Goal: Task Accomplishment & Management: Manage account settings

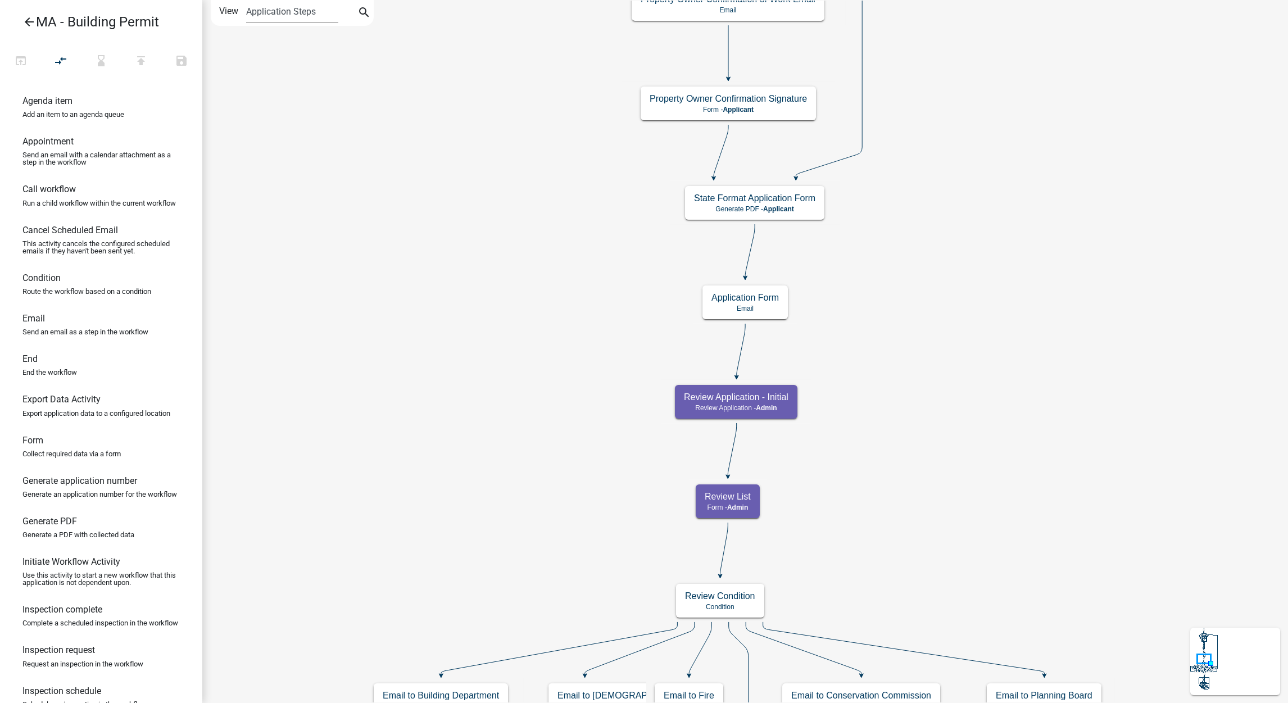
click at [30, 21] on icon "arrow_back" at bounding box center [28, 23] width 13 height 16
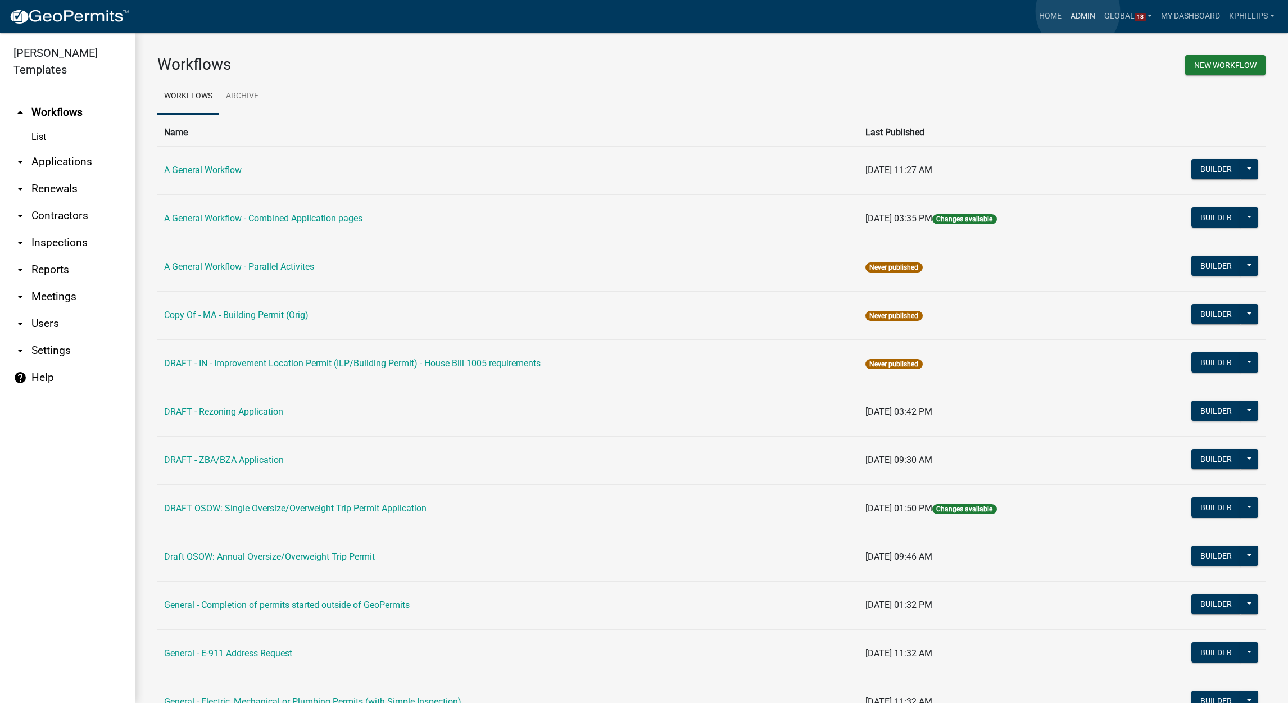
click at [1078, 11] on link "Admin" at bounding box center [1083, 16] width 34 height 21
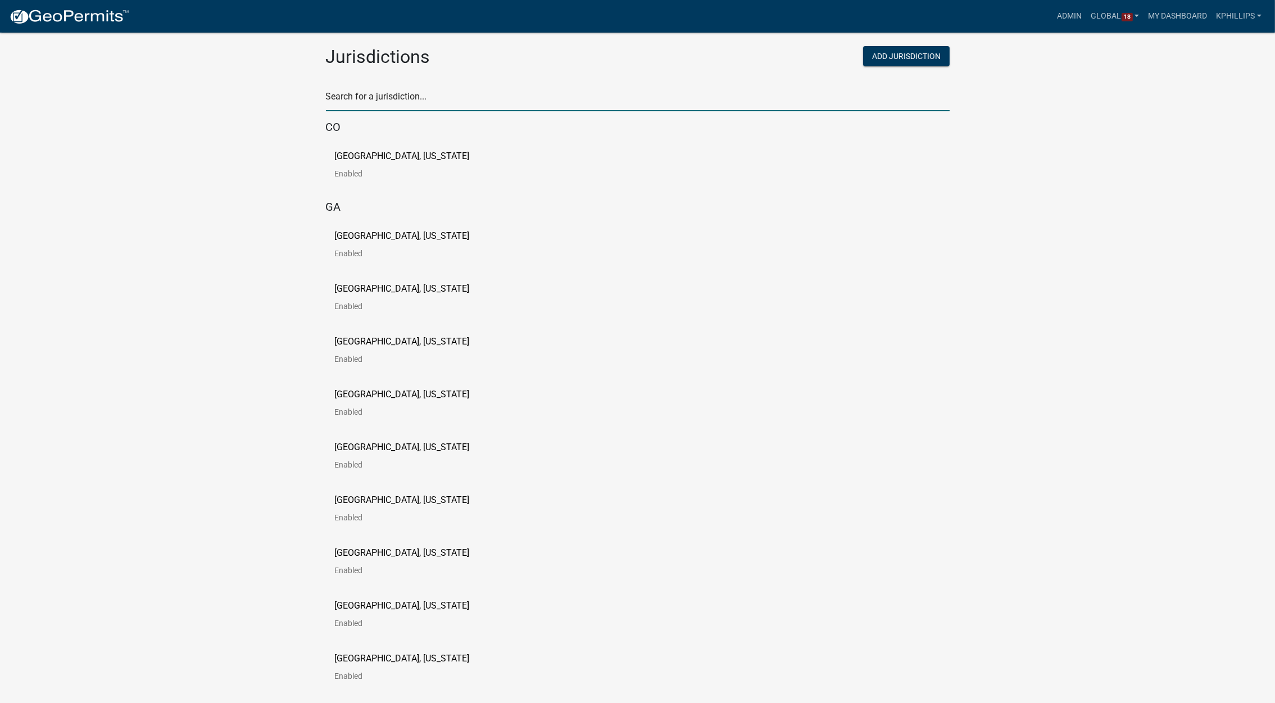
click at [424, 102] on input "text" at bounding box center [638, 99] width 624 height 23
type input "[PERSON_NAME]"
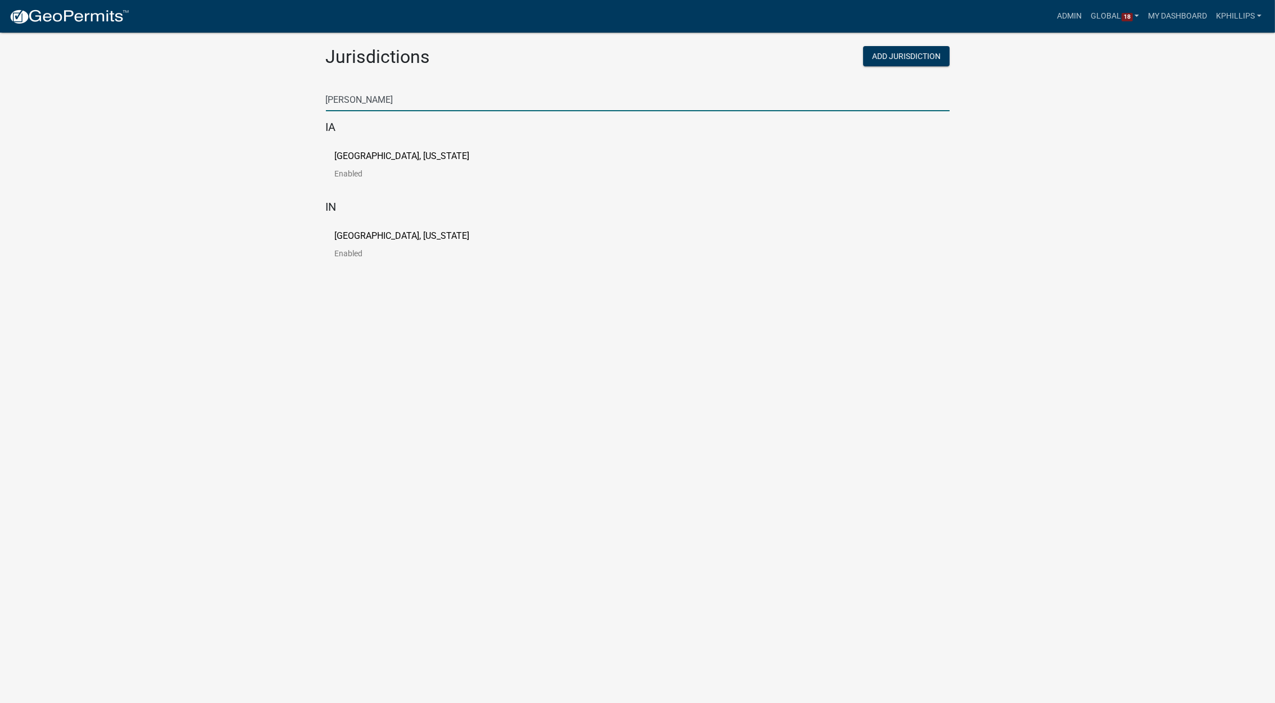
click at [393, 157] on p "[GEOGRAPHIC_DATA], [US_STATE]" at bounding box center [402, 156] width 135 height 9
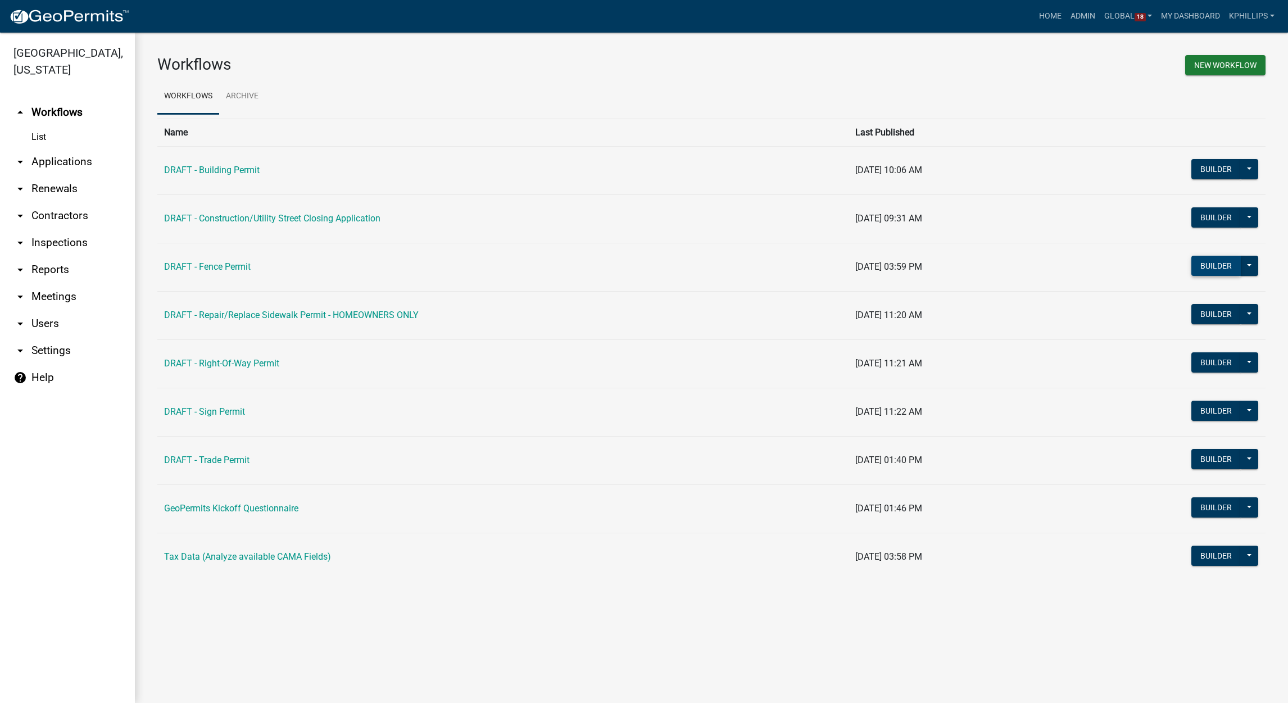
click at [1209, 269] on button "Builder" at bounding box center [1215, 266] width 49 height 20
click at [244, 266] on link "DRAFT - Fence Permit" at bounding box center [207, 266] width 87 height 11
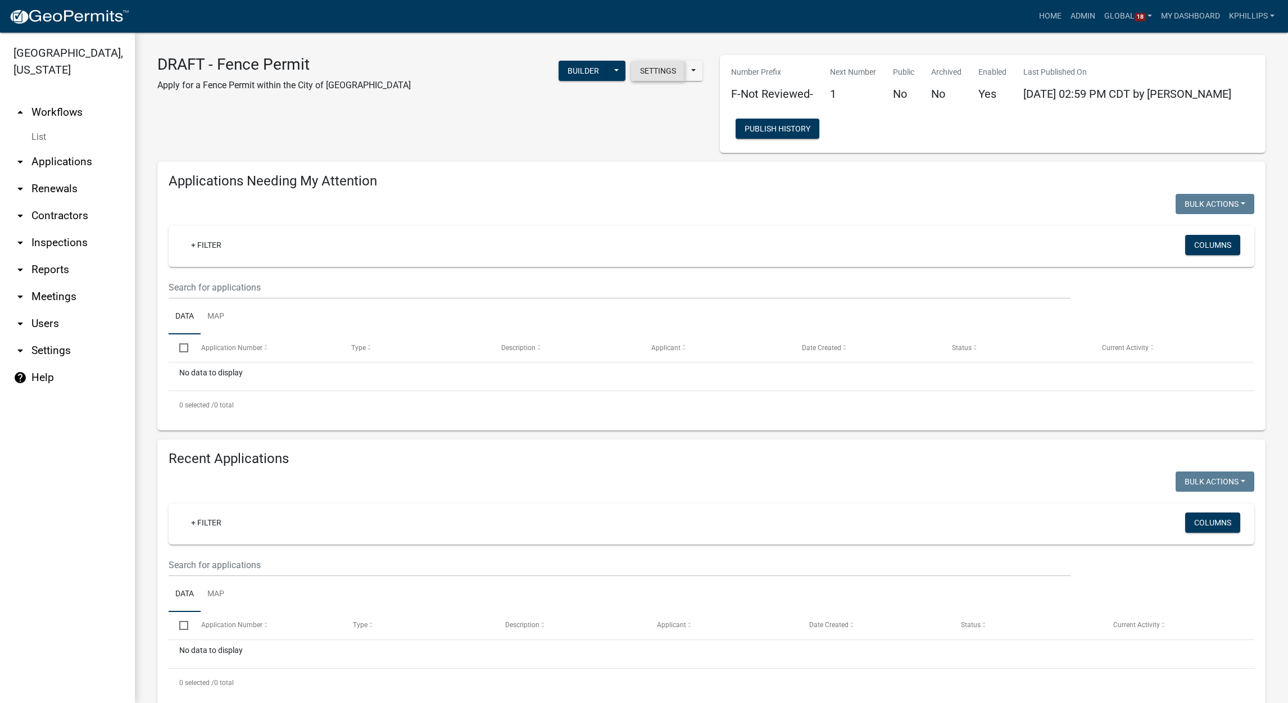
click at [632, 78] on button "Settings" at bounding box center [658, 71] width 54 height 20
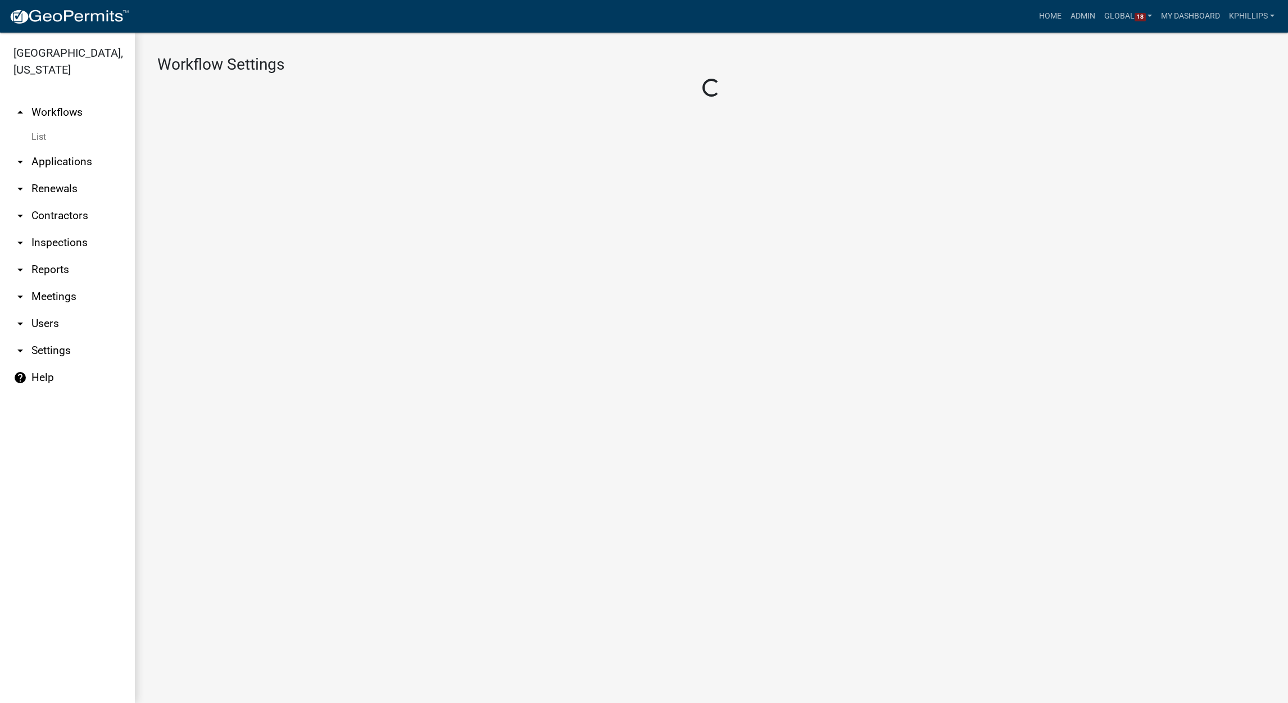
select select "1"
select select "2fdccdfa-7728-4211-88ce-e4301666c427"
select select "5355c76e-d333-4ae7-ad4c-4a073e072dbd"
select select
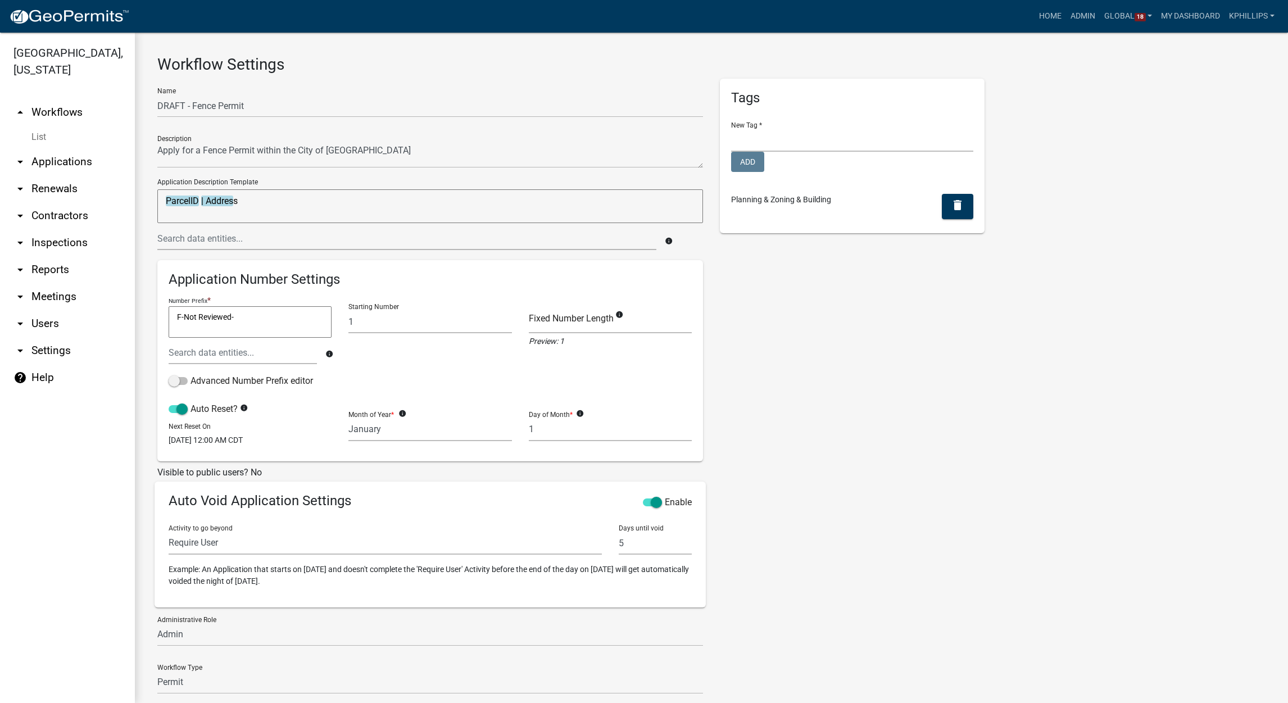
click at [979, 490] on div "Tags New Tag * Community Development Public Works Add Planning & Zoning & Build…" at bounding box center [852, 407] width 282 height 656
click at [917, 394] on div "Tags New Tag * Community Development Public Works Add Planning & Zoning & Build…" at bounding box center [852, 407] width 282 height 656
click at [948, 370] on div "Tags New Tag * Community Development Public Works Add Planning & Zoning & Build…" at bounding box center [852, 407] width 282 height 656
click at [1158, 425] on div "Name DRAFT - Fence Permit Description Application Description Template ParcelID…" at bounding box center [711, 407] width 1125 height 656
click at [932, 568] on div "Tags New Tag * Community Development Public Works Add Planning & Zoning & Build…" at bounding box center [852, 407] width 282 height 656
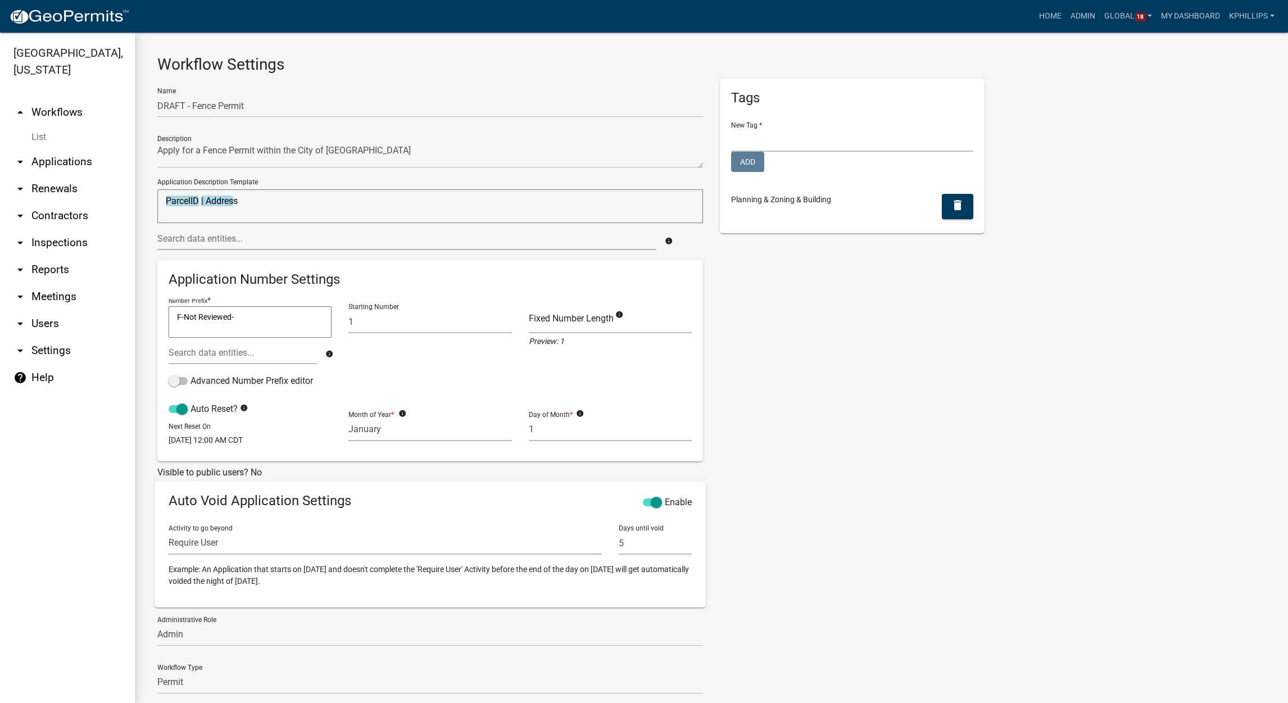
click at [996, 459] on div "Name DRAFT - Fence Permit Description Application Description Template ParcelID…" at bounding box center [711, 407] width 1125 height 656
click at [909, 414] on div "Tags New Tag * Community Development Public Works Add Planning & Zoning & Build…" at bounding box center [852, 407] width 282 height 656
click at [1083, 363] on div "Name DRAFT - Fence Permit Description Application Description Template ParcelID…" at bounding box center [711, 407] width 1125 height 656
click at [786, 392] on div "Tags New Tag * Community Development Public Works Add Planning & Zoning & Build…" at bounding box center [852, 407] width 282 height 656
click at [1004, 432] on div "Name DRAFT - Fence Permit Description Application Description Template ParcelID…" at bounding box center [711, 407] width 1125 height 656
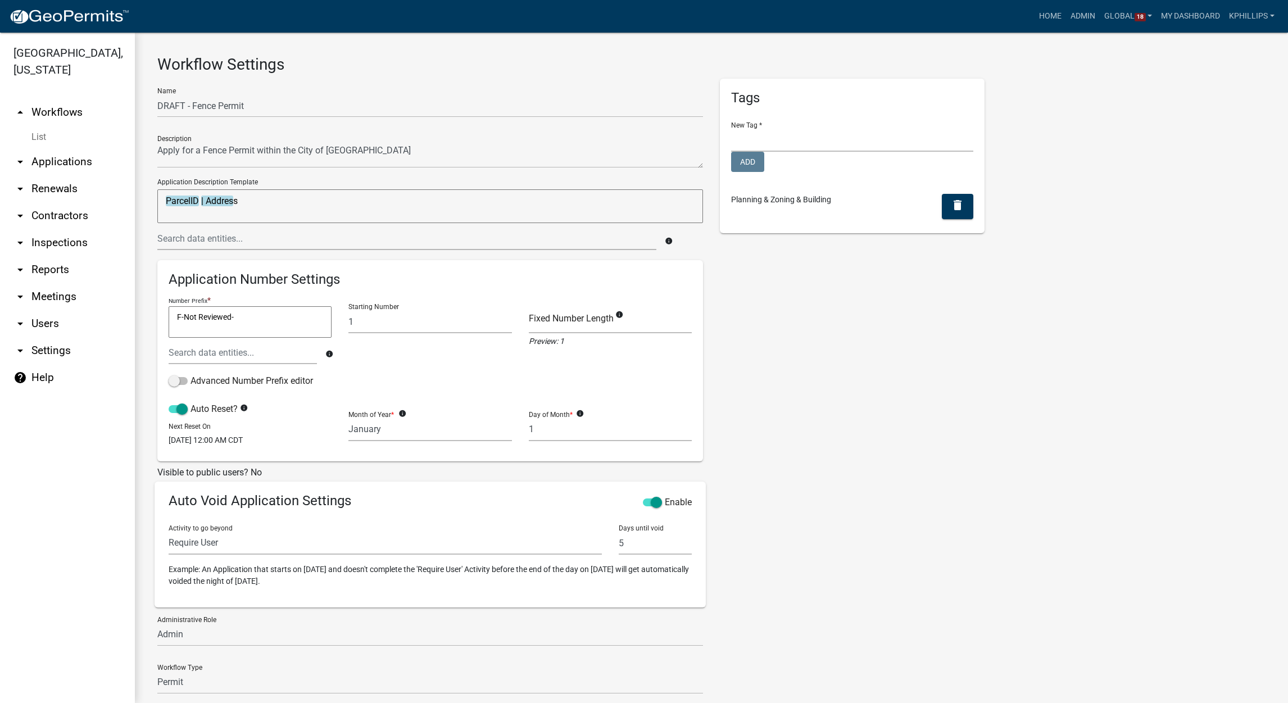
click at [994, 498] on div "Name DRAFT - Fence Permit Description Application Description Template ParcelID…" at bounding box center [711, 407] width 1125 height 656
click at [1006, 460] on div "Name DRAFT - Fence Permit Description Application Description Template ParcelID…" at bounding box center [711, 407] width 1125 height 656
click at [863, 520] on div "Tags New Tag * Community Development Public Works Add Planning & Zoning & Build…" at bounding box center [852, 407] width 282 height 656
click at [905, 348] on div "Tags New Tag * Community Development Public Works Add Planning & Zoning & Build…" at bounding box center [852, 407] width 282 height 656
click at [996, 389] on div "Name DRAFT - Fence Permit Description Application Description Template ParcelID…" at bounding box center [711, 407] width 1125 height 656
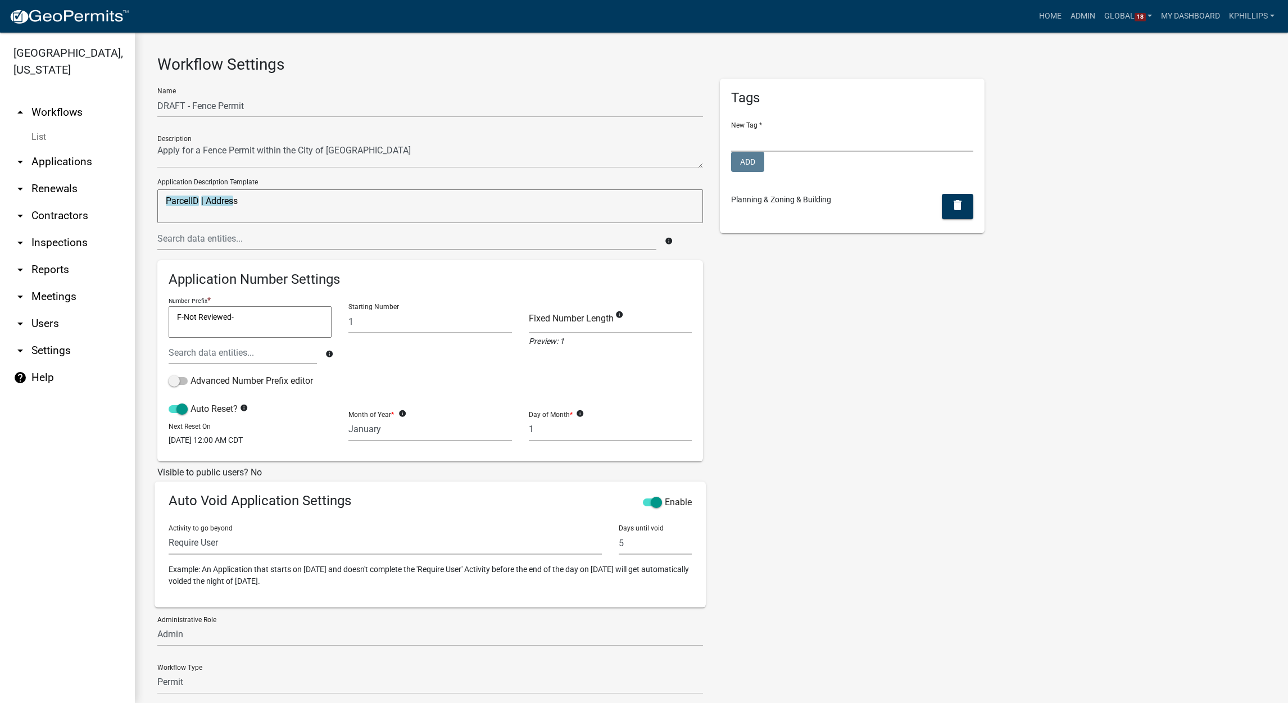
click at [946, 414] on div "Tags New Tag * Community Development Public Works Add Planning & Zoning & Build…" at bounding box center [852, 407] width 282 height 656
click at [997, 523] on div "Name DRAFT - Fence Permit Description Application Description Template ParcelID…" at bounding box center [711, 407] width 1125 height 656
click at [1106, 254] on div "Name DRAFT - Fence Permit Description Application Description Template ParcelID…" at bounding box center [711, 407] width 1125 height 656
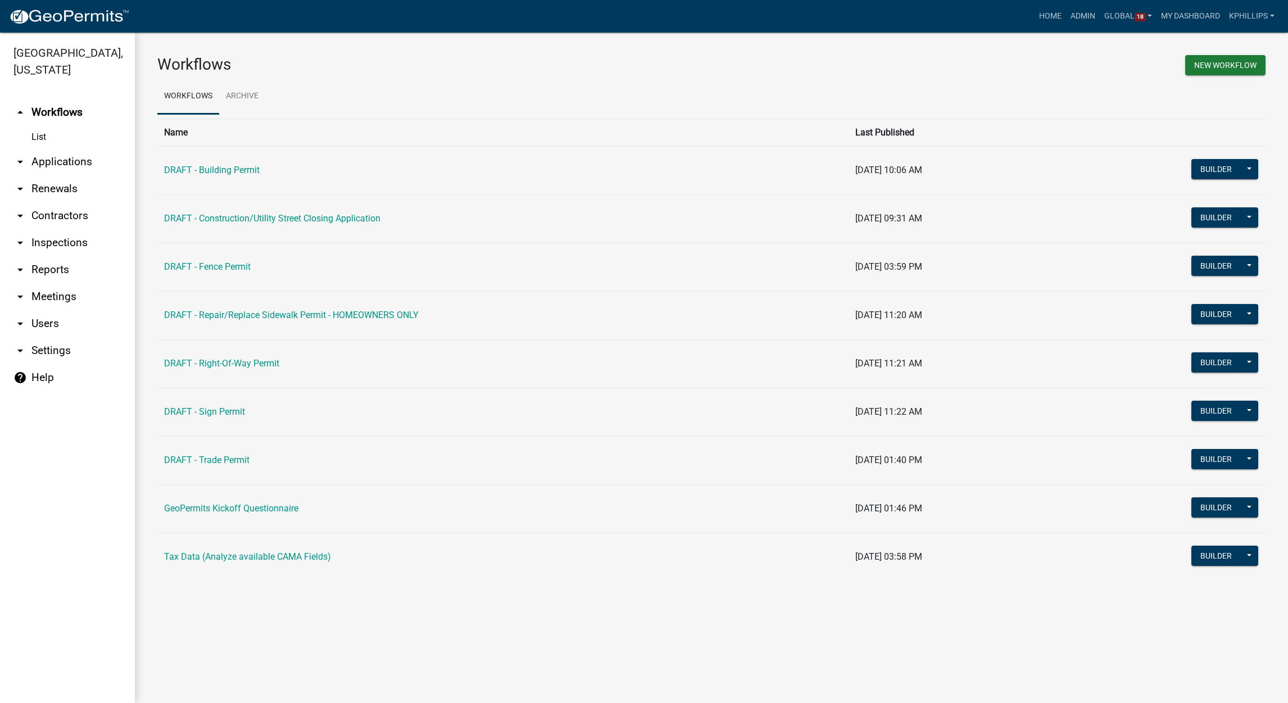
click at [957, 69] on div "New Workflow" at bounding box center [992, 67] width 563 height 24
click at [237, 272] on td "DRAFT - Fence Permit" at bounding box center [502, 267] width 691 height 48
click at [235, 266] on link "DRAFT - Fence Permit" at bounding box center [207, 266] width 87 height 11
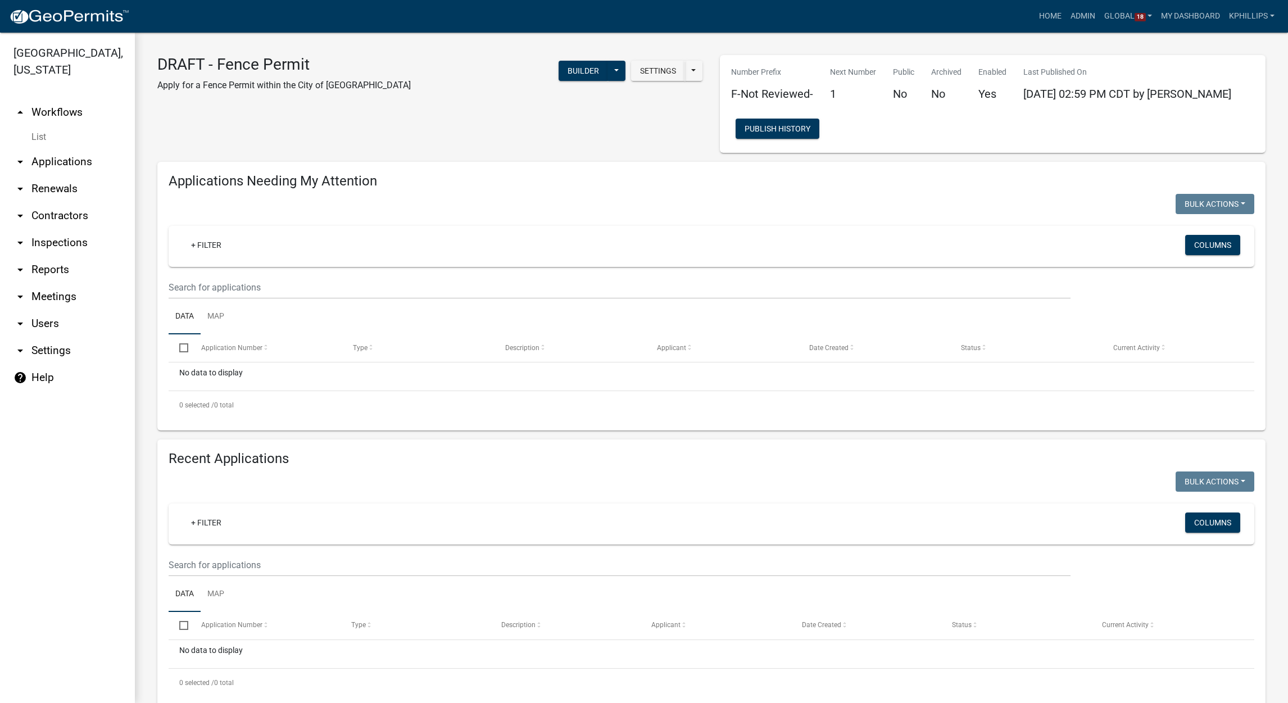
click at [344, 51] on div "DRAFT - Fence Permit Apply for a Fence Permit within the City of Newton IA Sett…" at bounding box center [711, 382] width 1153 height 698
click at [422, 78] on div "Settings Start Application URL Start Application URL With Parcel ID Builder Pub…" at bounding box center [565, 78] width 292 height 46
click at [448, 84] on div "Settings Start Application URL Start Application URL With Parcel ID Builder Pub…" at bounding box center [565, 78] width 292 height 46
click at [419, 91] on div "Settings Start Application URL Start Application URL With Parcel ID Builder Pub…" at bounding box center [565, 78] width 292 height 46
click at [419, 93] on div "Settings Start Application URL Start Application URL With Parcel ID Builder Pub…" at bounding box center [565, 78] width 292 height 46
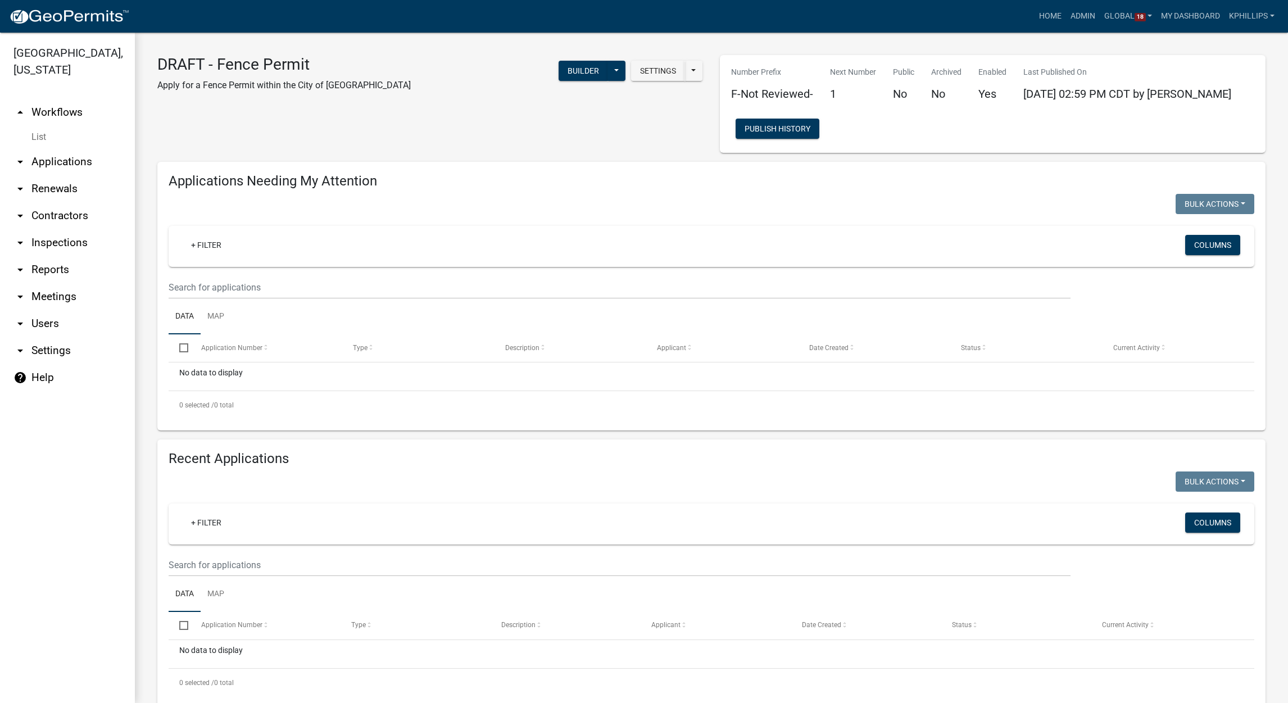
click at [377, 106] on div "DRAFT - Fence Permit Apply for a Fence Permit within the City of Newton IA Sett…" at bounding box center [430, 104] width 563 height 98
click at [379, 104] on div "DRAFT - Fence Permit Apply for a Fence Permit within the City of Newton IA Sett…" at bounding box center [430, 104] width 563 height 98
click at [663, 70] on button "Settings" at bounding box center [658, 71] width 54 height 20
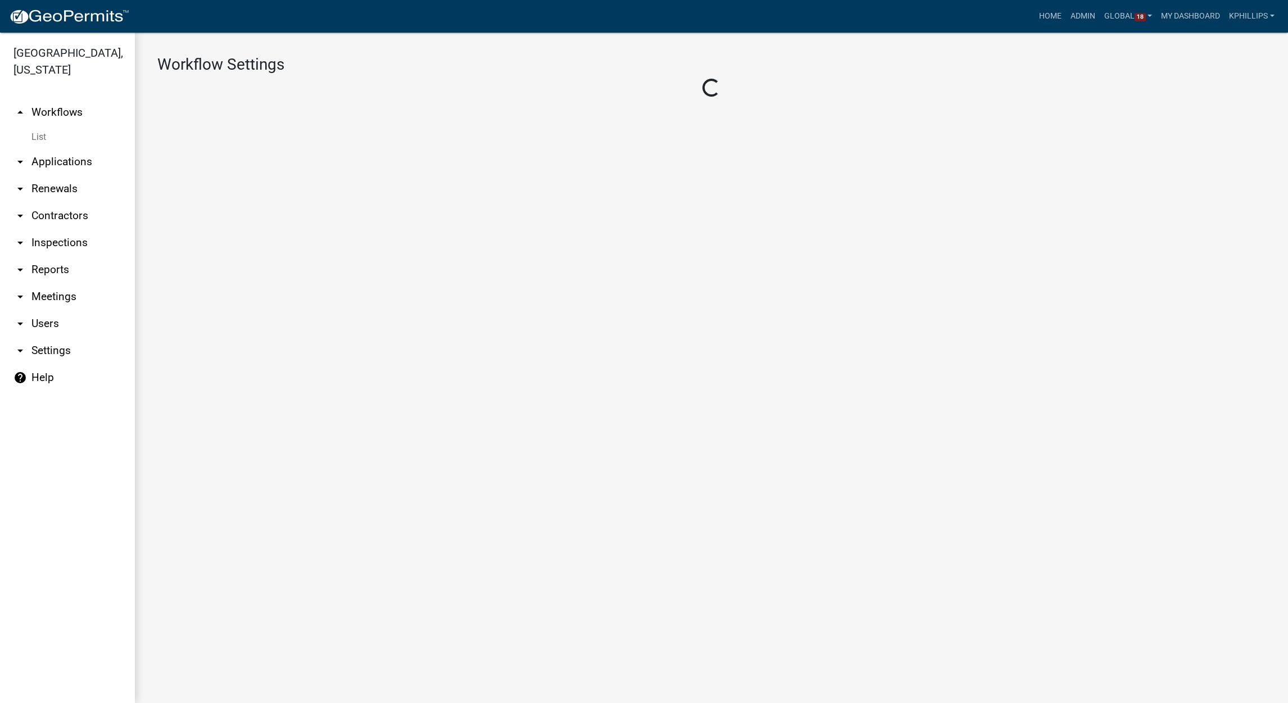
select select "1"
select select "2fdccdfa-7728-4211-88ce-e4301666c427"
select select "5355c76e-d333-4ae7-ad4c-4a073e072dbd"
select select
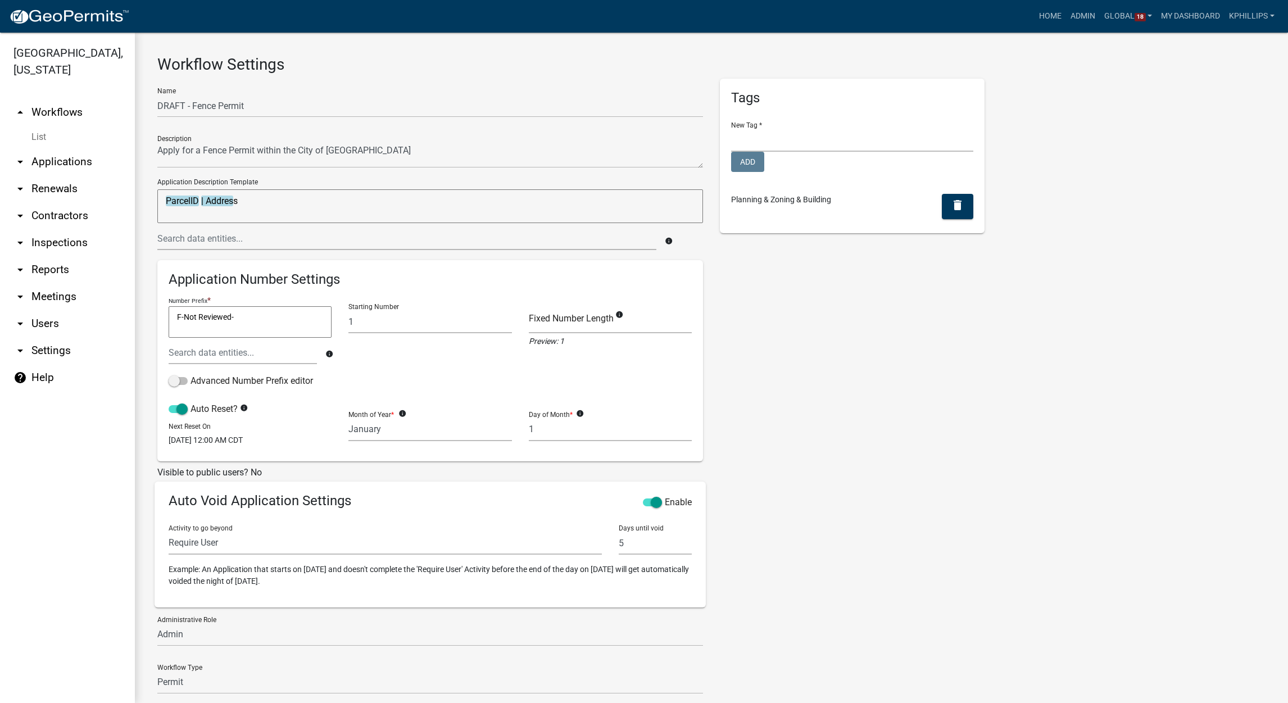
click at [1174, 319] on div "Name DRAFT - Fence Permit Description Application Description Template ParcelID…" at bounding box center [711, 407] width 1125 height 656
click at [1126, 333] on div "Name DRAFT - Fence Permit Description Application Description Template ParcelID…" at bounding box center [711, 407] width 1125 height 656
click at [1117, 338] on div "Name DRAFT - Fence Permit Description Application Description Template ParcelID…" at bounding box center [711, 407] width 1125 height 656
click at [1087, 355] on div "Name DRAFT - Fence Permit Description Application Description Template ParcelID…" at bounding box center [711, 407] width 1125 height 656
click at [1135, 340] on div "Name DRAFT - Fence Permit Description Application Description Template ParcelID…" at bounding box center [711, 407] width 1125 height 656
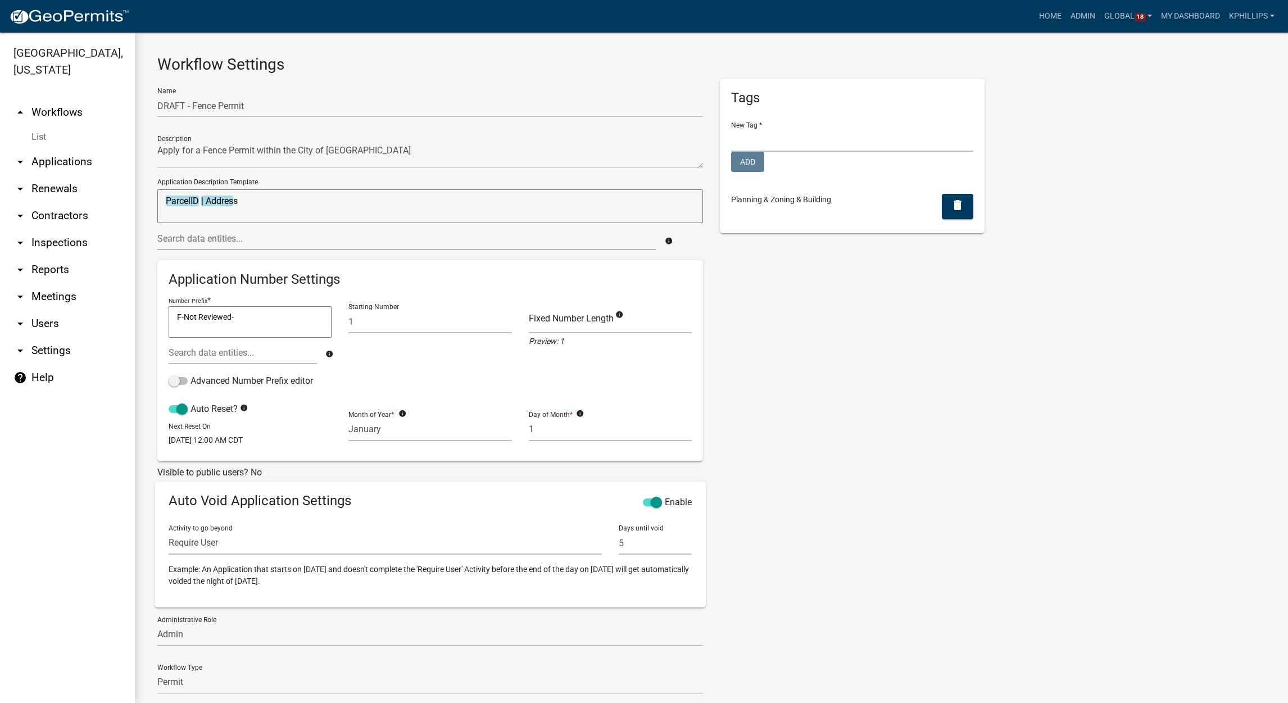
click at [1125, 345] on div "Name DRAFT - Fence Permit Description Application Description Template ParcelID…" at bounding box center [711, 407] width 1125 height 656
click at [1126, 341] on div "Name DRAFT - Fence Permit Description Application Description Template ParcelID…" at bounding box center [711, 407] width 1125 height 656
click at [1131, 340] on div "Name DRAFT - Fence Permit Description Application Description Template ParcelID…" at bounding box center [711, 407] width 1125 height 656
click at [1097, 462] on div "Name DRAFT - Fence Permit Description Application Description Template ParcelID…" at bounding box center [711, 407] width 1125 height 656
click at [1154, 355] on div "Name DRAFT - Fence Permit Description Application Description Template ParcelID…" at bounding box center [711, 407] width 1125 height 656
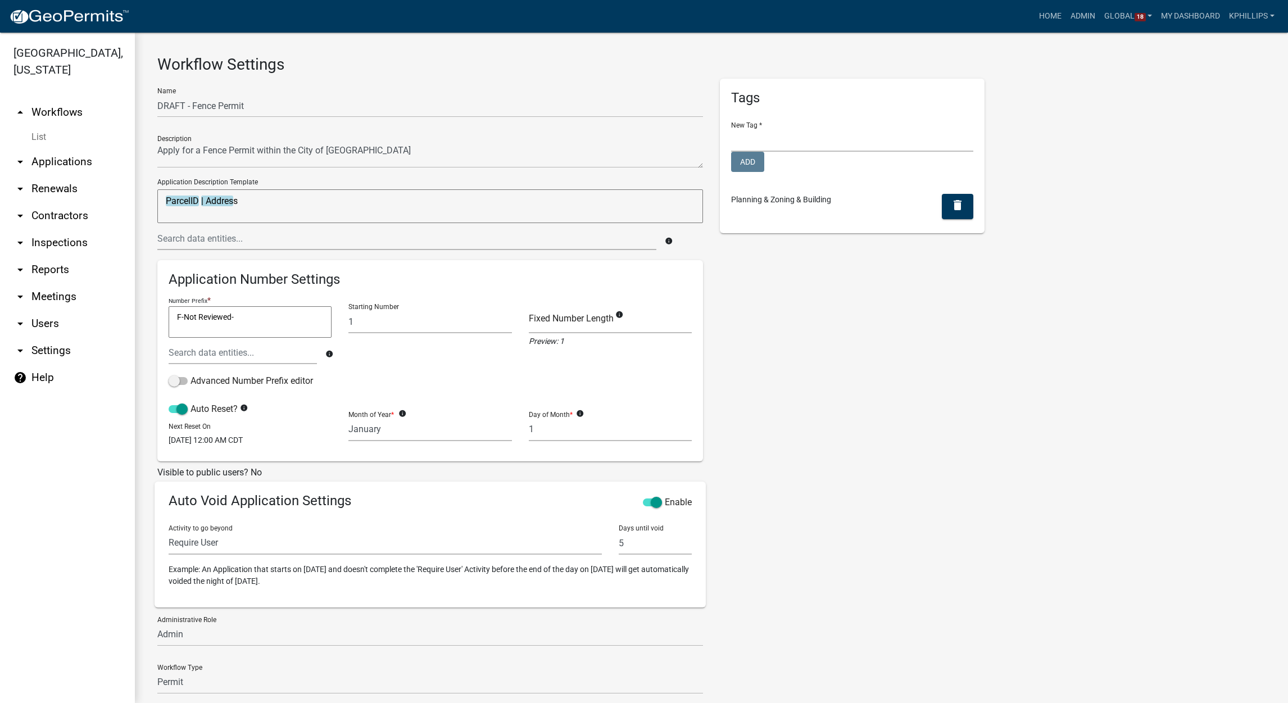
click at [1141, 348] on div "Name DRAFT - Fence Permit Description Application Description Template ParcelID…" at bounding box center [711, 407] width 1125 height 656
click at [1156, 339] on div "Name DRAFT - Fence Permit Description Application Description Template ParcelID…" at bounding box center [711, 407] width 1125 height 656
click at [1124, 312] on div "Name DRAFT - Fence Permit Description Application Description Template ParcelID…" at bounding box center [711, 407] width 1125 height 656
click at [1124, 314] on div "Name DRAFT - Fence Permit Description Application Description Template ParcelID…" at bounding box center [711, 407] width 1125 height 656
drag, startPoint x: 1124, startPoint y: 315, endPoint x: 1142, endPoint y: 296, distance: 25.9
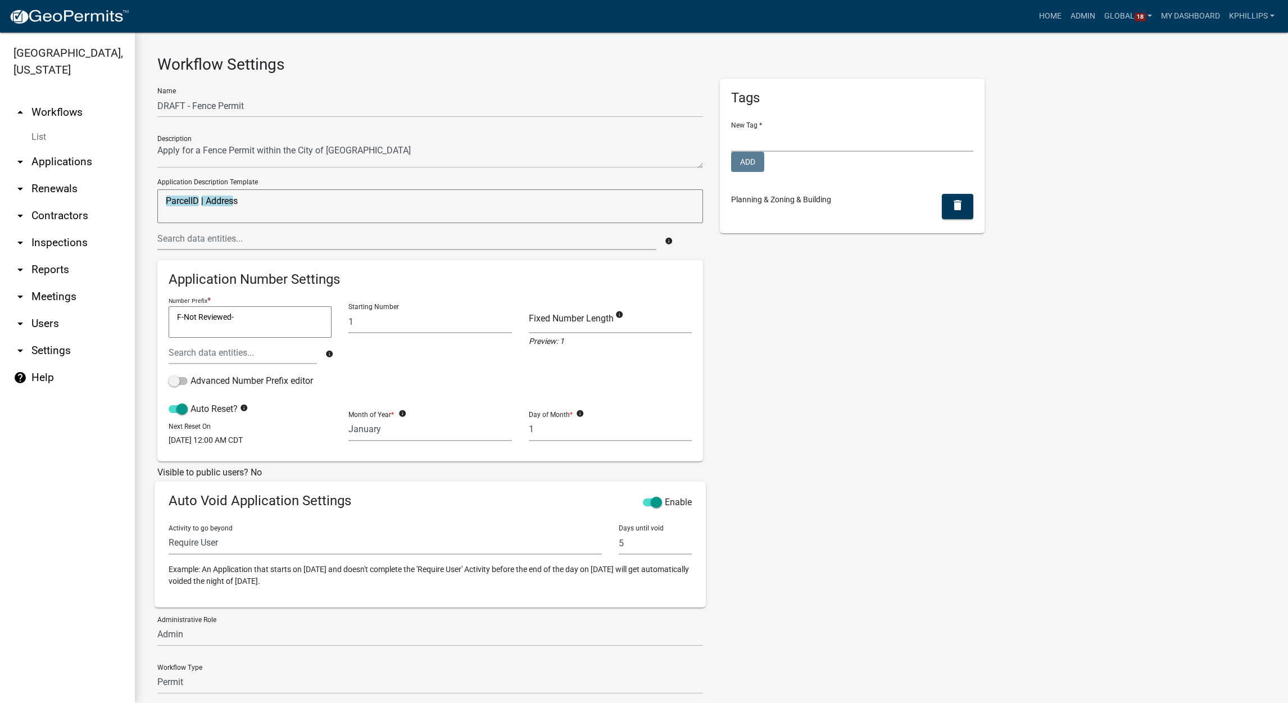
click at [1142, 296] on div "Name DRAFT - Fence Permit Description Application Description Template ParcelID…" at bounding box center [711, 407] width 1125 height 656
click at [1124, 316] on div "Name DRAFT - Fence Permit Description Application Description Template ParcelID…" at bounding box center [711, 407] width 1125 height 656
click at [1103, 314] on div "Name DRAFT - Fence Permit Description Application Description Template ParcelID…" at bounding box center [711, 407] width 1125 height 656
click at [1117, 336] on div "Name DRAFT - Fence Permit Description Application Description Template ParcelID…" at bounding box center [711, 407] width 1125 height 656
click at [1148, 318] on div "Name DRAFT - Fence Permit Description Application Description Template ParcelID…" at bounding box center [711, 407] width 1125 height 656
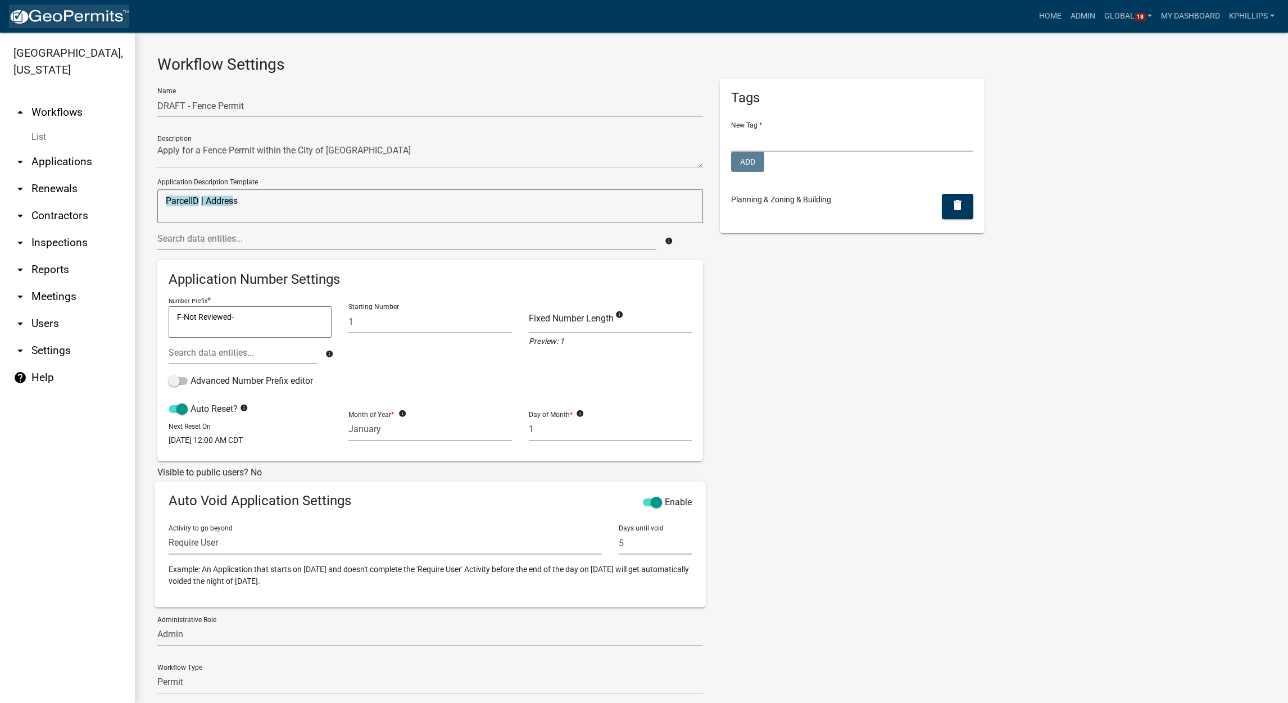
click at [73, 10] on img at bounding box center [69, 16] width 120 height 17
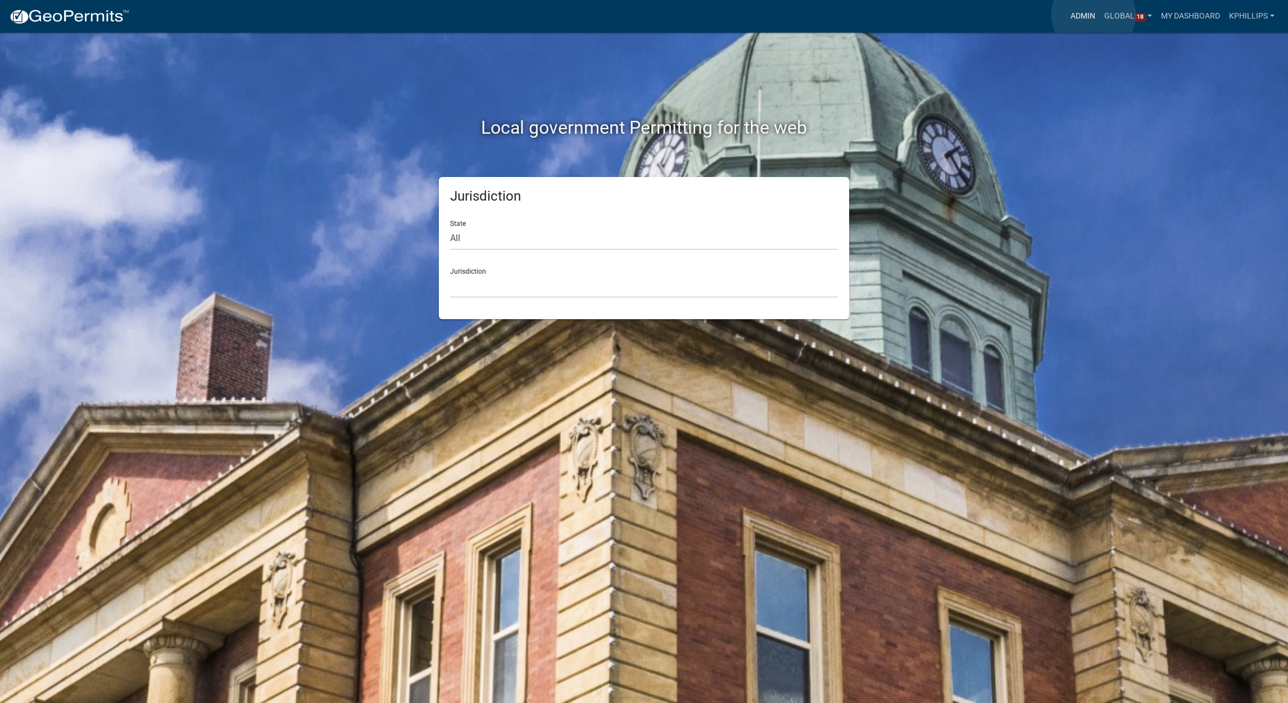
click at [1094, 15] on link "Admin" at bounding box center [1083, 16] width 34 height 21
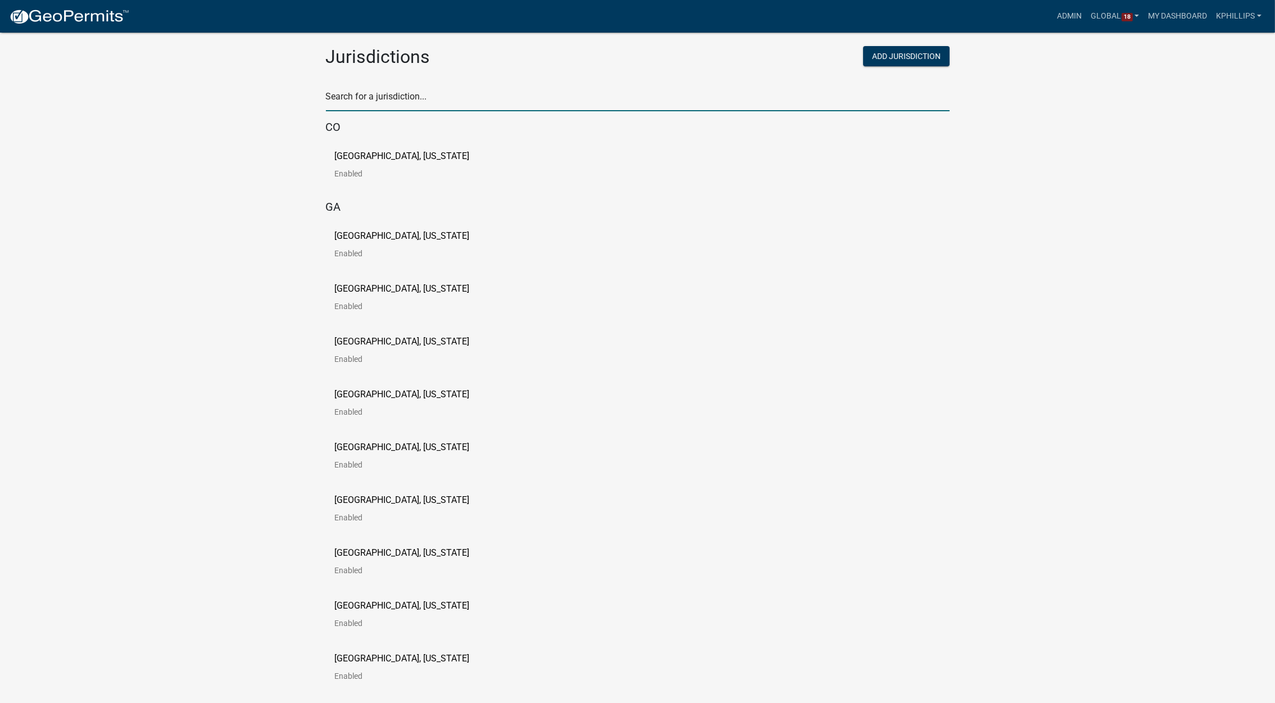
click at [444, 103] on input "text" at bounding box center [638, 99] width 624 height 23
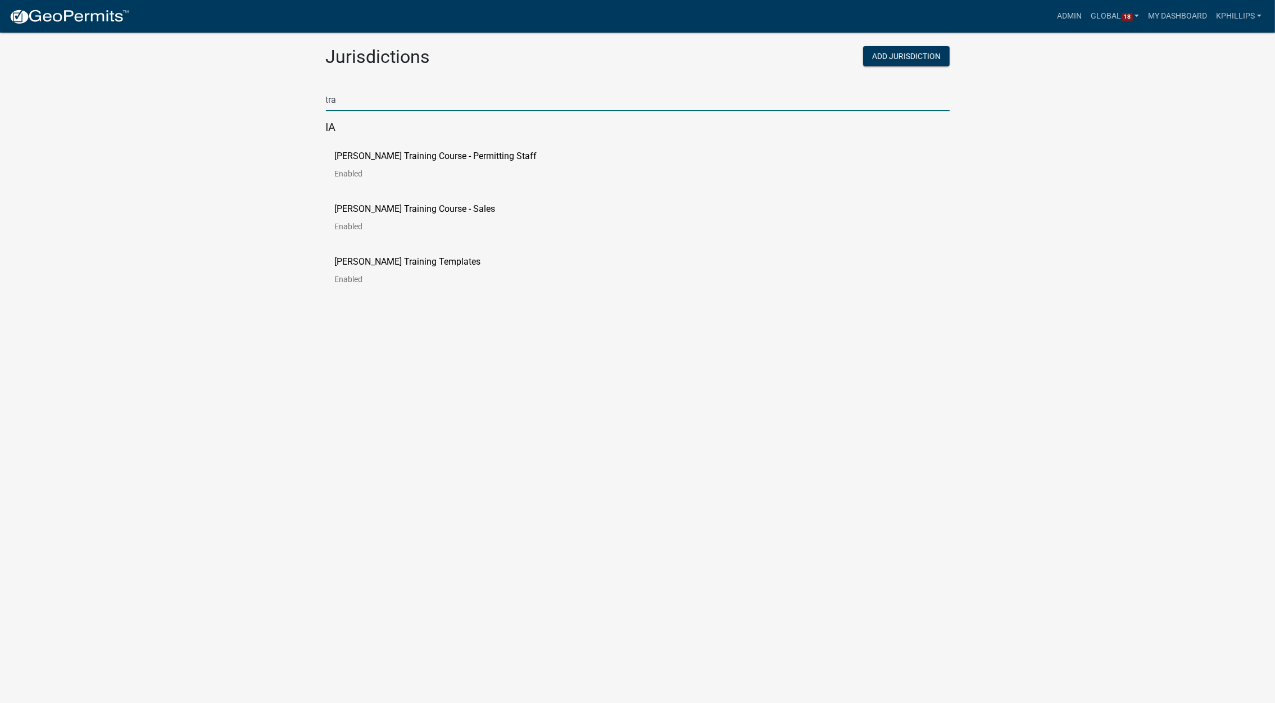
type input "tra"
click at [451, 262] on p "Schneider Training Templates" at bounding box center [408, 261] width 146 height 9
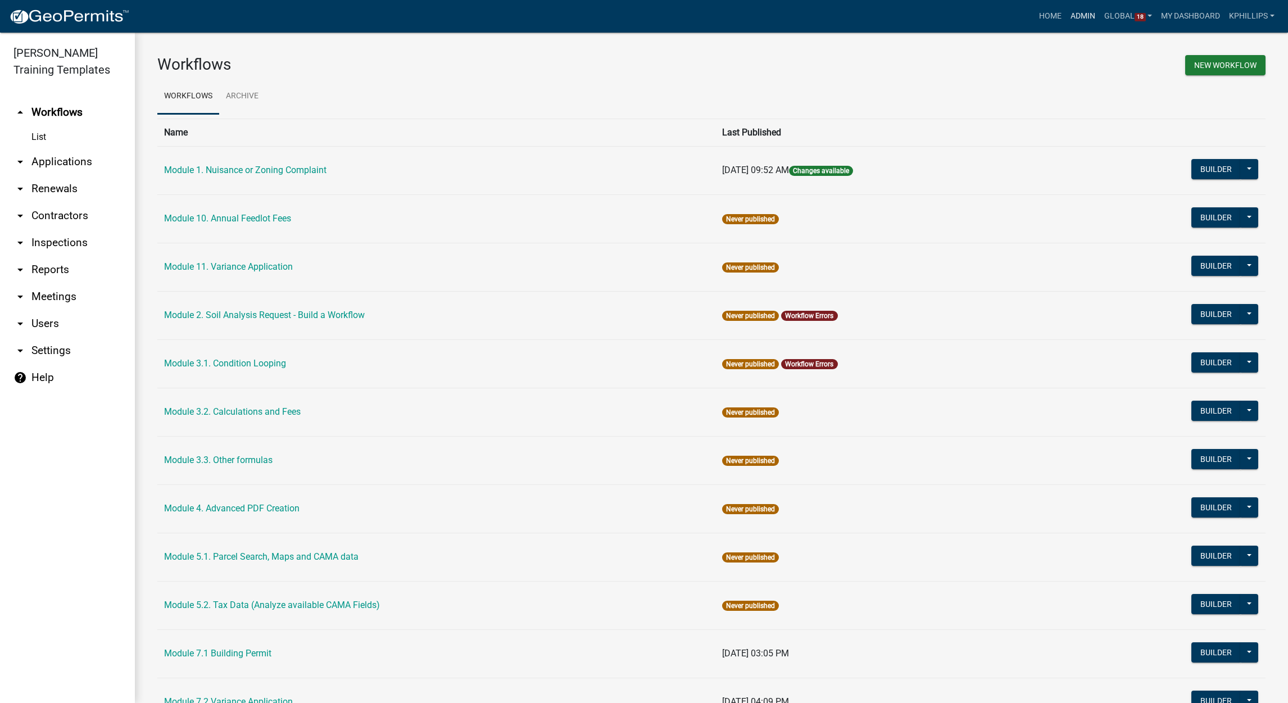
click at [1071, 24] on link "Admin" at bounding box center [1083, 16] width 34 height 21
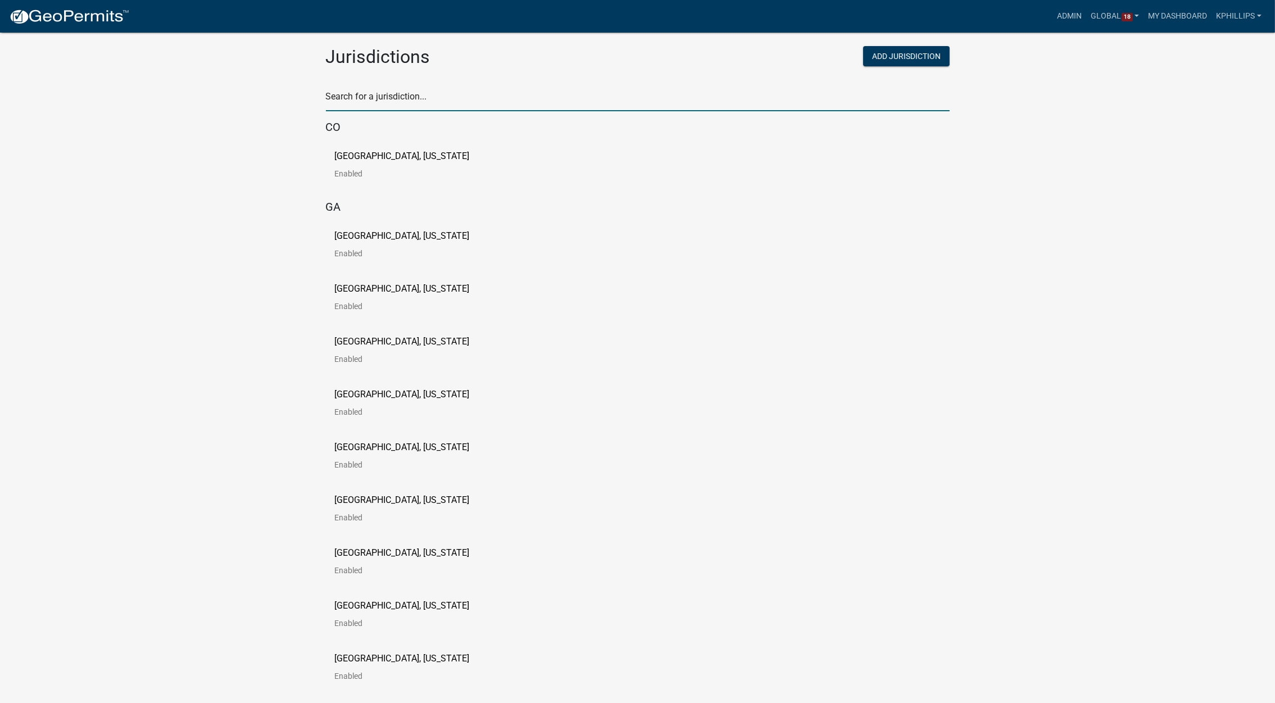
click at [575, 104] on input "text" at bounding box center [638, 99] width 624 height 23
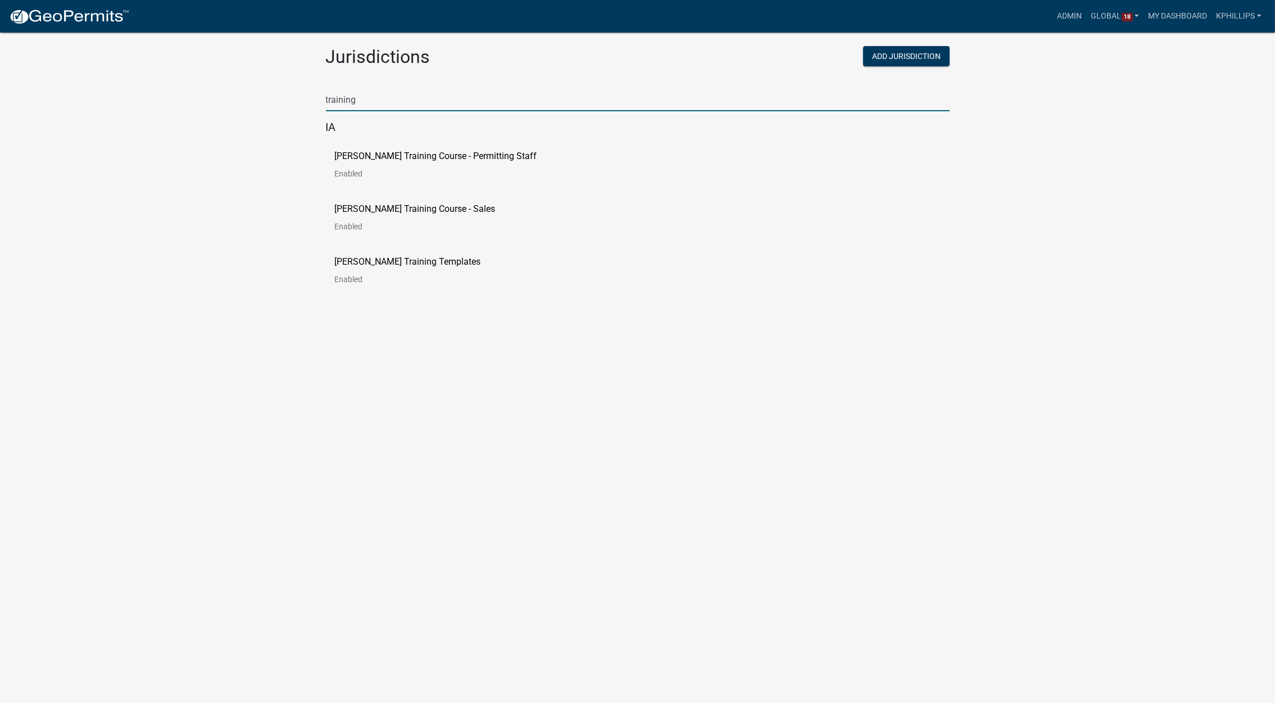
type input "training"
click at [493, 152] on p "[PERSON_NAME] Training Course - Permitting Staff" at bounding box center [436, 156] width 202 height 9
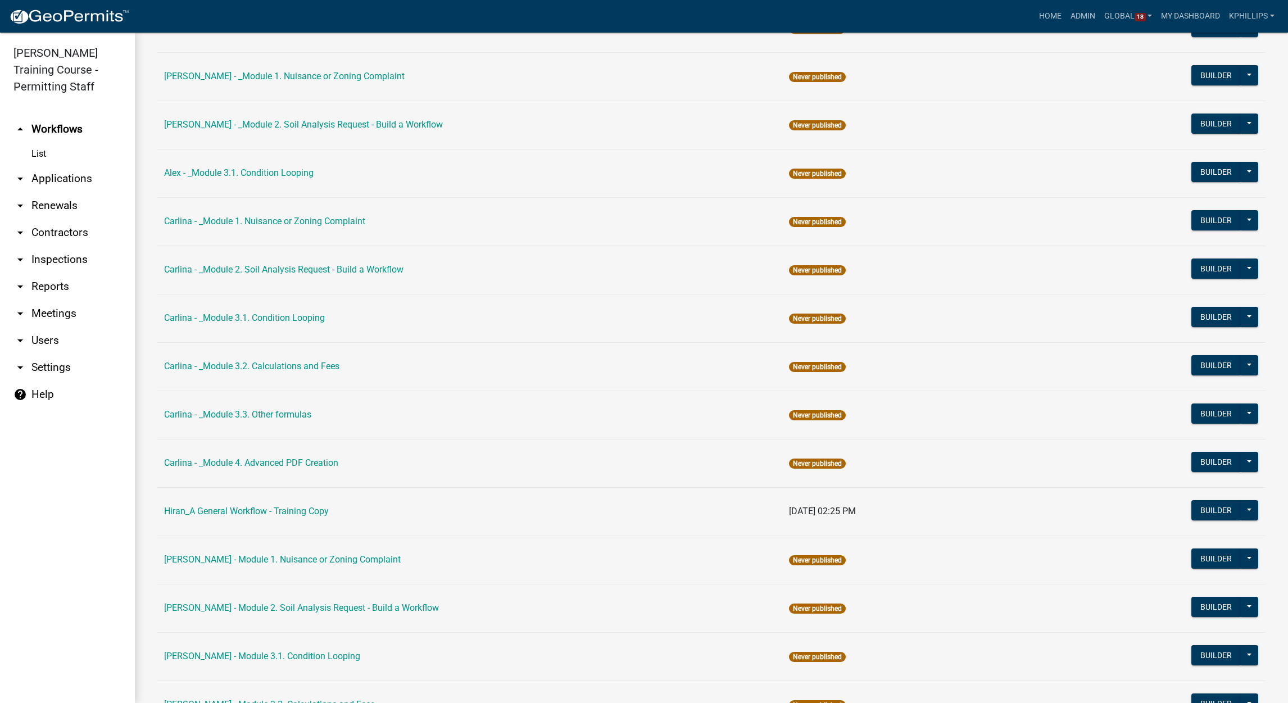
scroll to position [1018, 0]
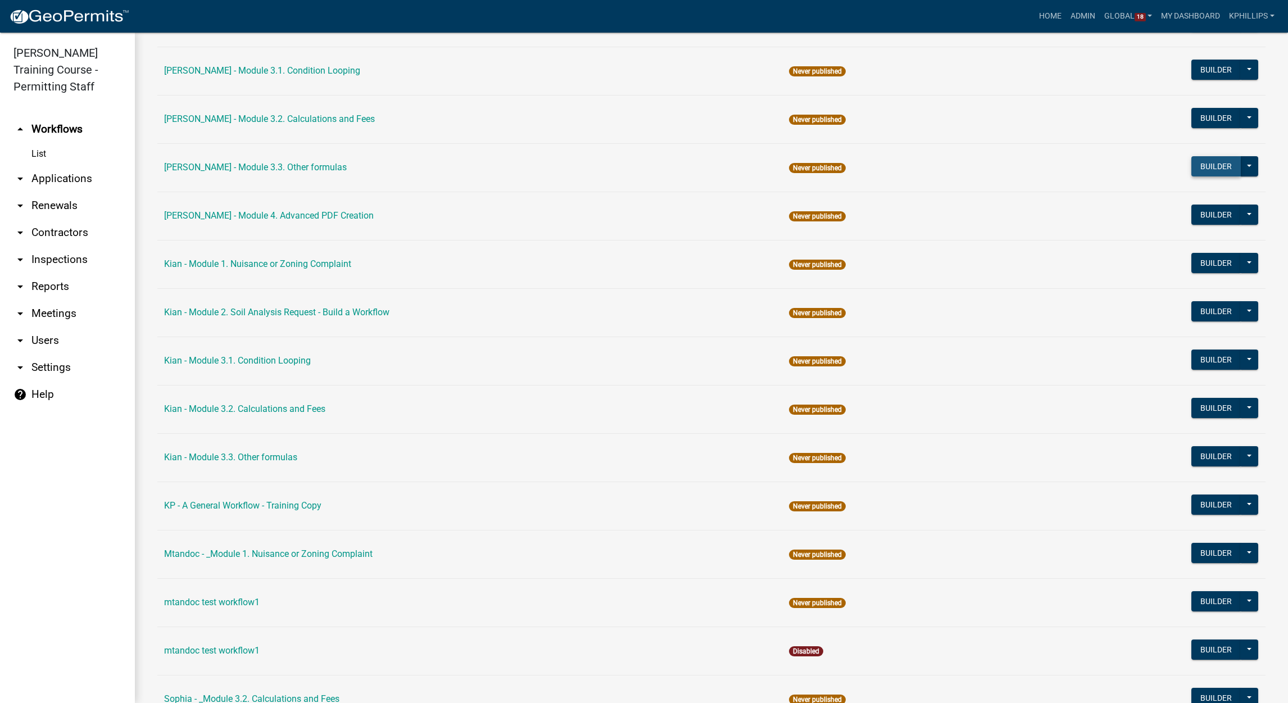
click at [1202, 165] on button "Builder" at bounding box center [1215, 166] width 49 height 20
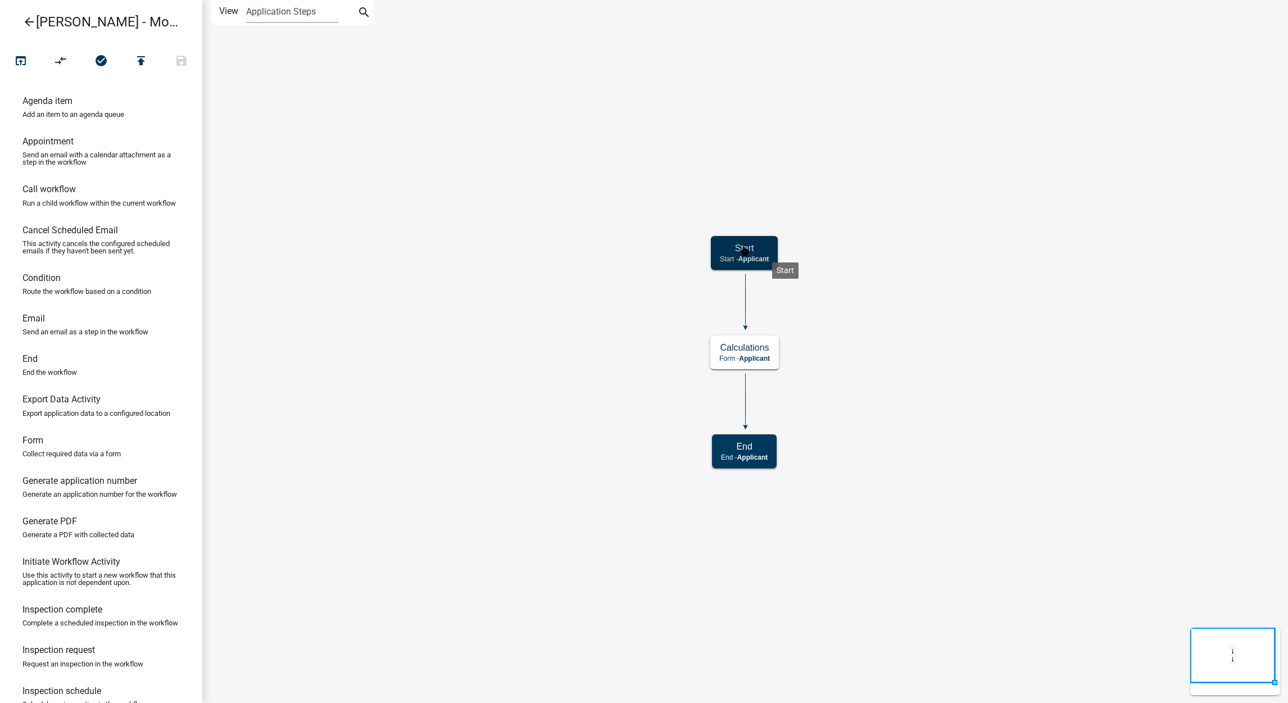
click at [772, 253] on div "Start Start - Applicant" at bounding box center [744, 253] width 67 height 34
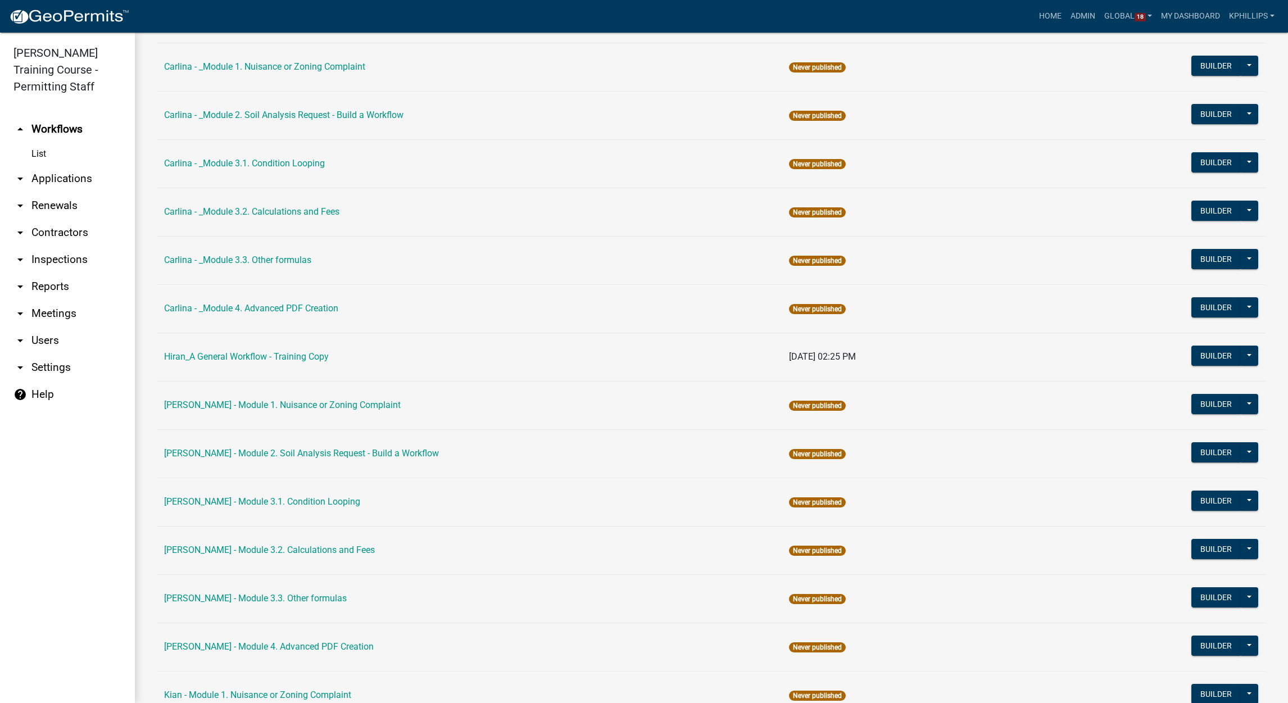
scroll to position [1173, 0]
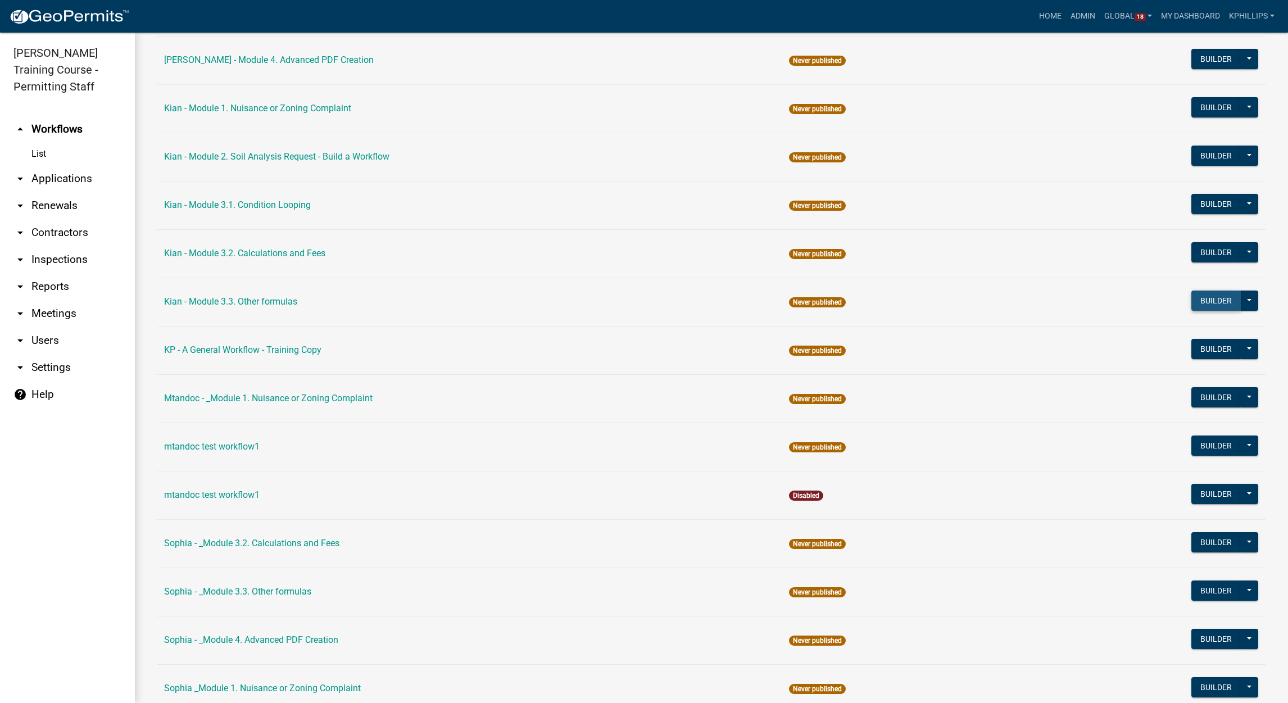
click at [1209, 307] on button "Builder" at bounding box center [1215, 301] width 49 height 20
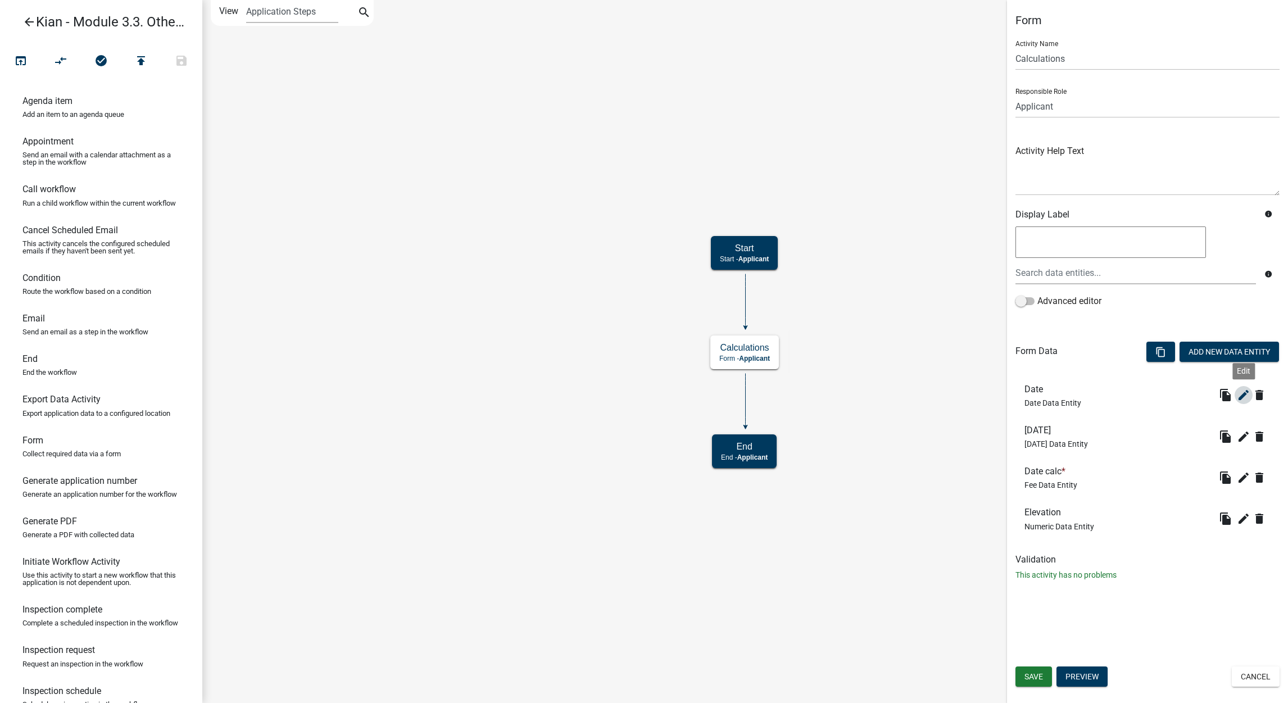
click at [1249, 390] on icon "edit" at bounding box center [1243, 394] width 13 height 13
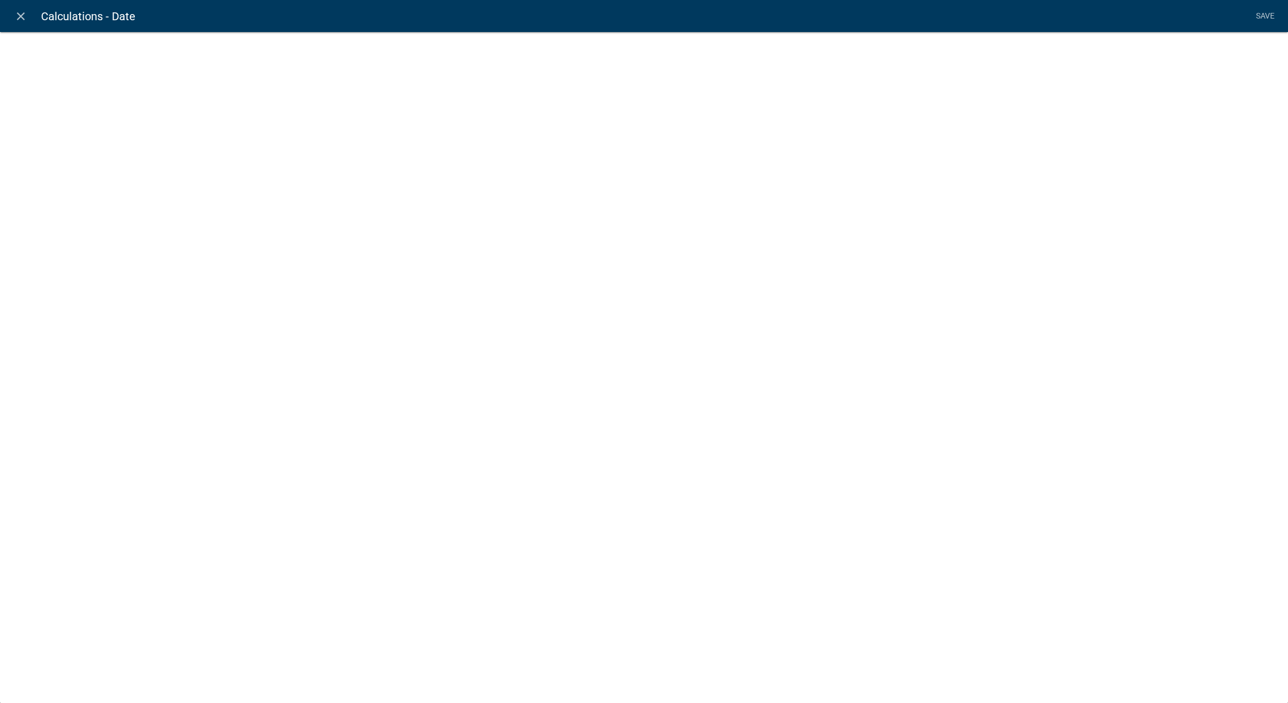
select select "date"
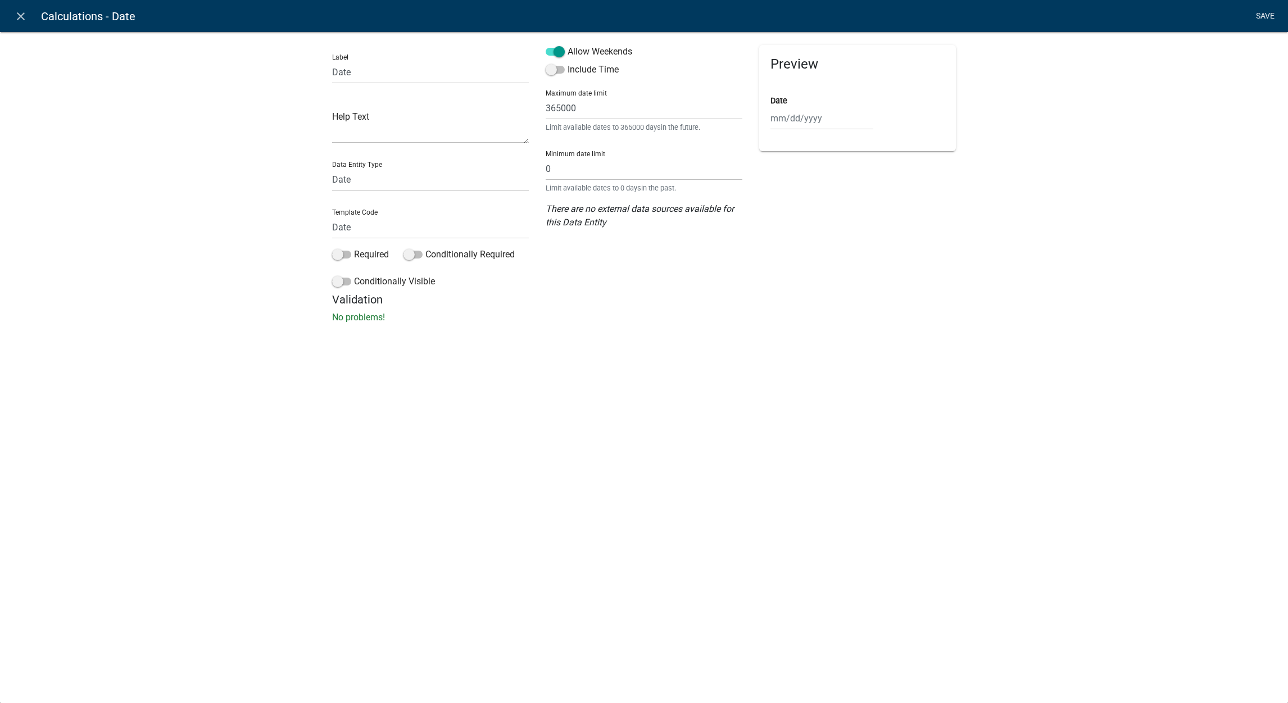
click at [1260, 14] on link "Save" at bounding box center [1265, 16] width 28 height 21
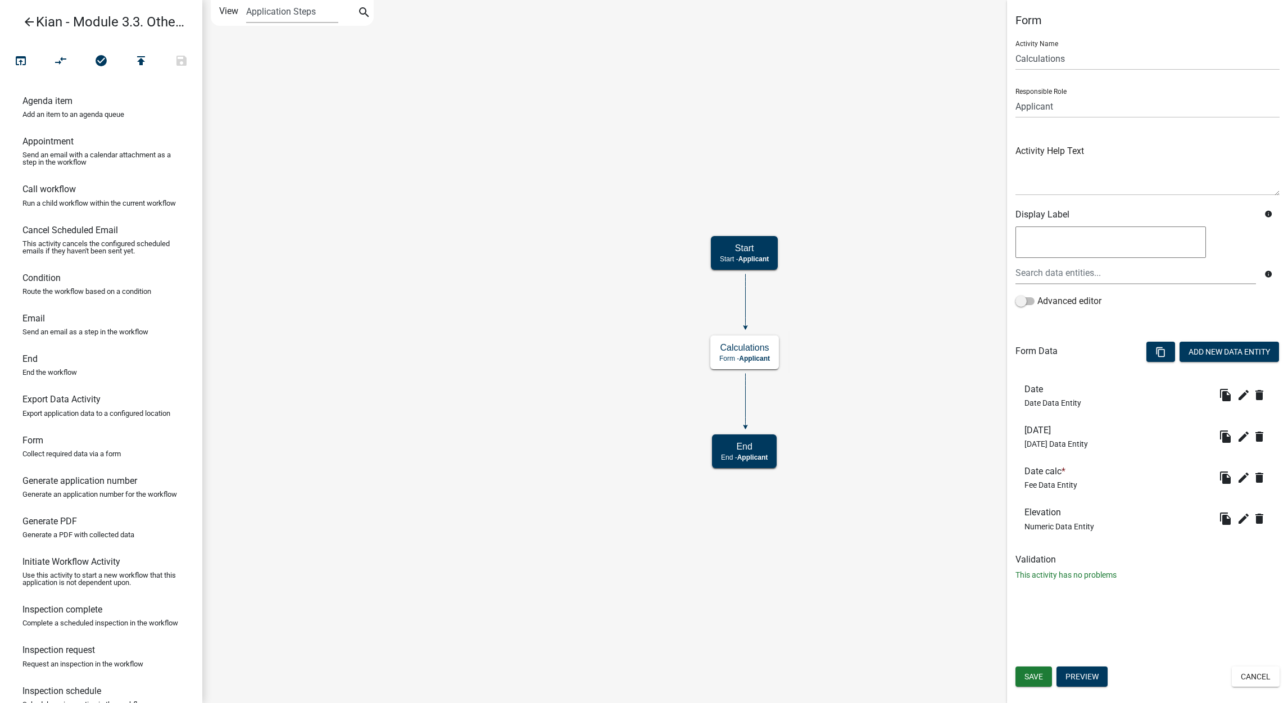
drag, startPoint x: 903, startPoint y: 219, endPoint x: 881, endPoint y: 178, distance: 46.8
click at [30, 24] on icon "arrow_back" at bounding box center [28, 23] width 13 height 16
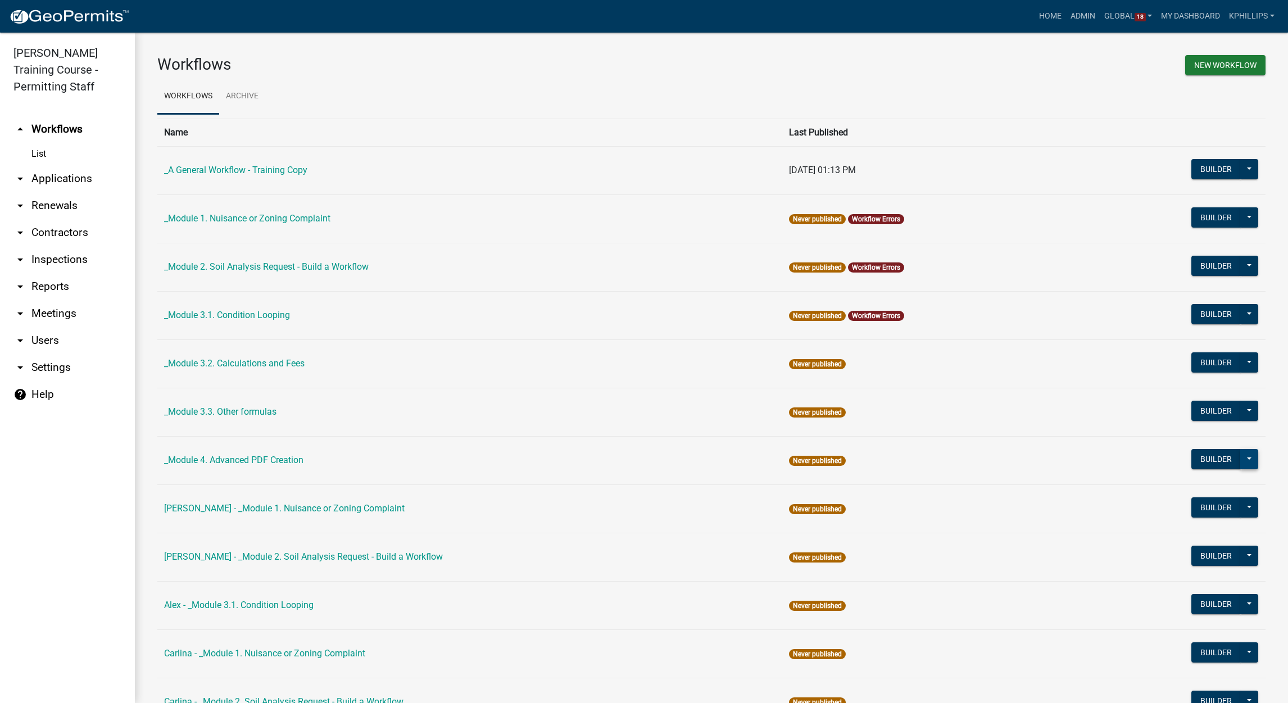
click at [1241, 461] on button at bounding box center [1249, 459] width 18 height 20
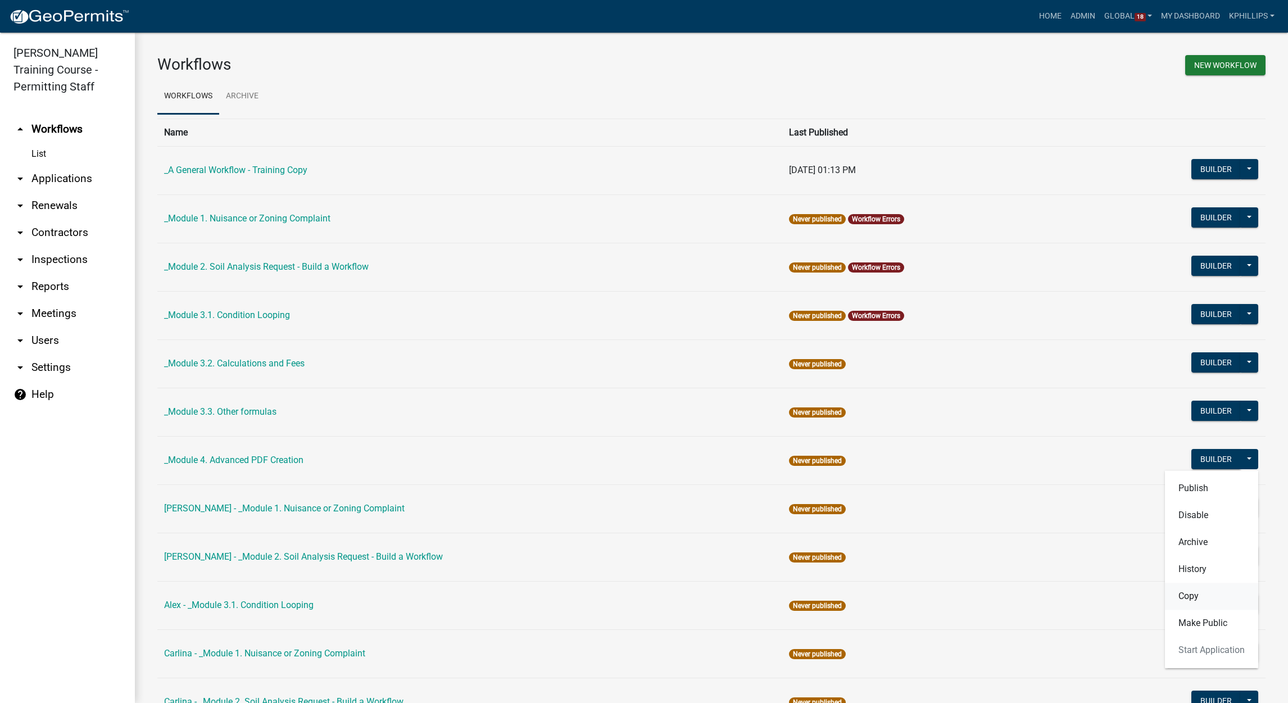
click at [1189, 592] on button "Copy" at bounding box center [1211, 596] width 93 height 27
select select "72333dac-e865-458e-bee2-379770c70e0c"
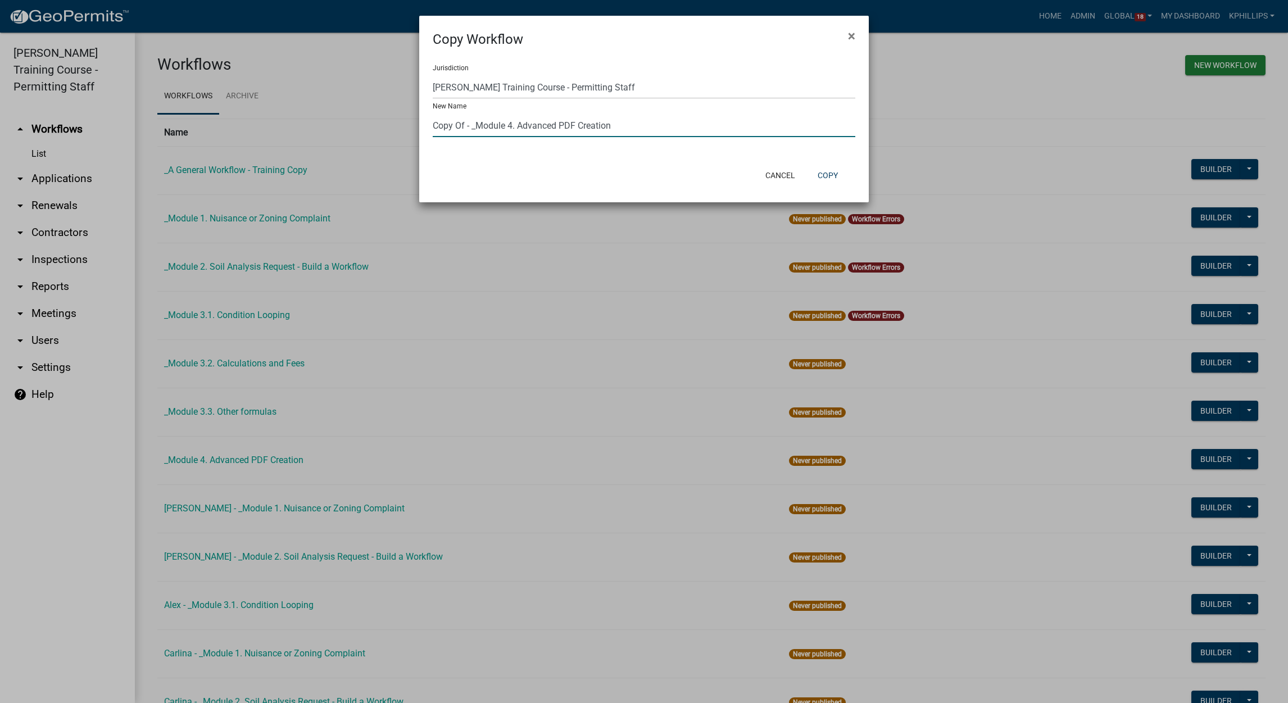
drag, startPoint x: 474, startPoint y: 129, endPoint x: 402, endPoint y: 122, distance: 72.8
click at [402, 122] on ngb-modal-window "Copy Workflow × Jurisdiction Yankton County, South Dakota (Canceled) Wright Cou…" at bounding box center [644, 351] width 1288 height 703
click at [459, 122] on input "Copy Of - _Module 4. Advanced PDF Creation" at bounding box center [644, 125] width 423 height 23
drag, startPoint x: 464, startPoint y: 123, endPoint x: 412, endPoint y: 124, distance: 51.2
click at [412, 124] on ngb-modal-window "Copy Workflow × Jurisdiction Yankton County, South Dakota (Canceled) Wright Cou…" at bounding box center [644, 351] width 1288 height 703
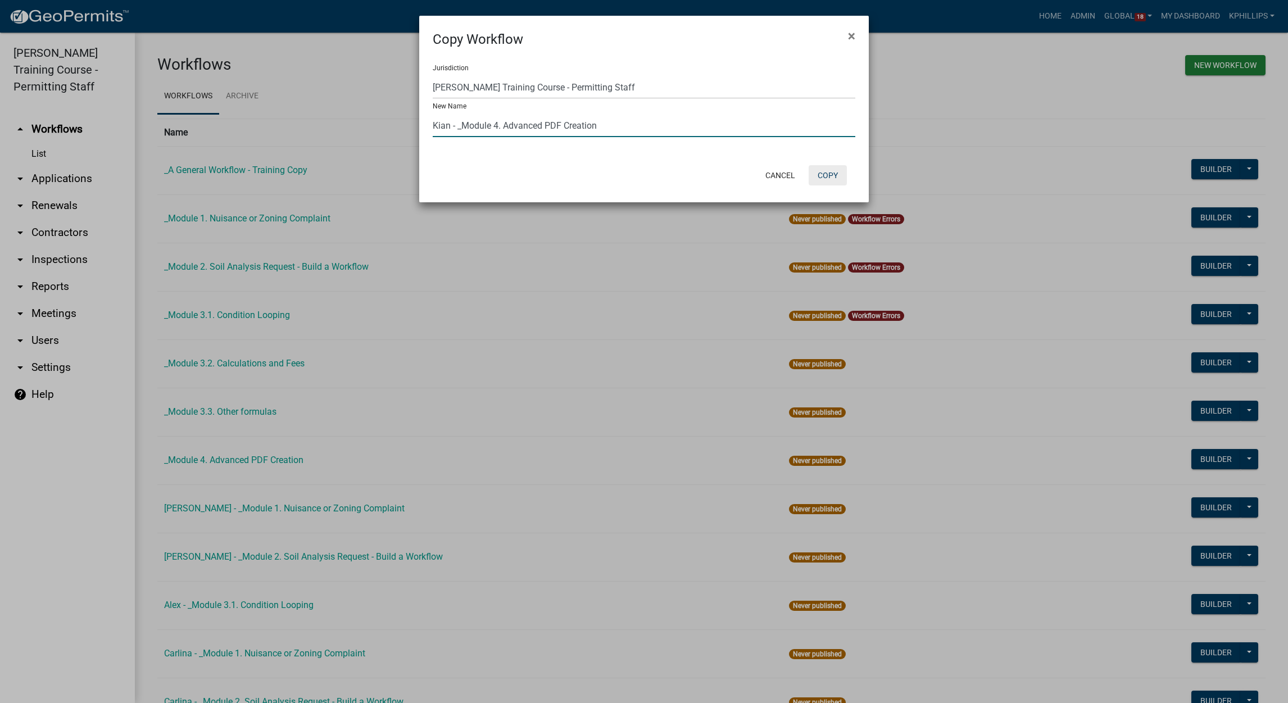
type input "Kian - _Module 4. Advanced PDF Creation"
click at [821, 175] on button "Copy" at bounding box center [828, 175] width 38 height 20
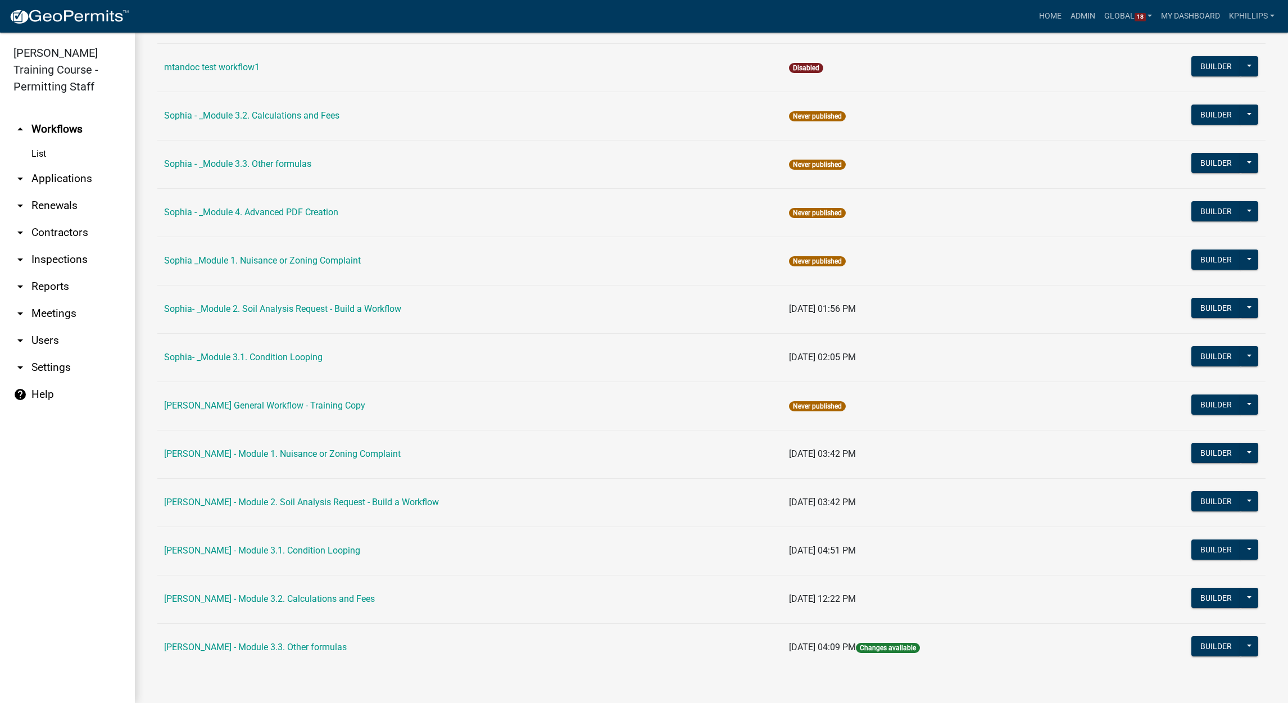
scroll to position [1066, 0]
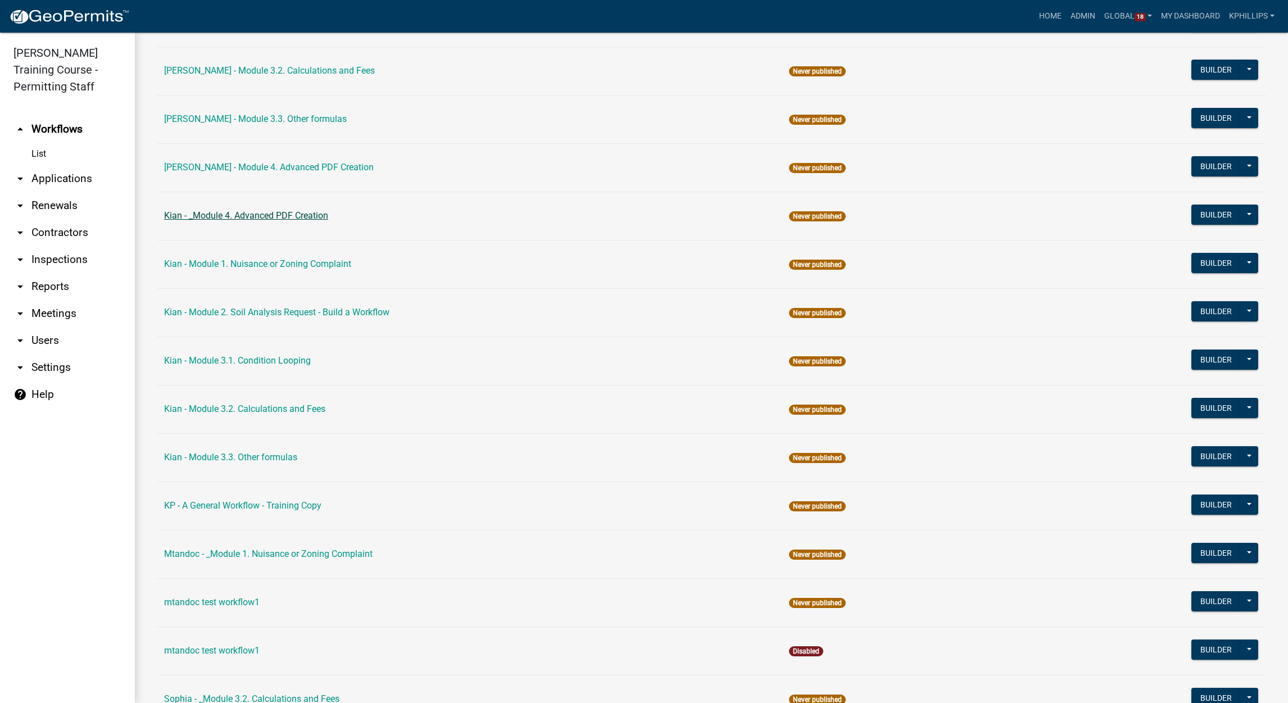
click at [271, 218] on link "Kian - _Module 4. Advanced PDF Creation" at bounding box center [246, 215] width 164 height 11
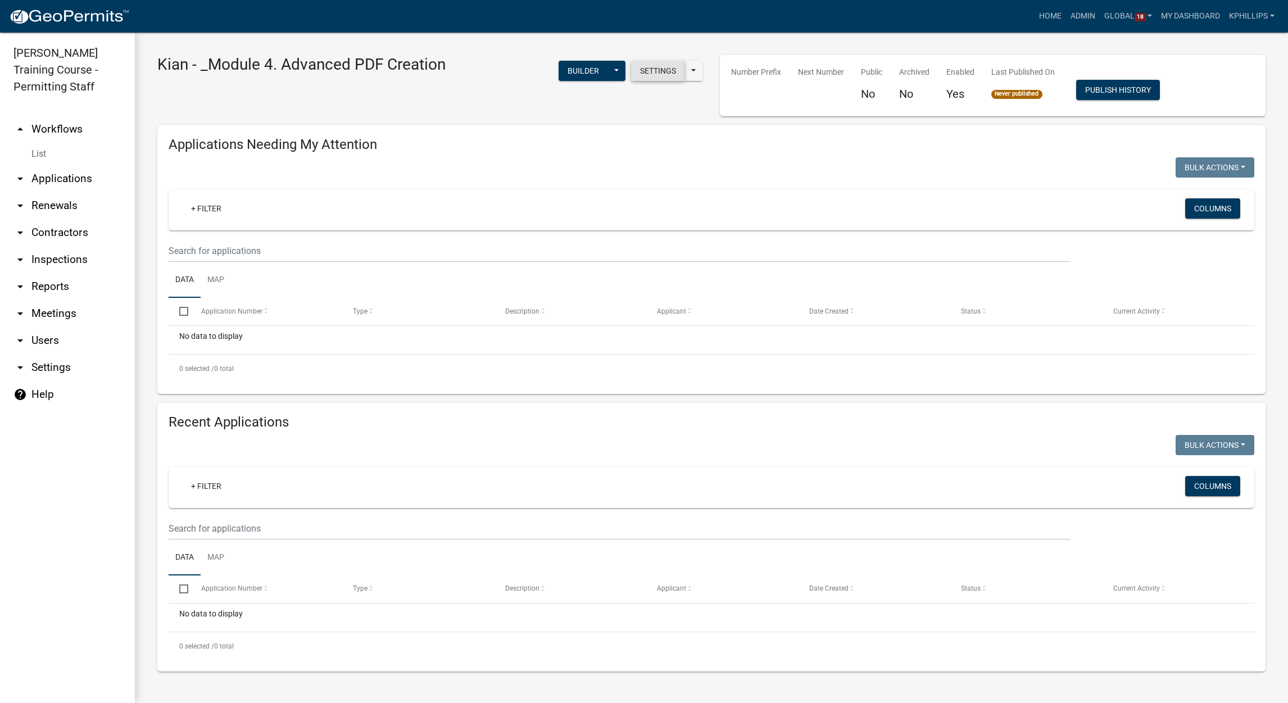
click at [638, 77] on button "Settings" at bounding box center [658, 71] width 54 height 20
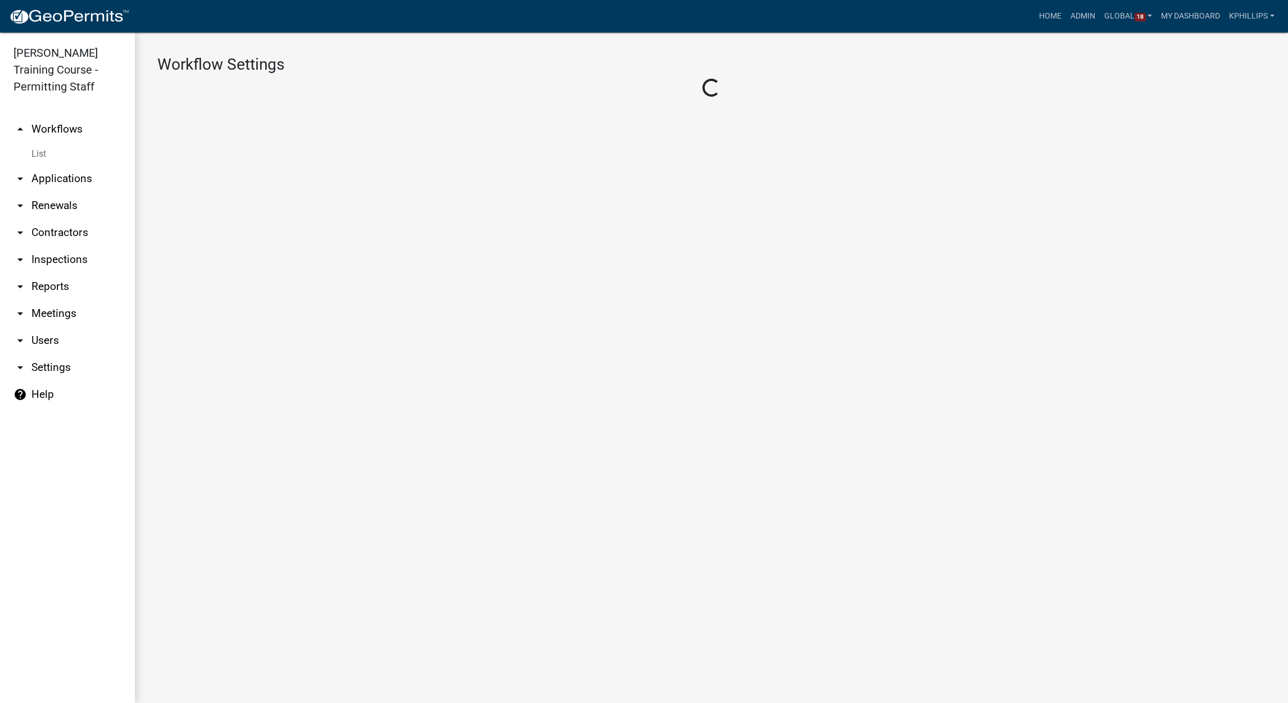
select select "1915ea58-7059-4941-9cac-dbbdee29afec"
select select "3"
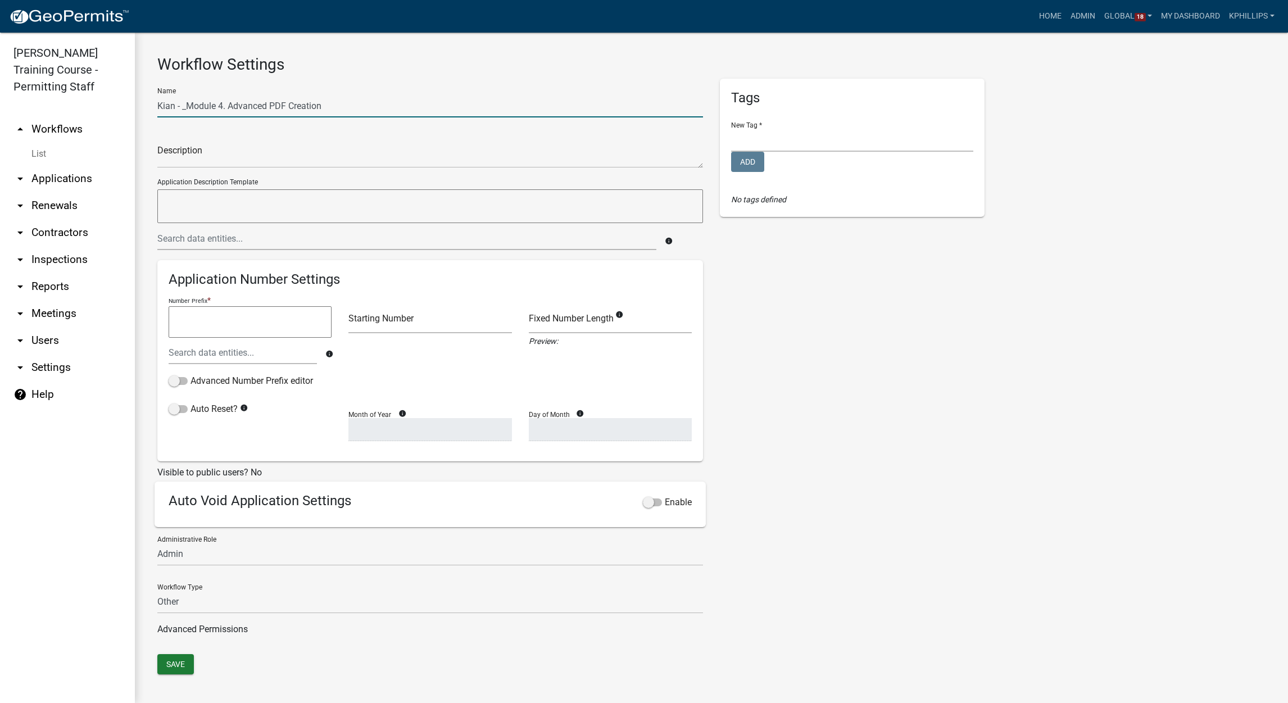
drag, startPoint x: 189, startPoint y: 106, endPoint x: 272, endPoint y: 107, distance: 82.6
click at [188, 107] on input "Kian - _Module 4. Advanced PDF Creation" at bounding box center [430, 105] width 546 height 23
type input "Kian - Module 4. Advanced PDF Creation"
click at [182, 671] on button "Save" at bounding box center [175, 664] width 37 height 20
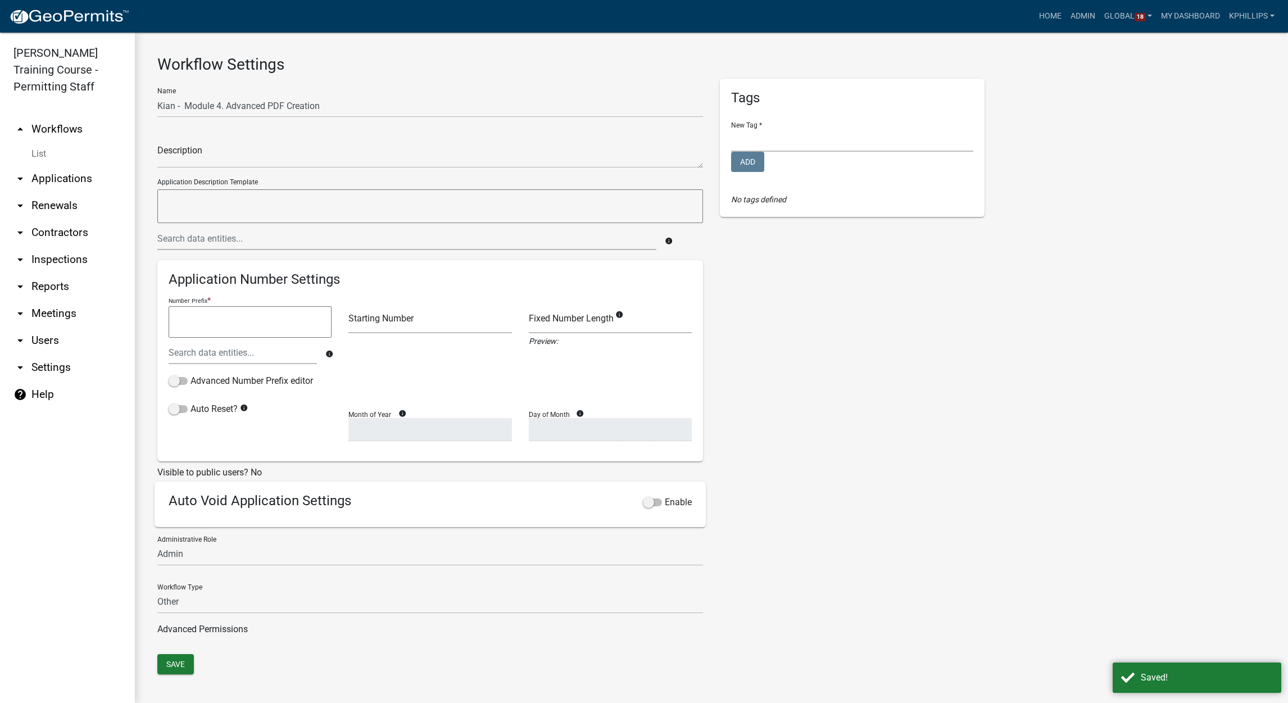
drag, startPoint x: 660, startPoint y: 82, endPoint x: 679, endPoint y: 110, distance: 34.3
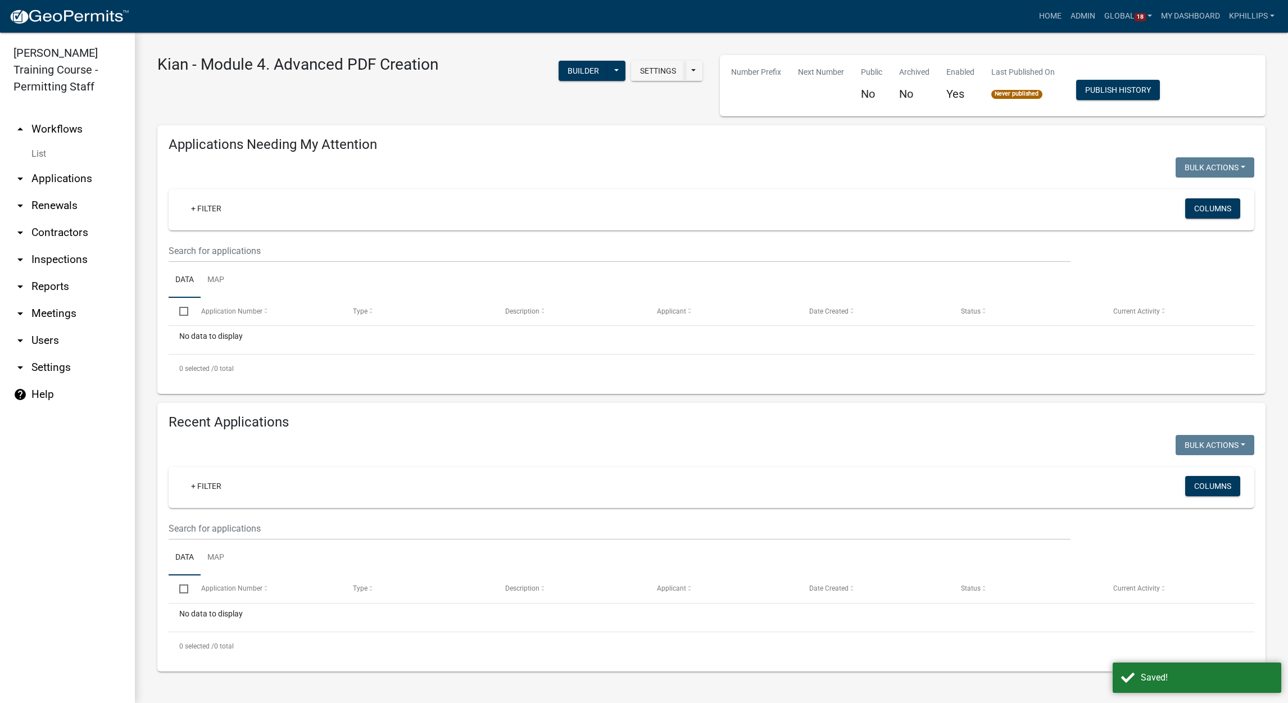
drag, startPoint x: 630, startPoint y: 229, endPoint x: 635, endPoint y: 222, distance: 8.9
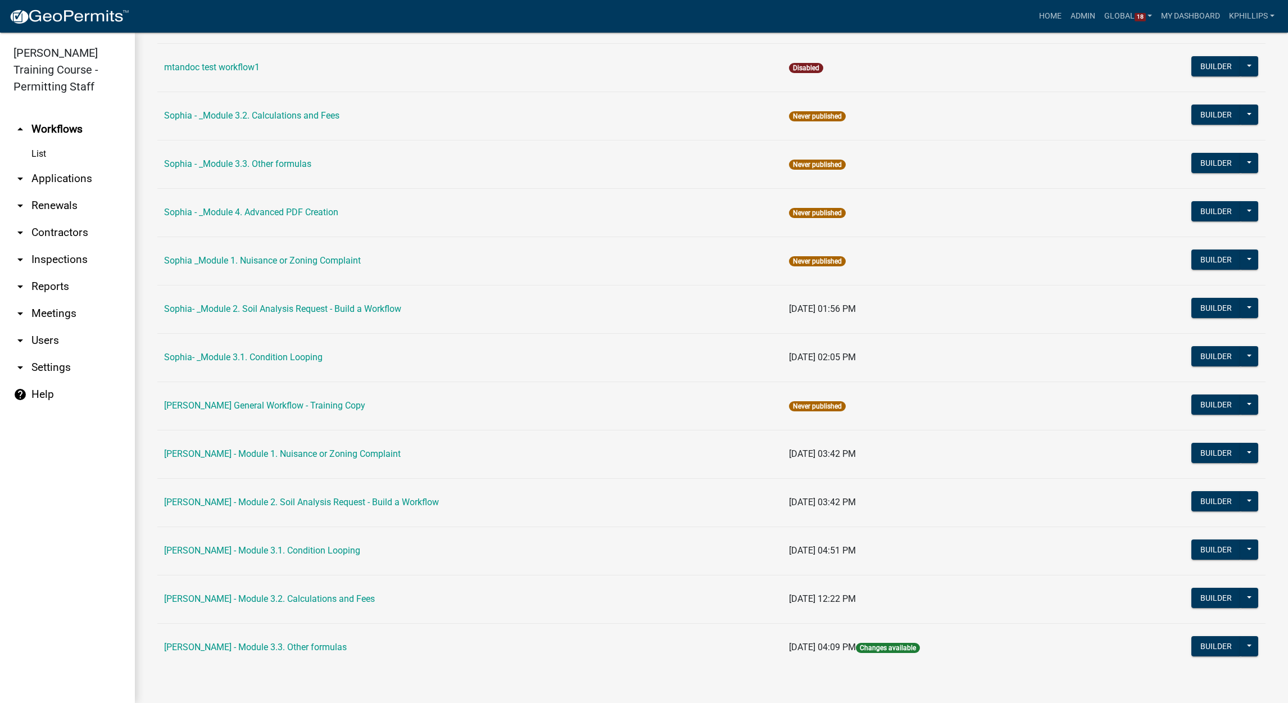
scroll to position [1066, 0]
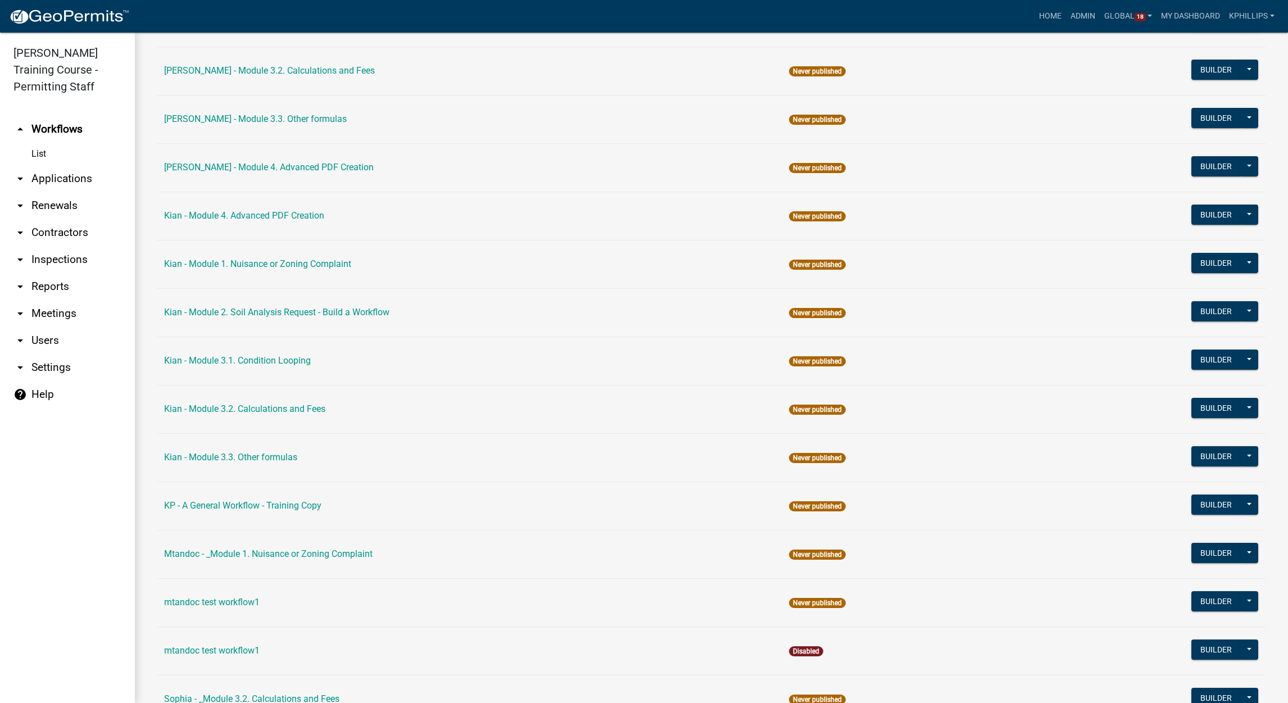
click at [238, 224] on td "Kian - Module 4. Advanced PDF Creation" at bounding box center [469, 216] width 625 height 48
click at [242, 219] on link "Kian - Module 4. Advanced PDF Creation" at bounding box center [244, 215] width 160 height 11
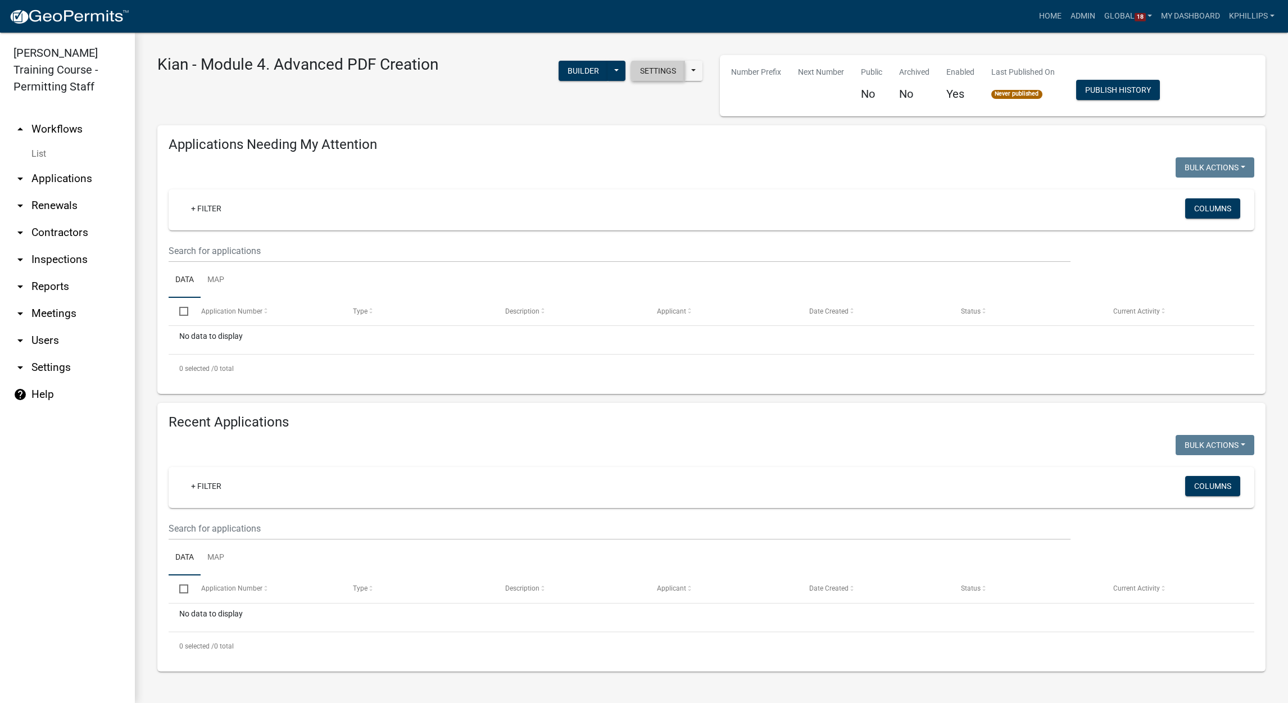
click at [645, 74] on button "Settings" at bounding box center [658, 71] width 54 height 20
select select "1915ea58-7059-4941-9cac-dbbdee29afec"
select select "3"
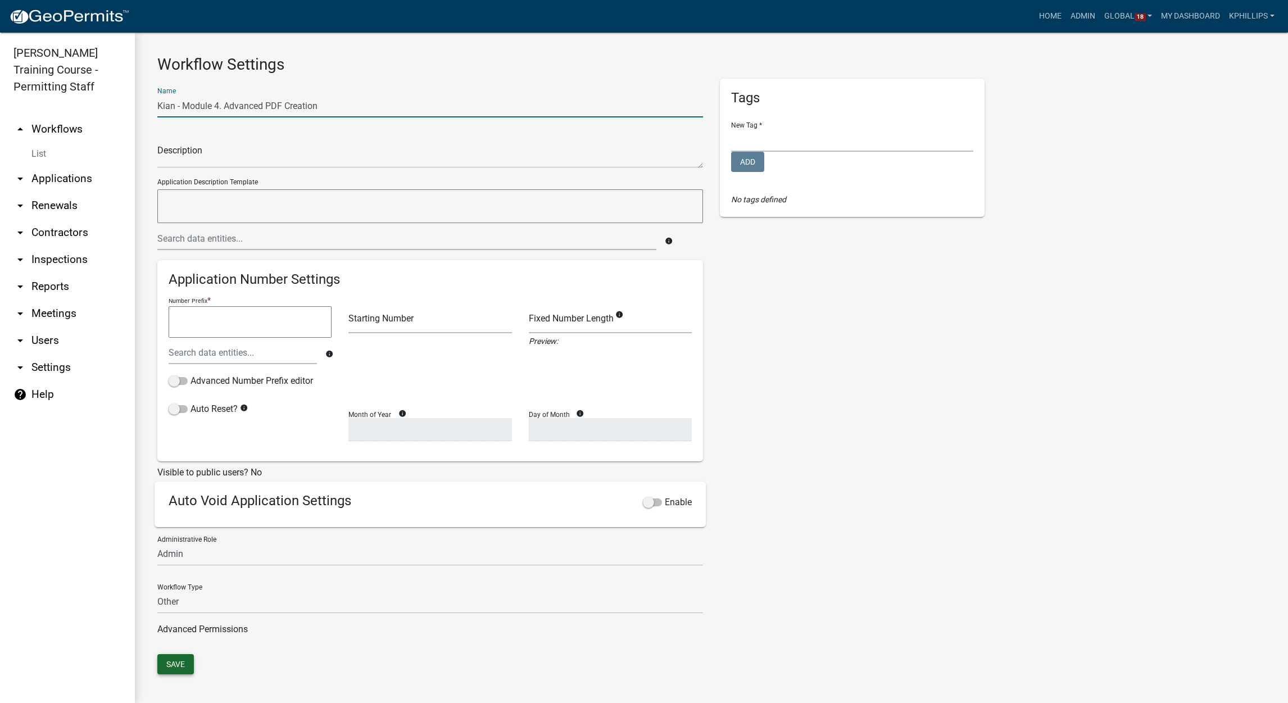
type input "Kian - Module 4. Advanced PDF Creation"
click at [164, 665] on button "Save" at bounding box center [175, 664] width 37 height 20
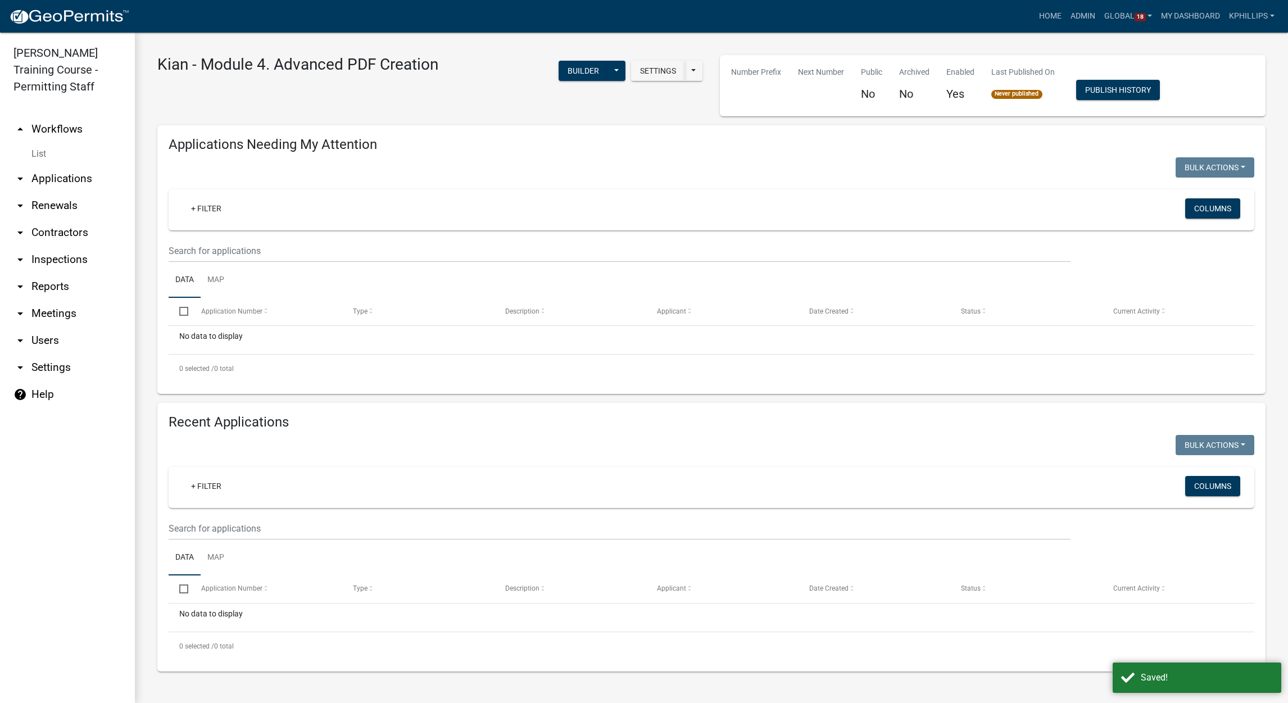
drag, startPoint x: 301, startPoint y: 344, endPoint x: 283, endPoint y: 318, distance: 32.3
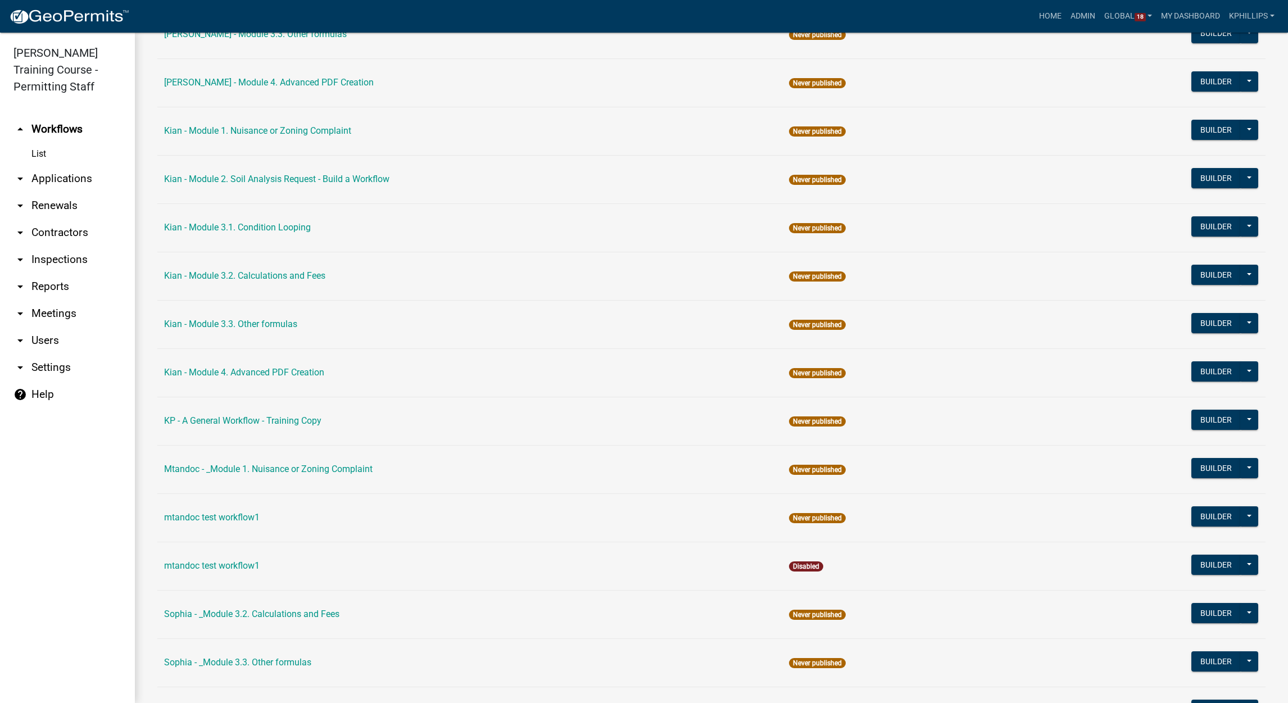
scroll to position [1173, 0]
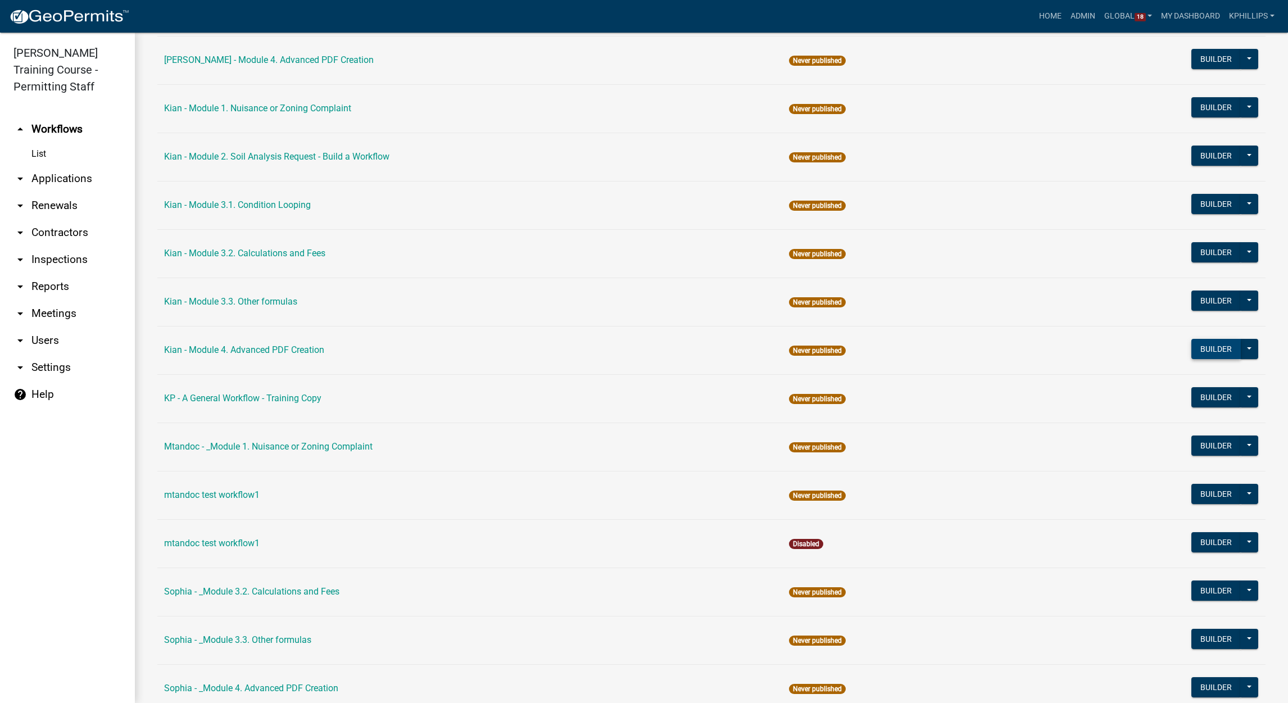
click at [1196, 350] on button "Builder" at bounding box center [1215, 349] width 49 height 20
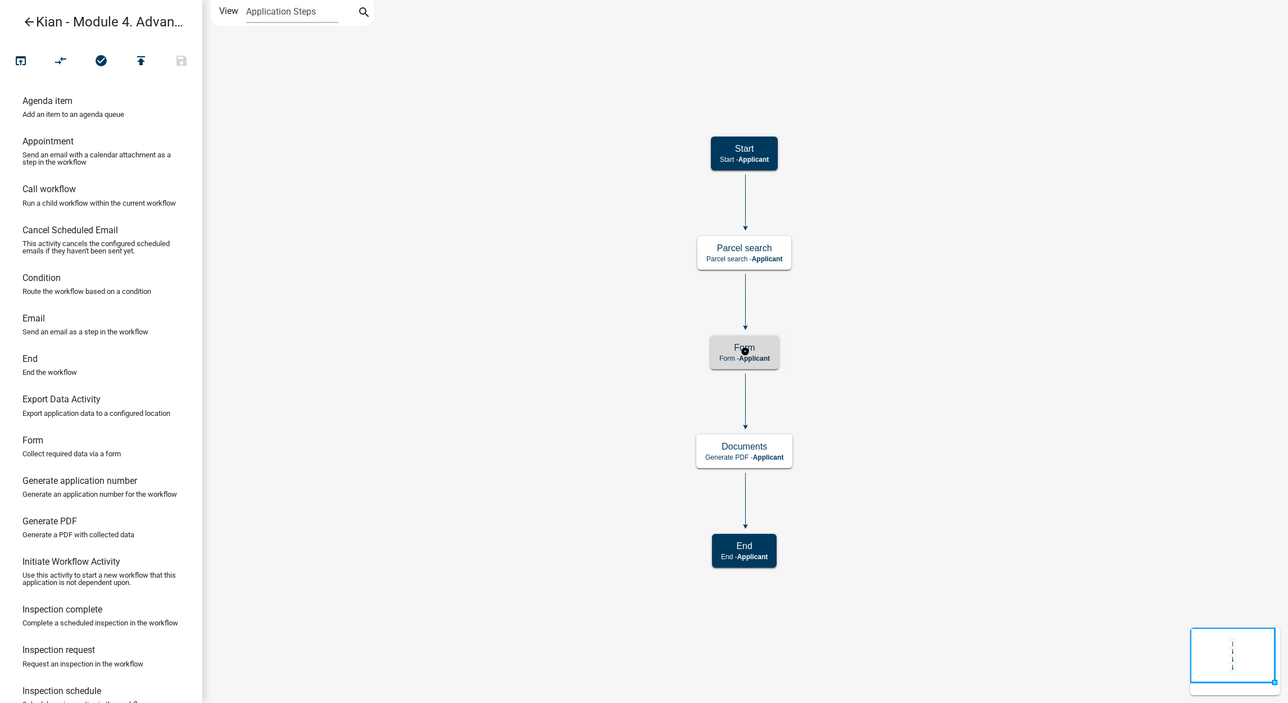
click at [774, 364] on div "Form Form - Applicant" at bounding box center [744, 352] width 69 height 34
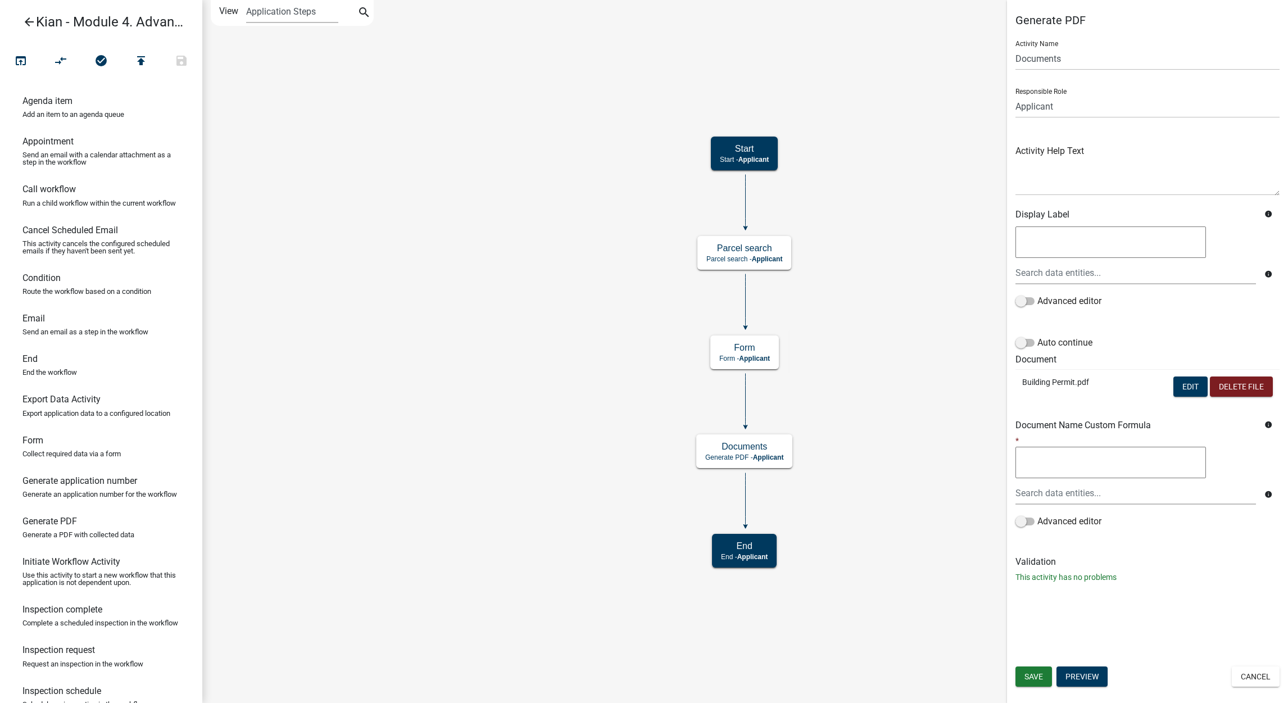
click at [39, 27] on link "arrow_back Kian - Module 4. Advanced PDF Creation" at bounding box center [96, 22] width 175 height 26
click at [38, 24] on link "arrow_back Kian - Module 4. Advanced PDF Creation" at bounding box center [96, 22] width 175 height 26
click at [34, 24] on icon "arrow_back" at bounding box center [28, 23] width 13 height 16
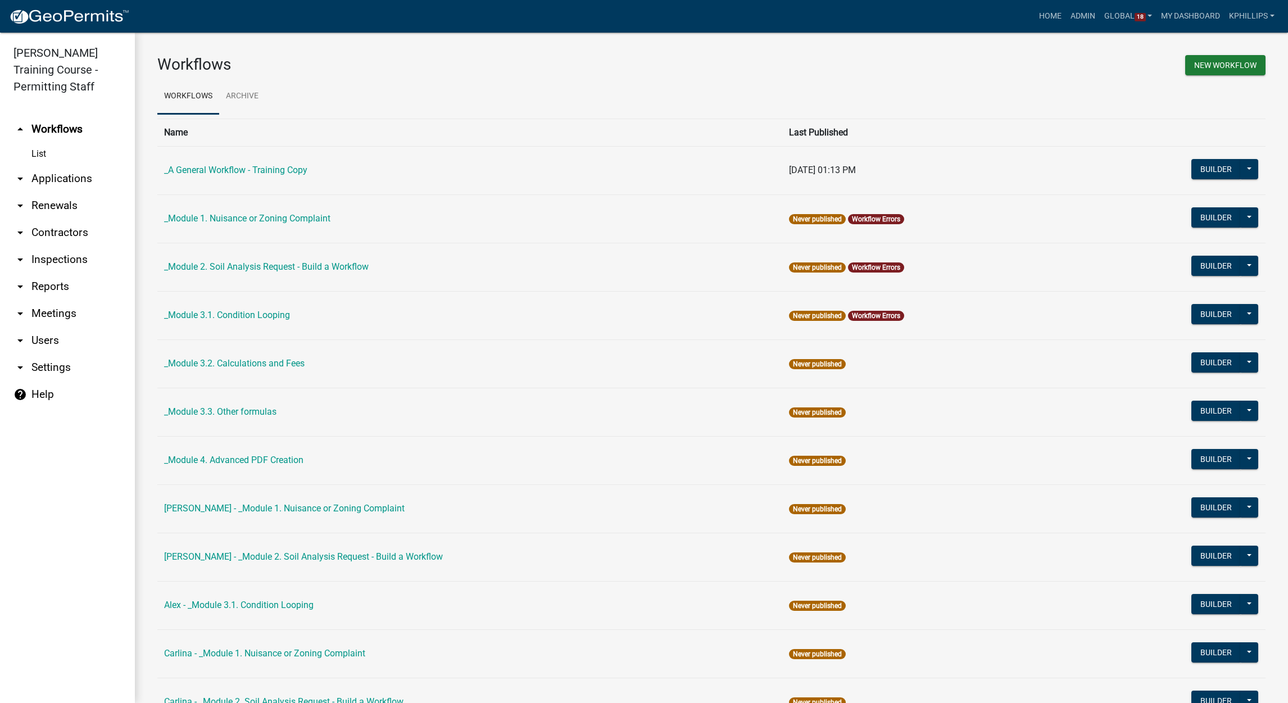
click at [918, 84] on ul "Workflows Archive" at bounding box center [711, 96] width 1108 height 35
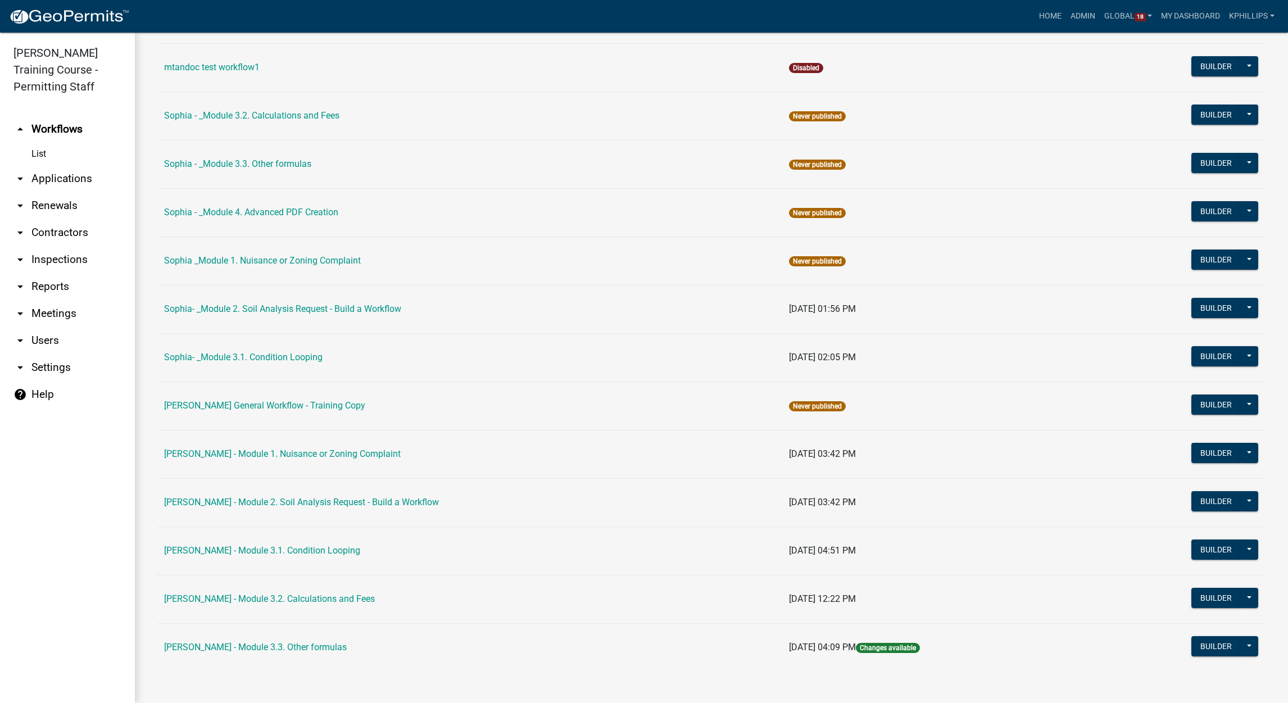
scroll to position [1066, 0]
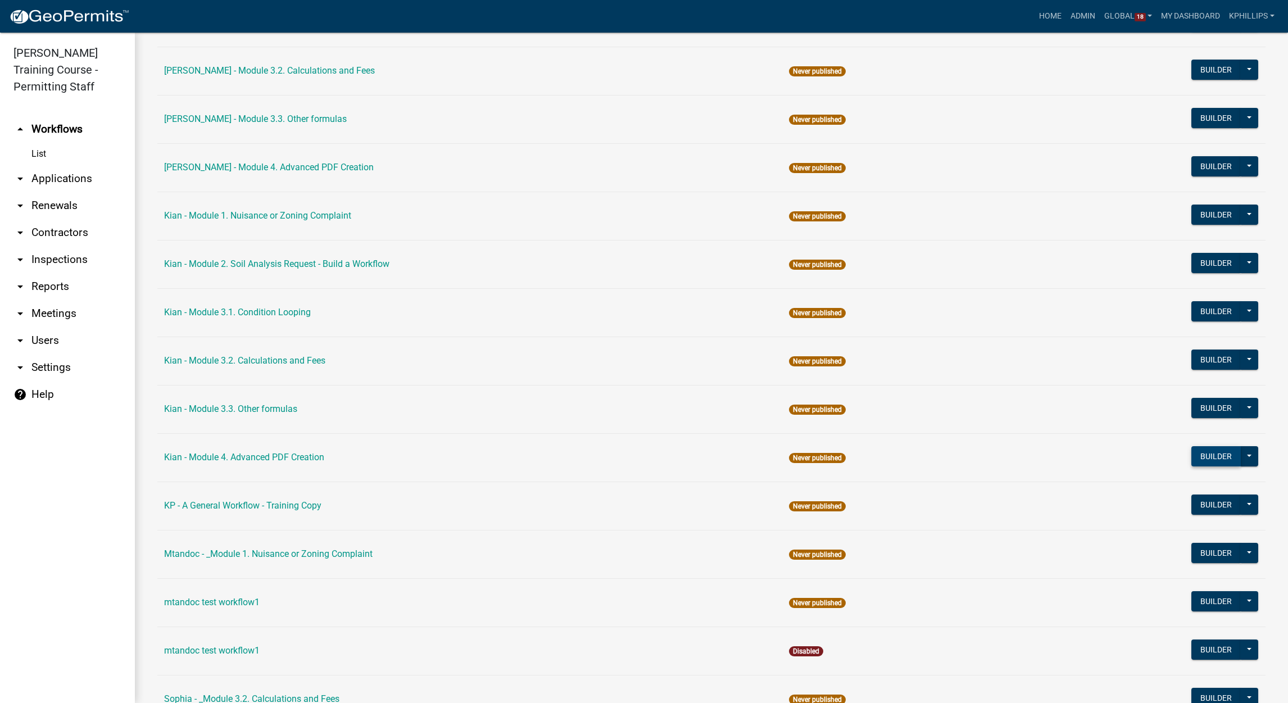
click at [1199, 463] on button "Builder" at bounding box center [1215, 456] width 49 height 20
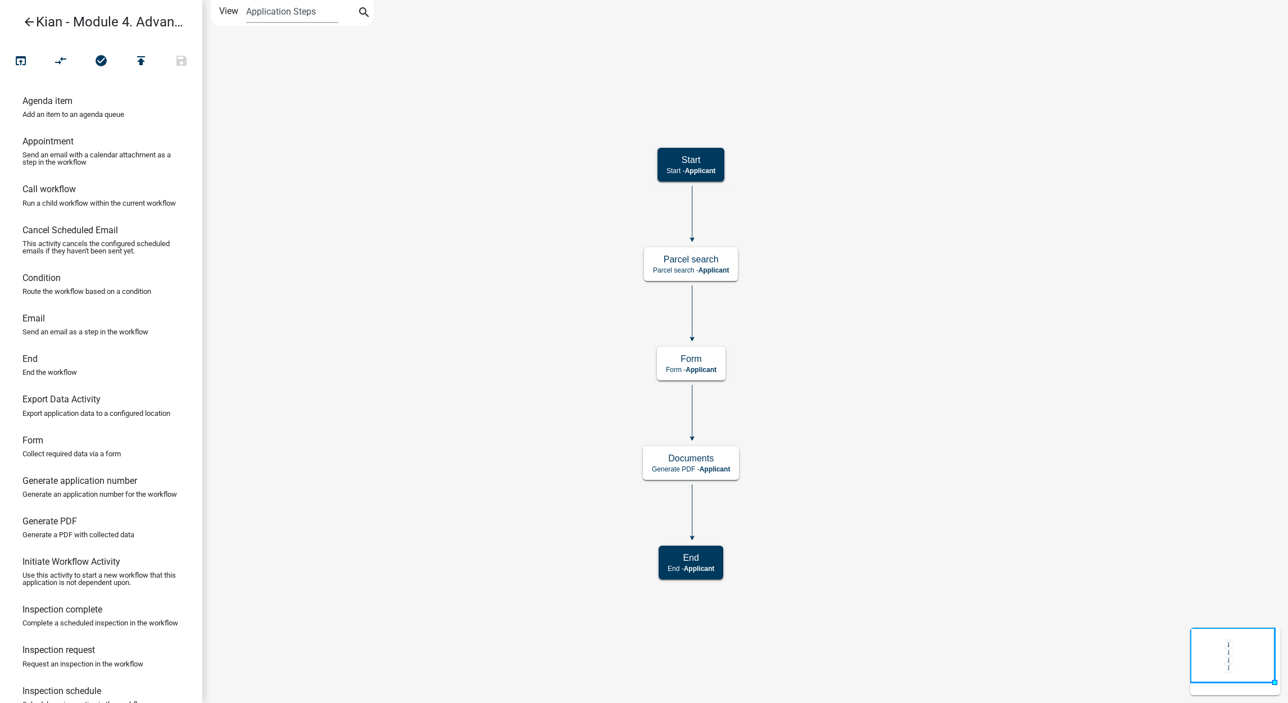
click at [885, 370] on icon "Start Start - Applicant Form Form - Applicant Documents Generate PDF - Applican…" at bounding box center [745, 352] width 1085 height 702
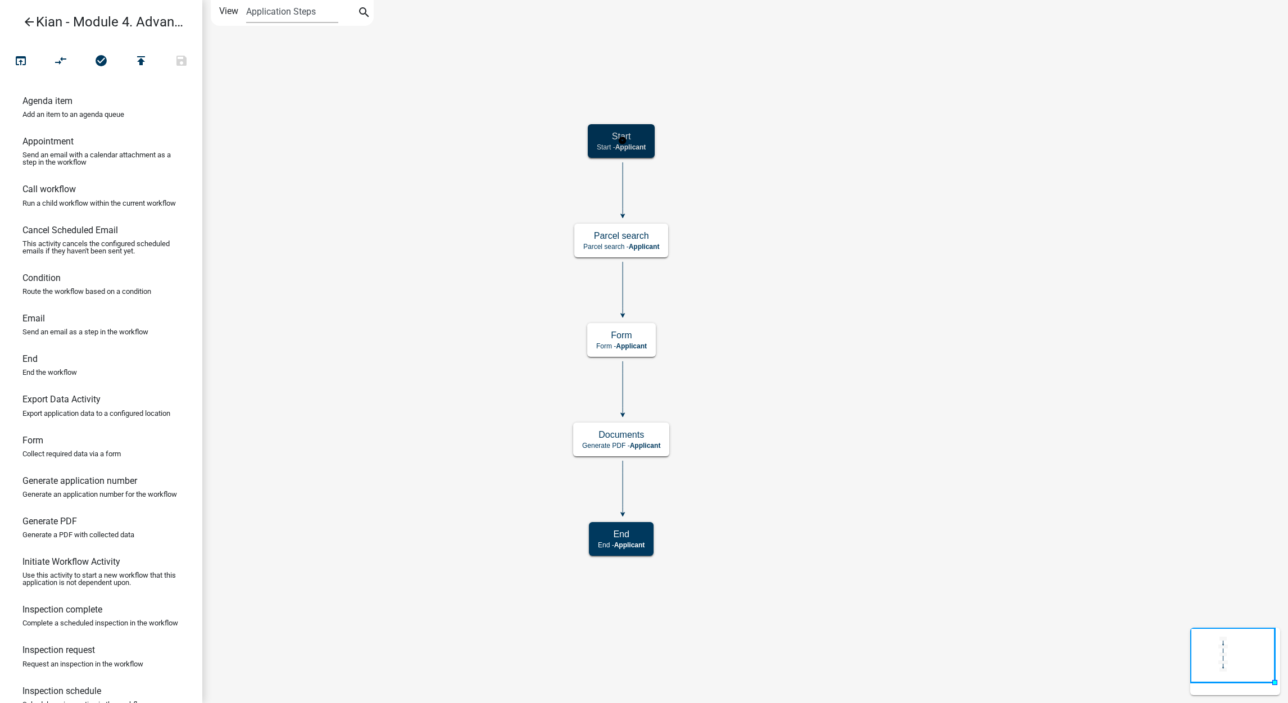
click at [643, 126] on div "Start Start - Applicant" at bounding box center [621, 141] width 67 height 34
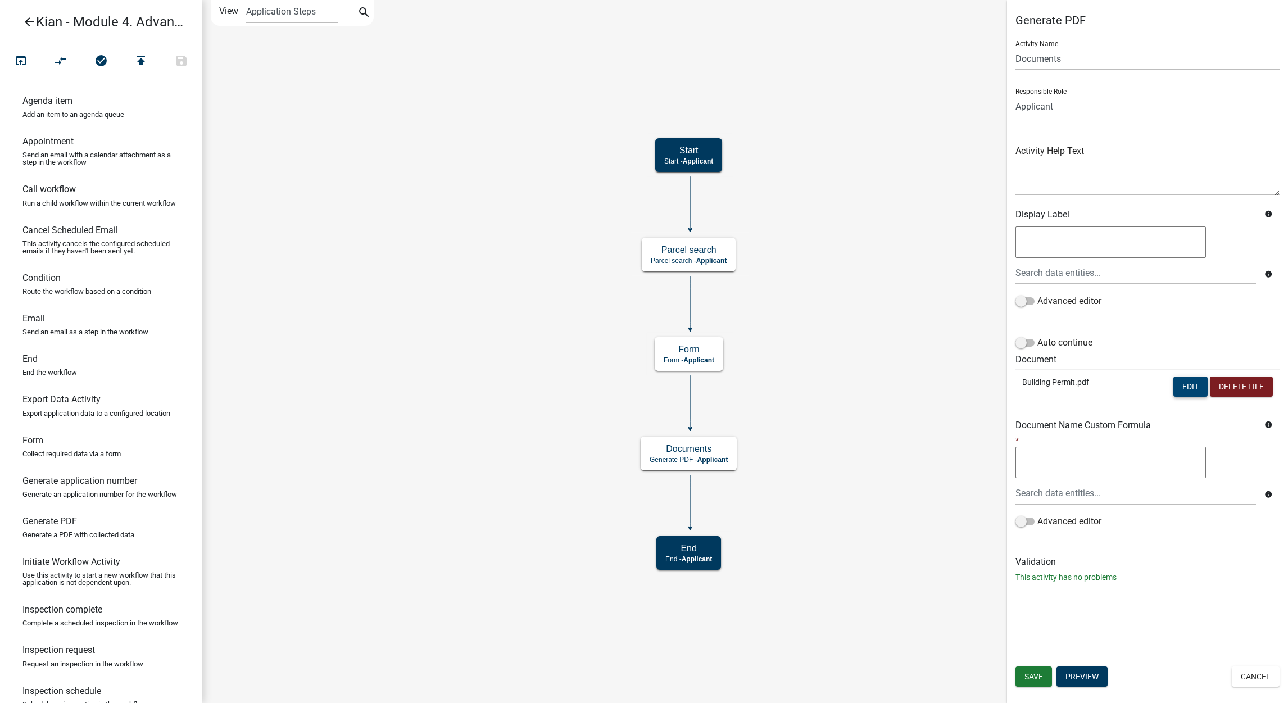
click at [1186, 387] on button "Edit" at bounding box center [1190, 387] width 34 height 20
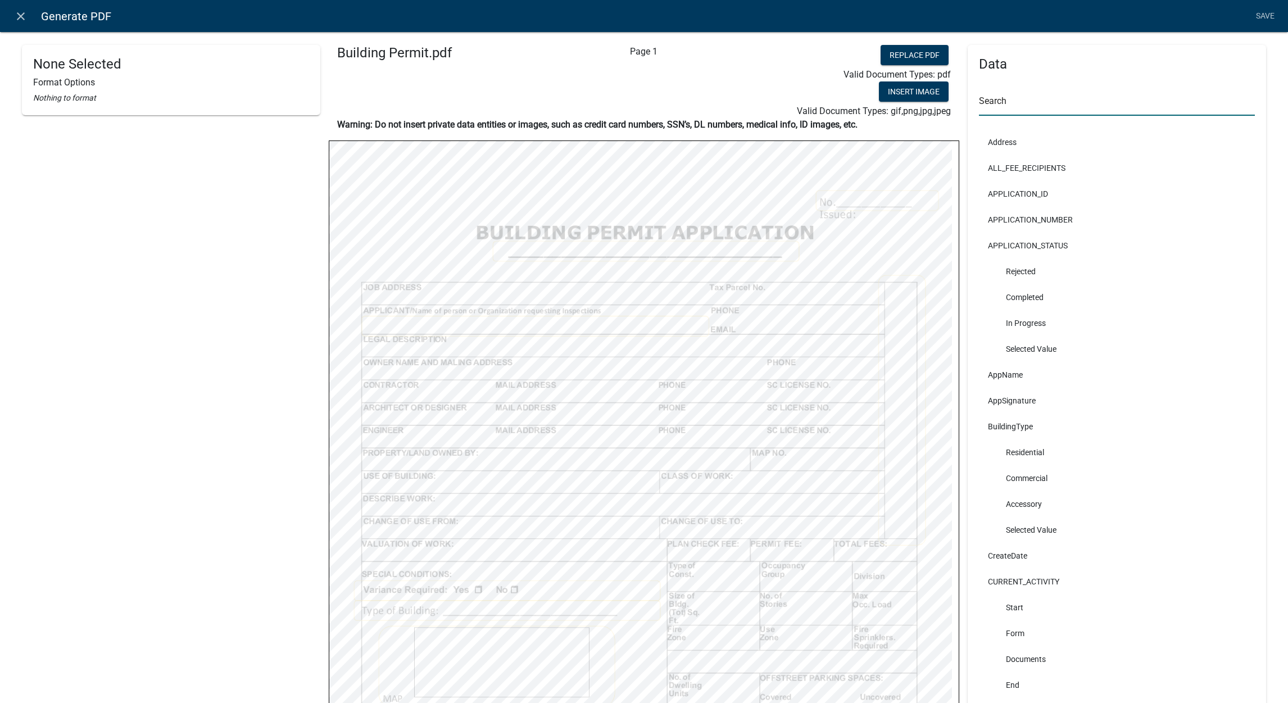
click at [1041, 102] on input "text" at bounding box center [1117, 104] width 276 height 23
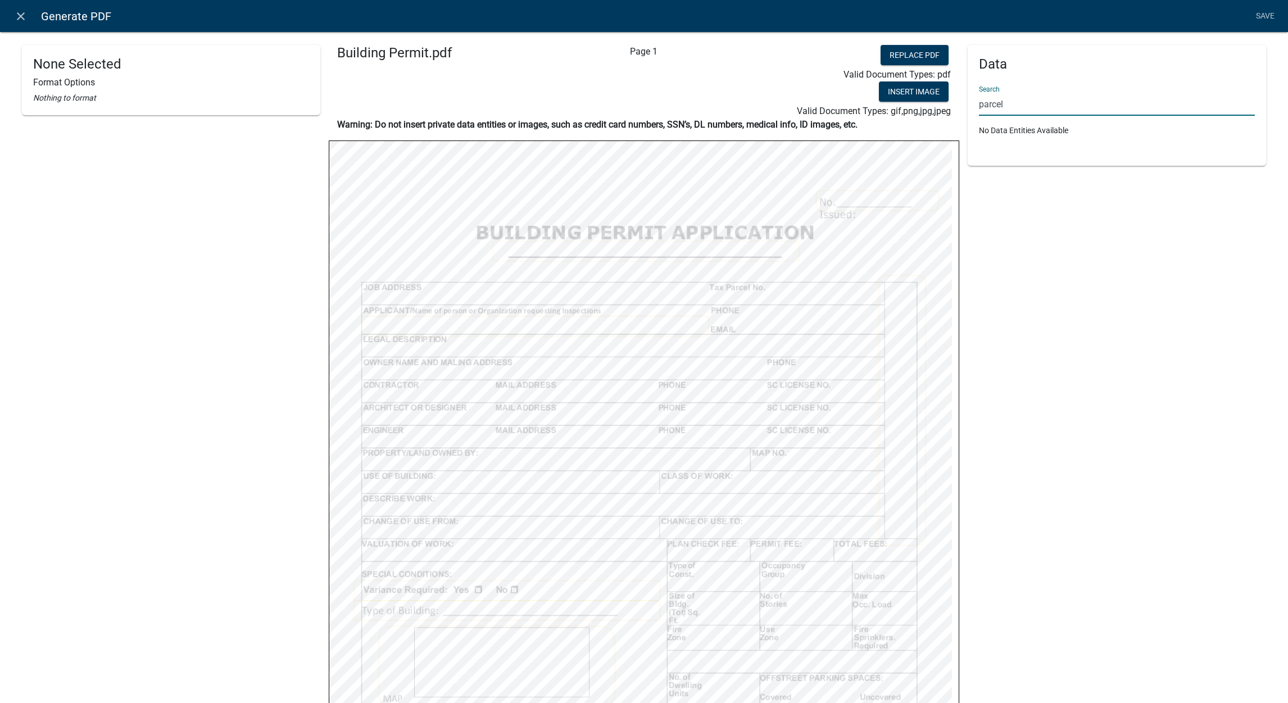
click at [1042, 102] on input "parcel" at bounding box center [1117, 104] width 276 height 23
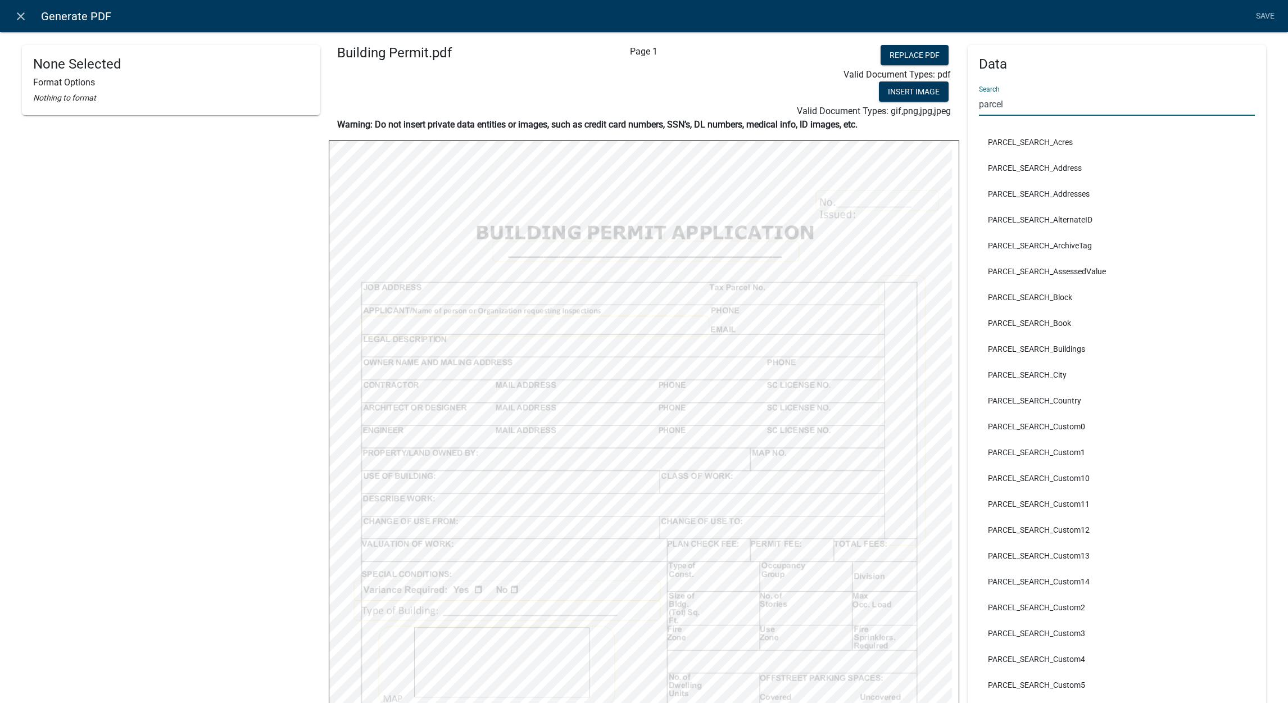
type input "parcel"
click at [1211, 64] on h4 "Data" at bounding box center [1117, 64] width 276 height 16
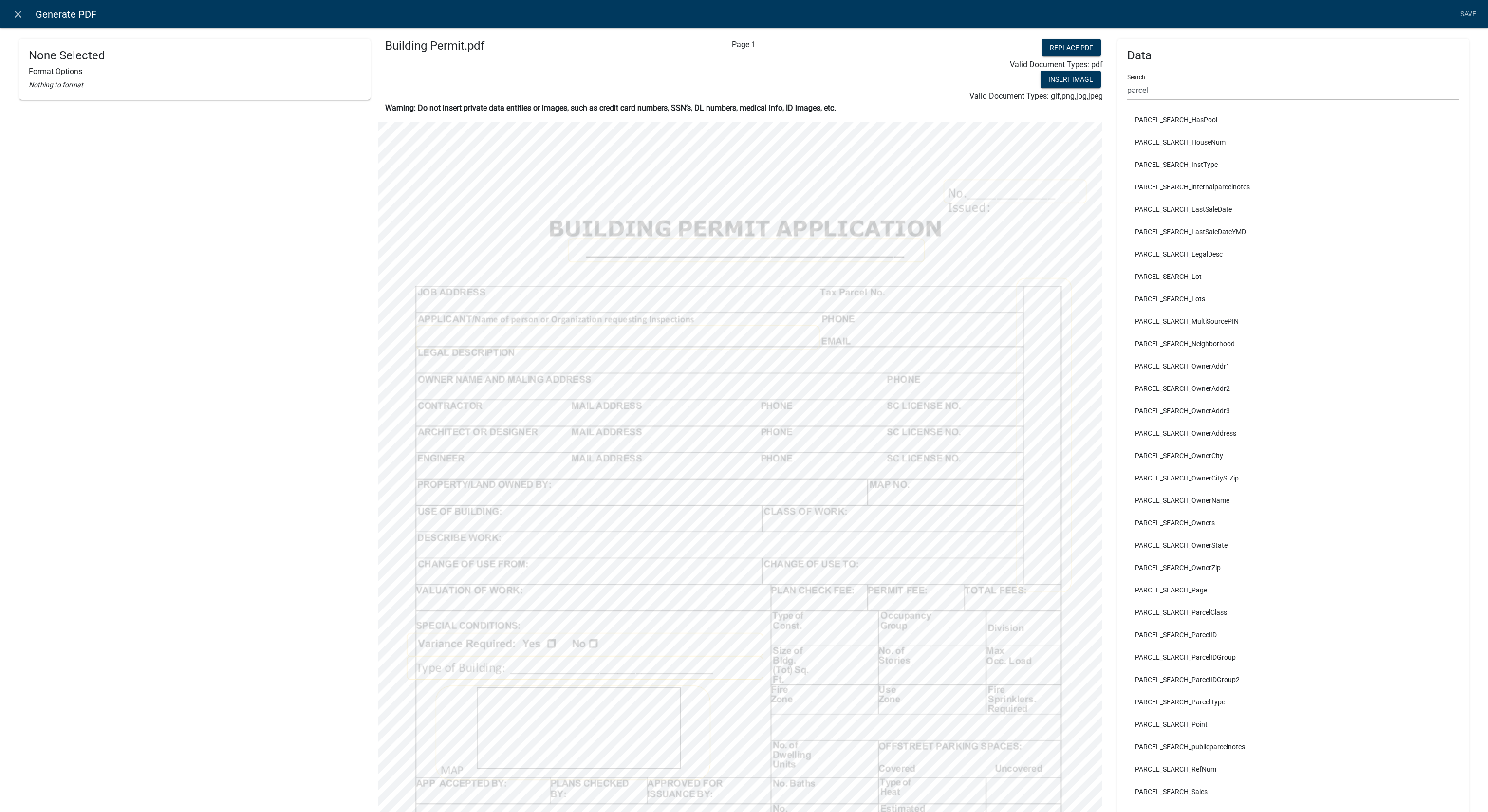
select select
click at [1115, 89] on input "parcel" at bounding box center [1293, 90] width 332 height 20
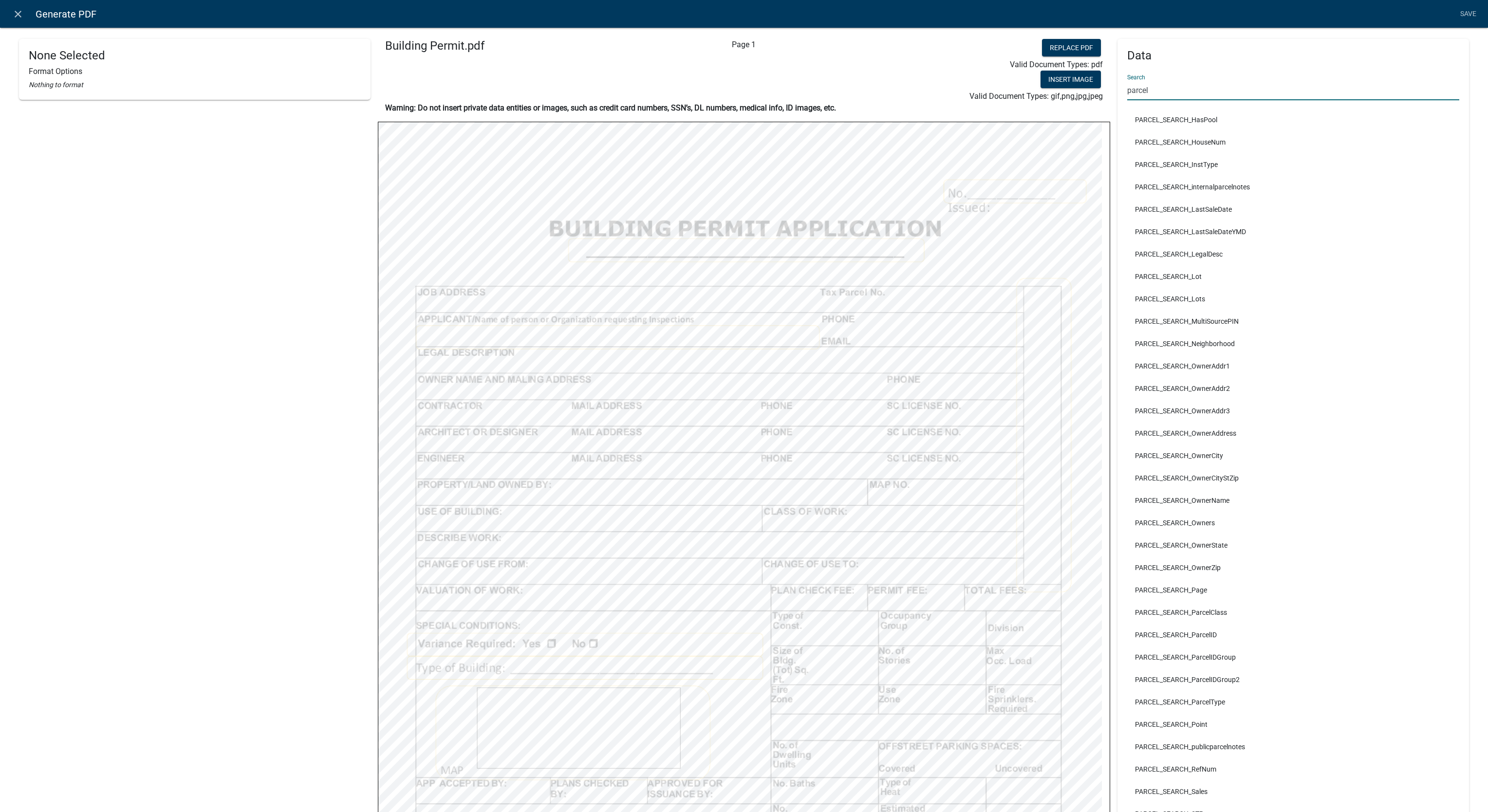
click at [1115, 89] on input "parcel" at bounding box center [1293, 90] width 332 height 20
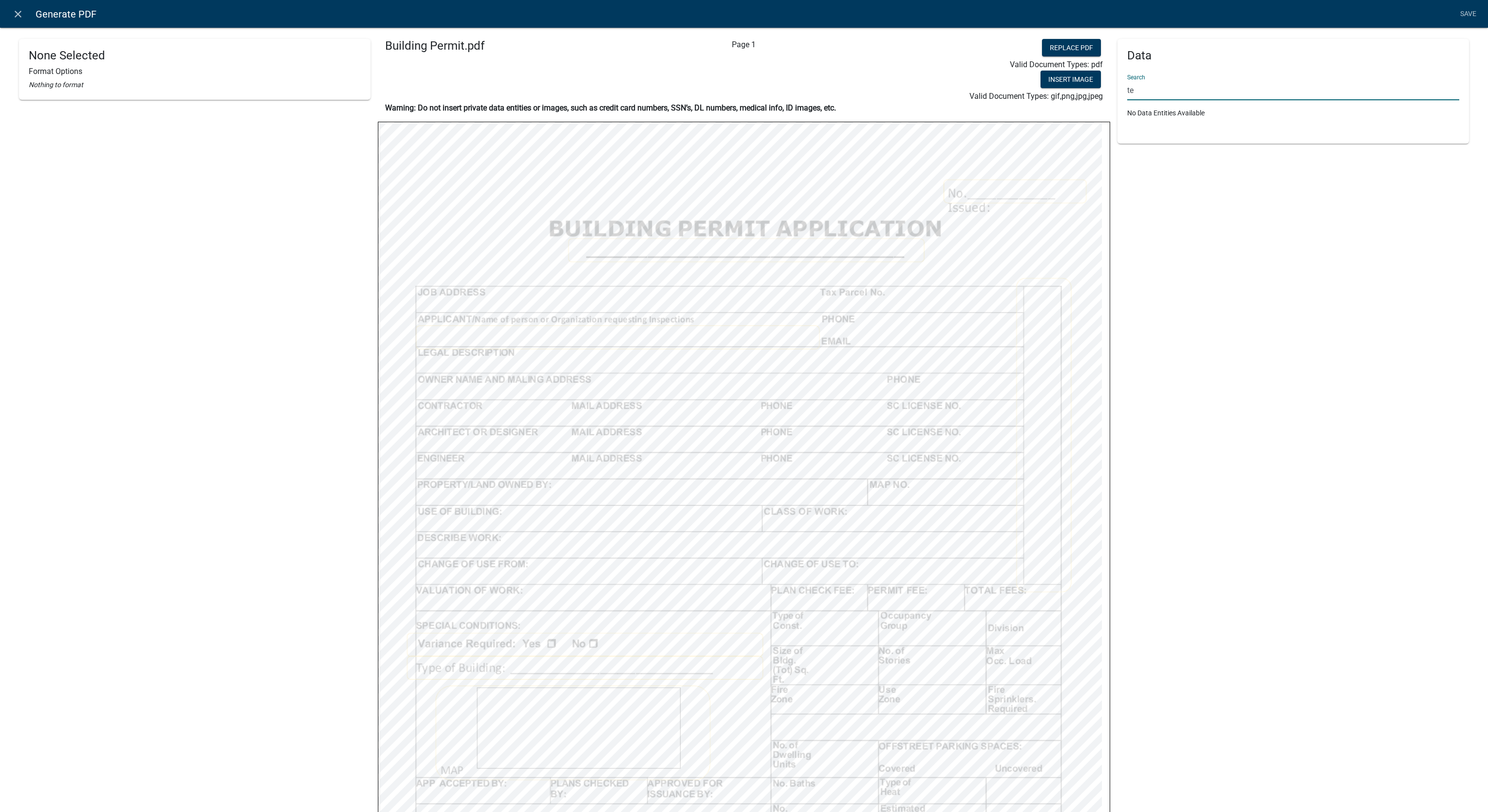
type input "t"
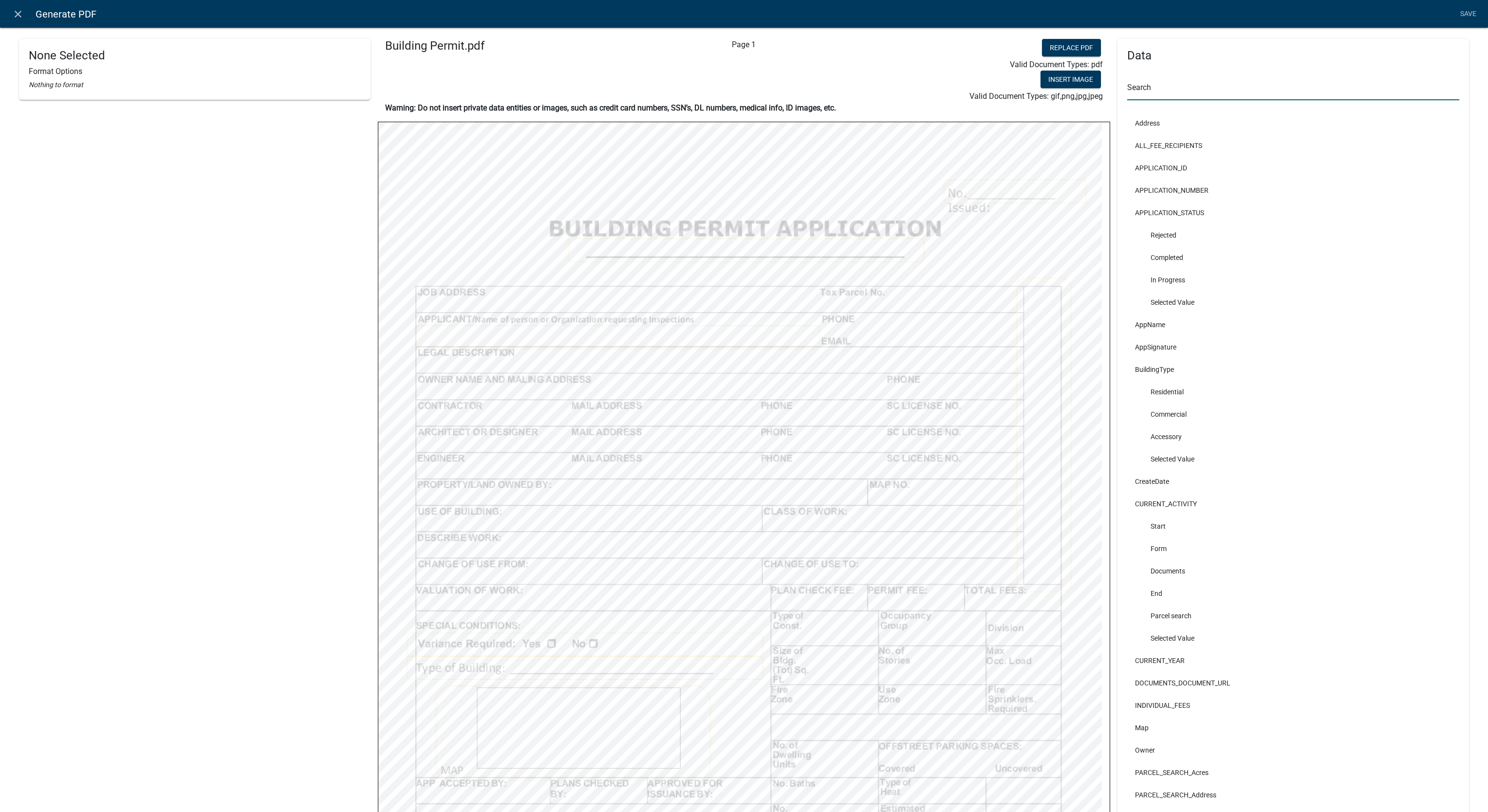
click at [1115, 81] on input "text" at bounding box center [1293, 90] width 332 height 20
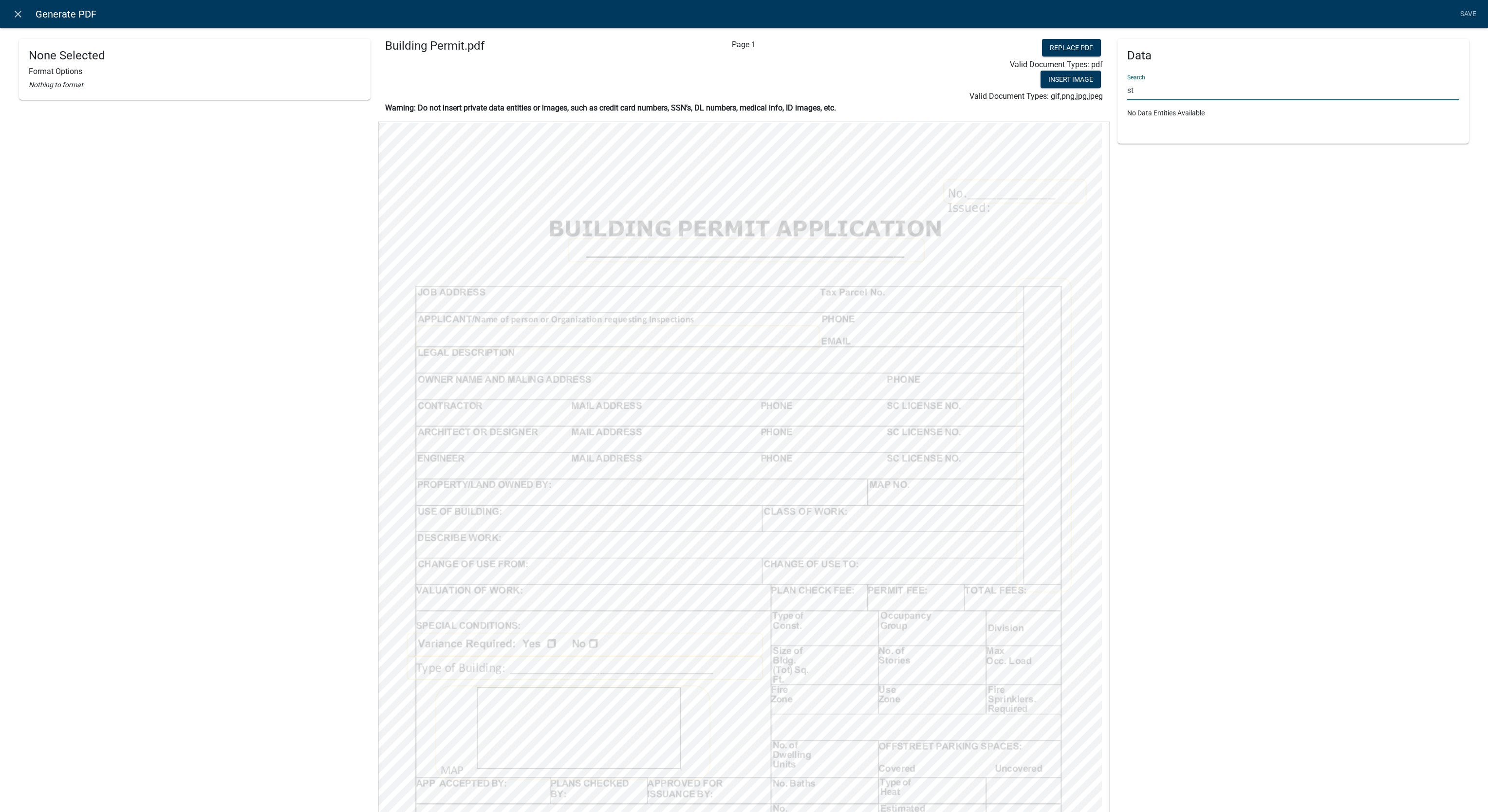
type input "s"
type input "w"
type input "t"
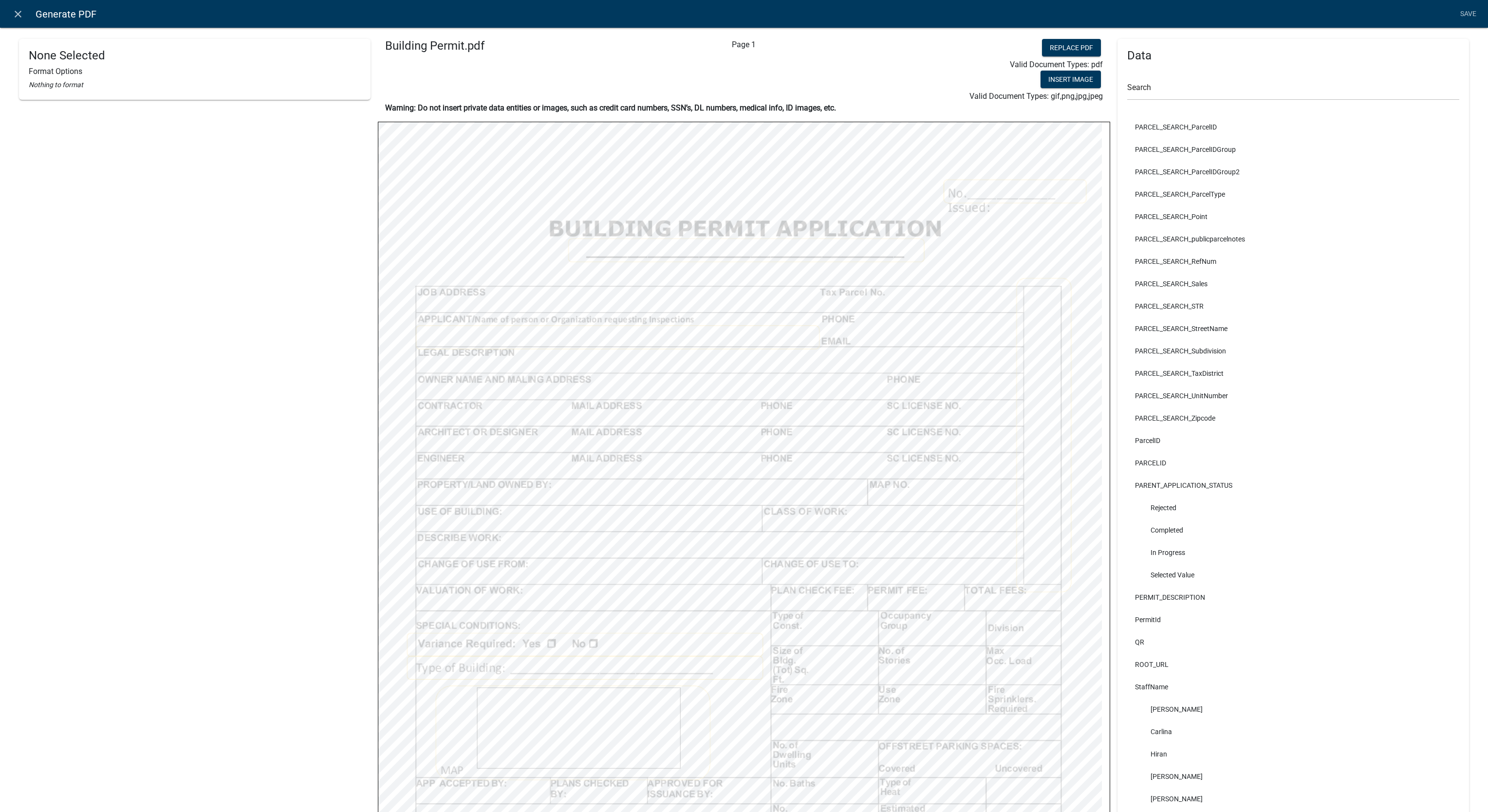
scroll to position [2096, 0]
select select
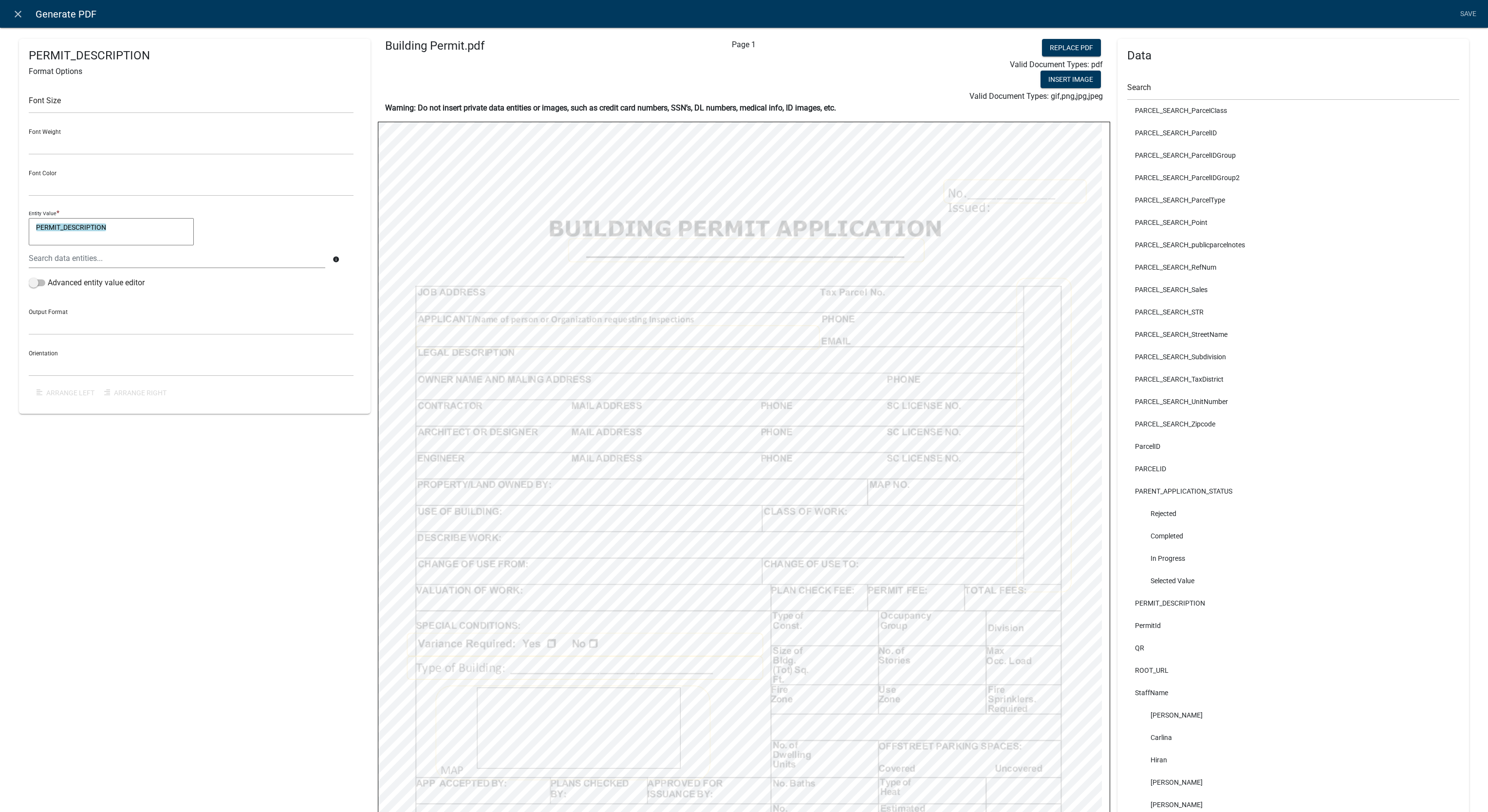
click at [134, 230] on textarea "PERMIT_DESCRIPTION" at bounding box center [111, 231] width 166 height 27
type textarea "add"
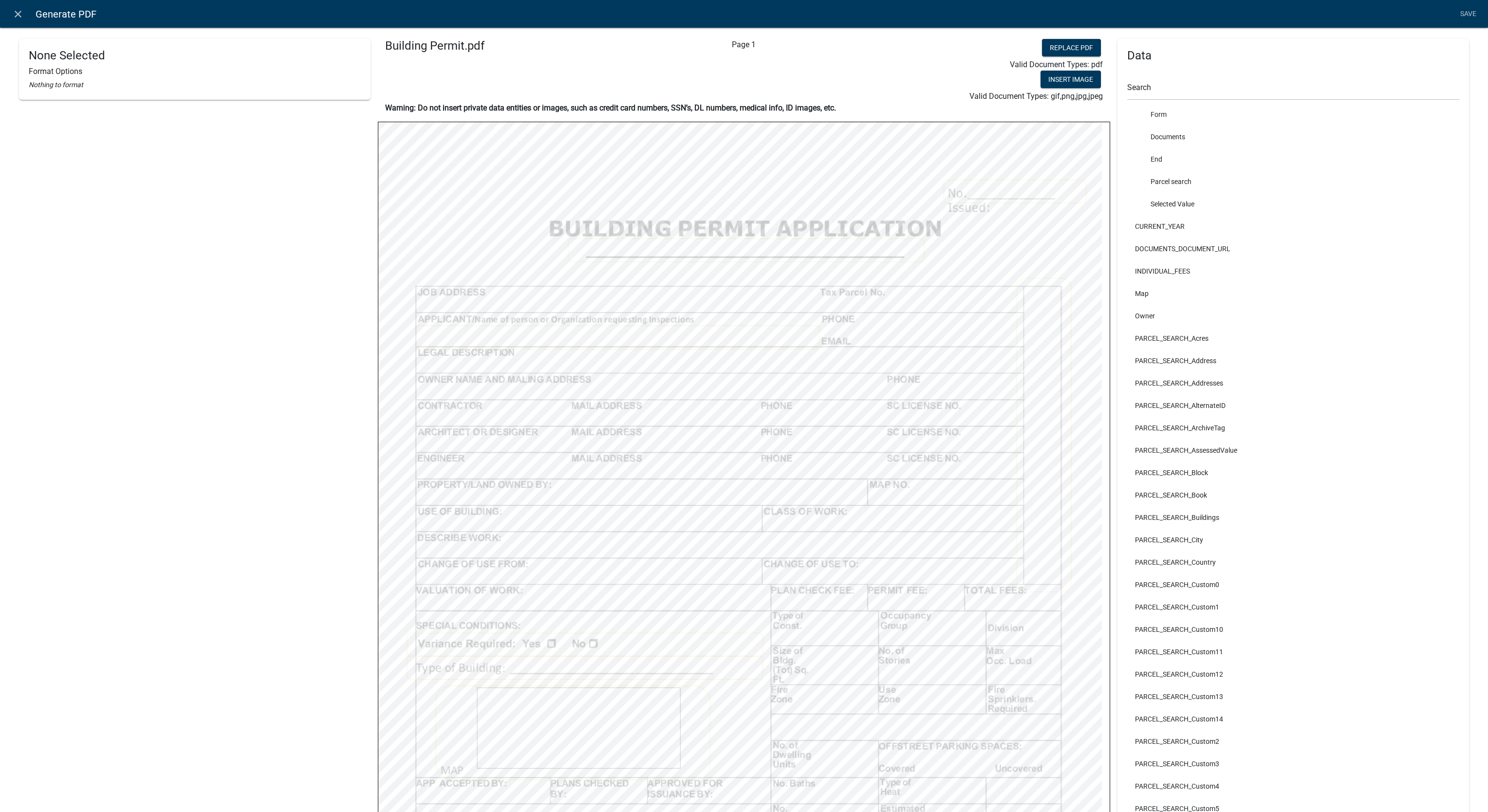
scroll to position [0, 0]
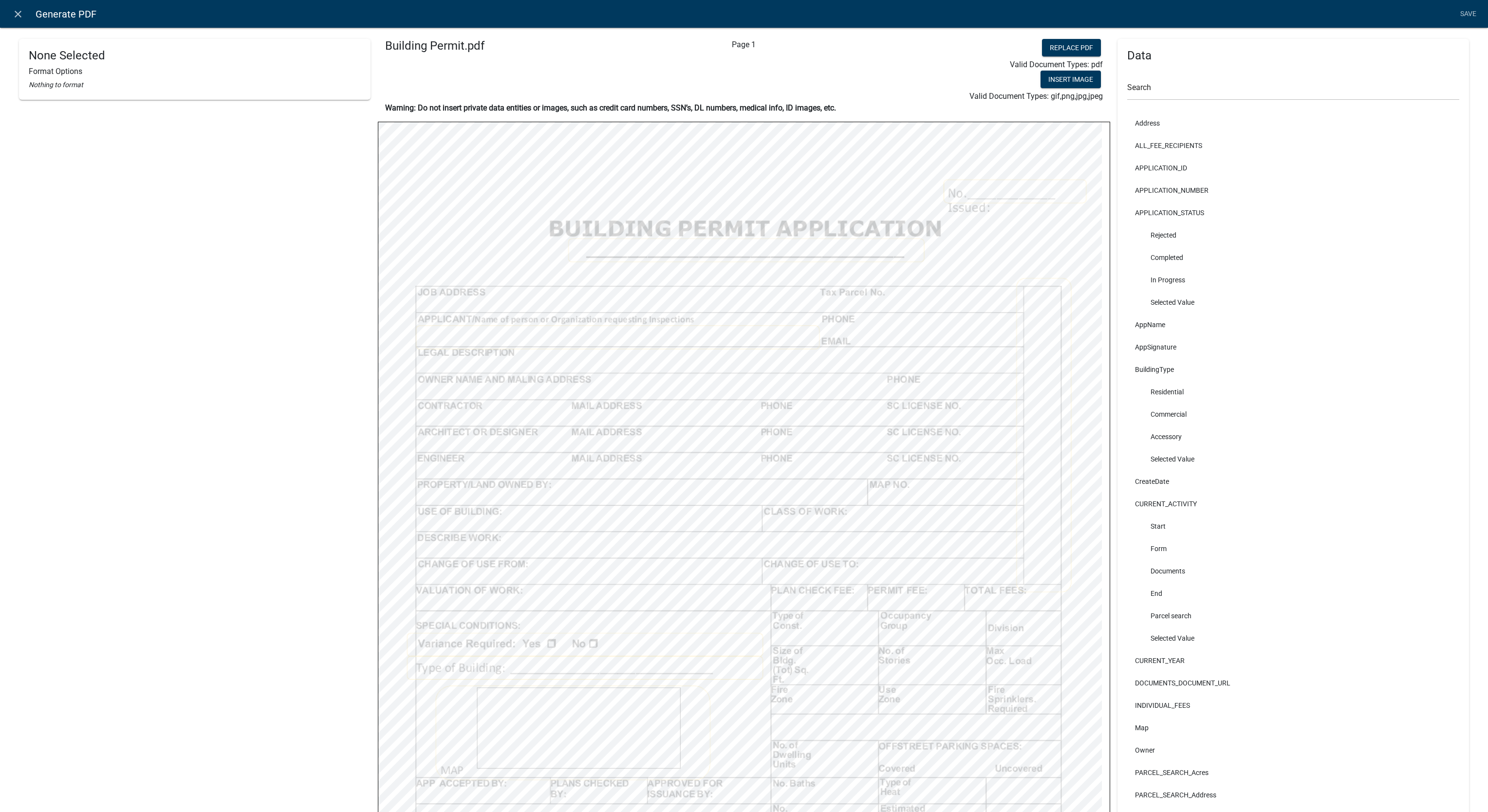
drag, startPoint x: 1426, startPoint y: 218, endPoint x: 1429, endPoint y: 275, distance: 57.1
click at [1115, 275] on div "APPLICATION_STATUS Rejected Completed In Progress Selected Value" at bounding box center [1293, 257] width 332 height 112
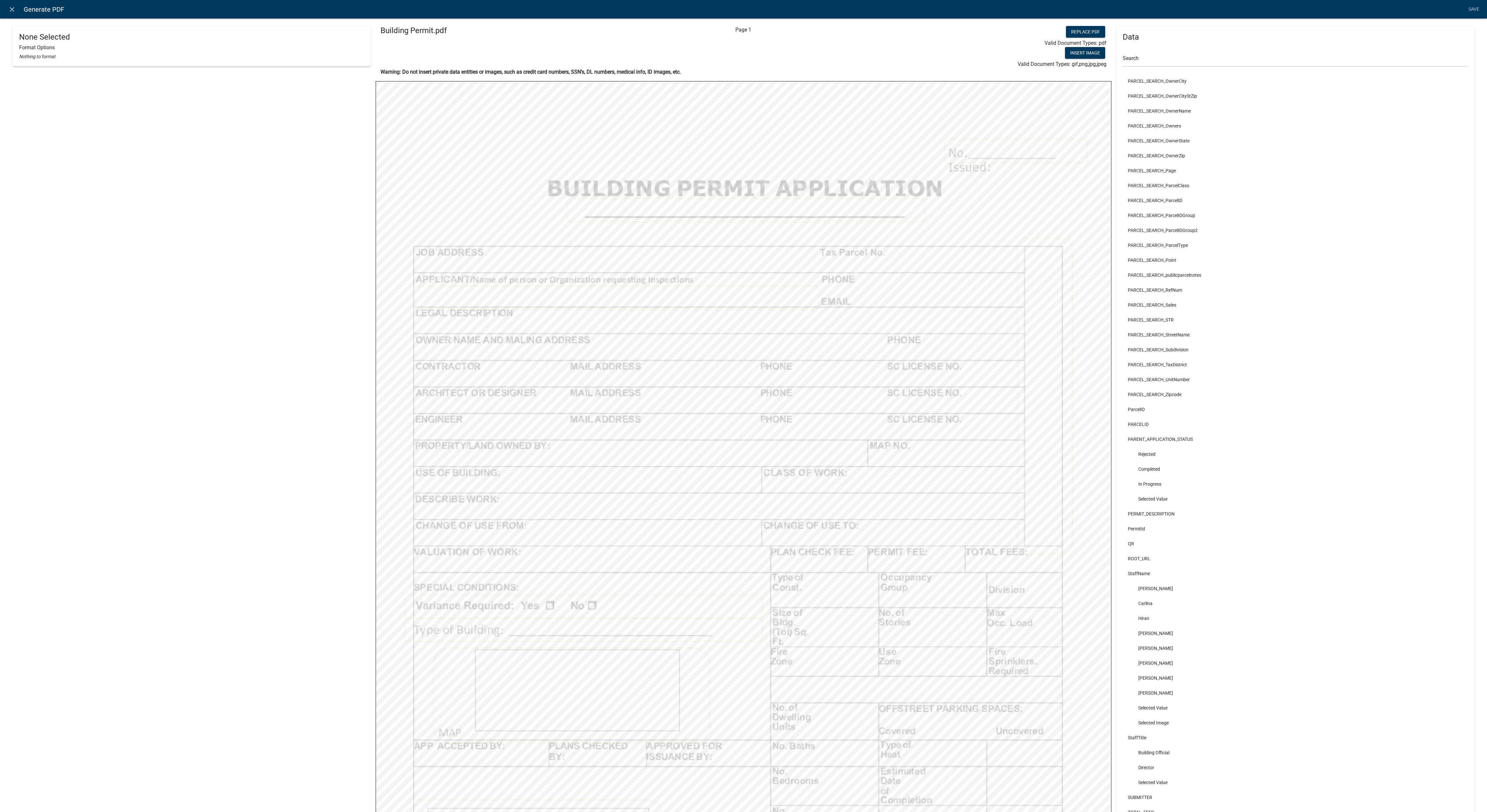
select select
click at [95, 144] on div "Entity Value * WORKFLOW_NAME WORKFLOW_NAME" at bounding box center [189, 152] width 340 height 27
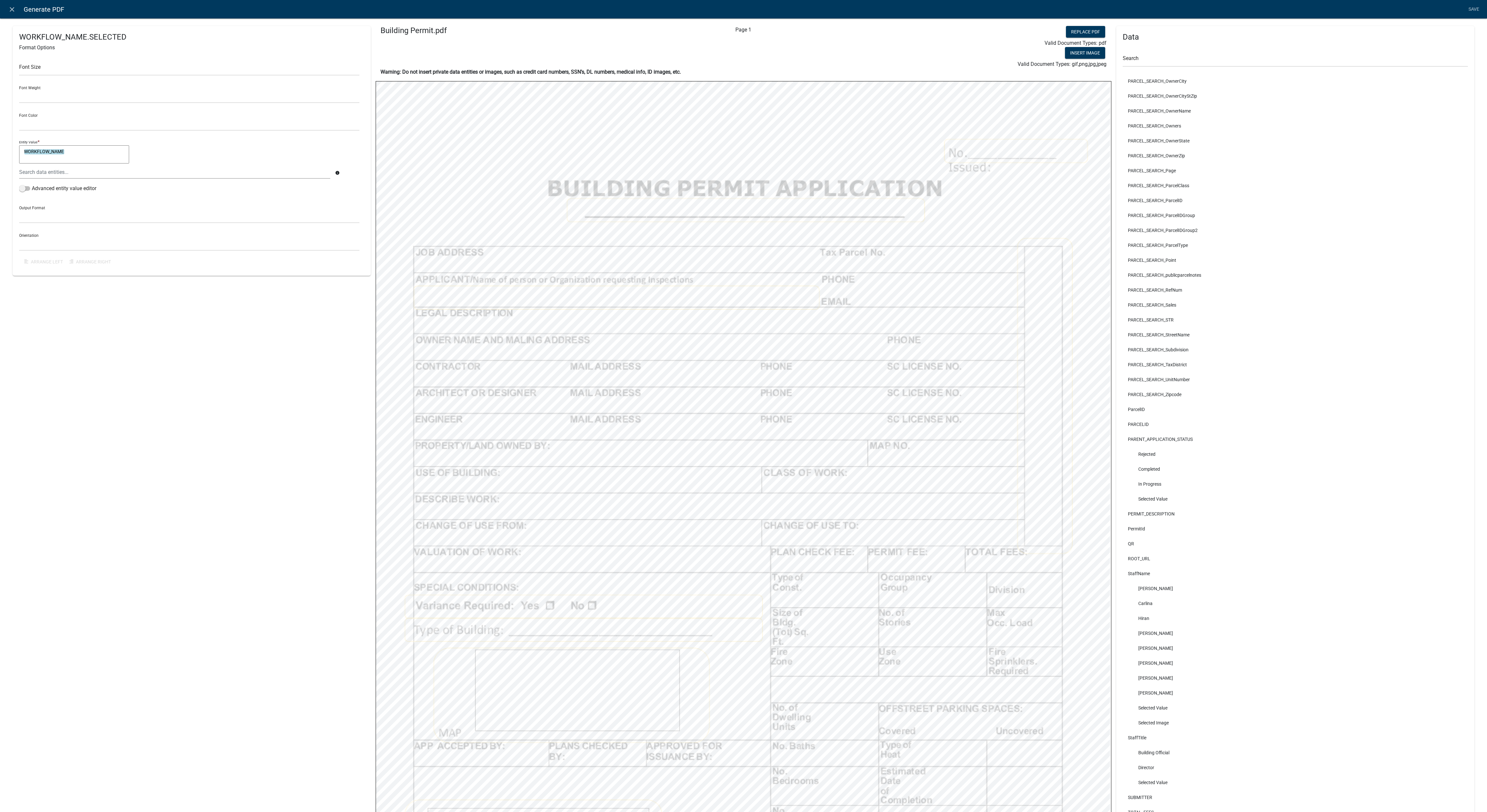
click at [68, 151] on textarea "WORKFLOW_NAME" at bounding box center [74, 154] width 110 height 18
type textarea "yy"
click at [54, 152] on textarea "yy" at bounding box center [74, 154] width 110 height 18
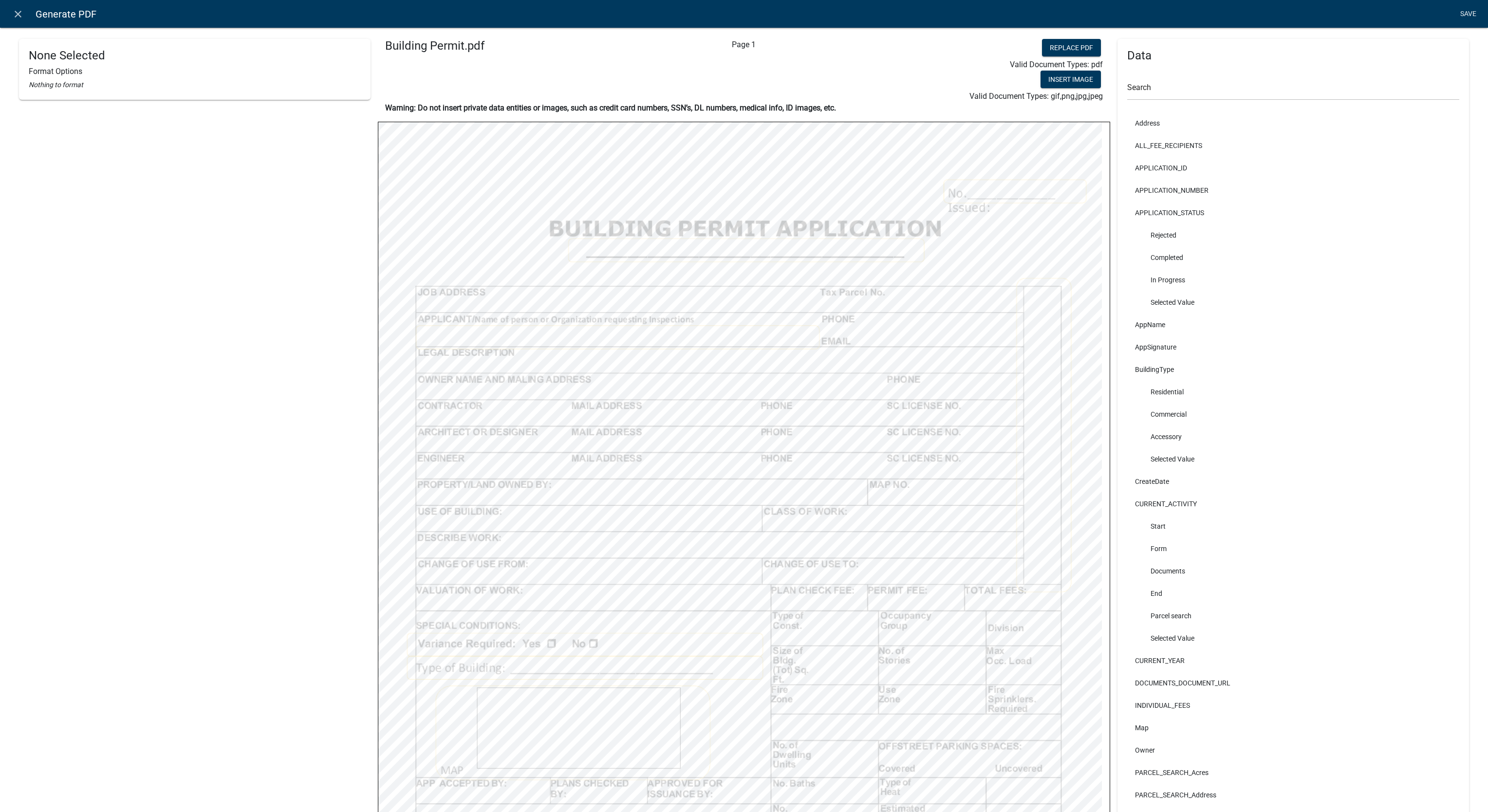
click at [1115, 11] on link "Save" at bounding box center [1468, 14] width 24 height 18
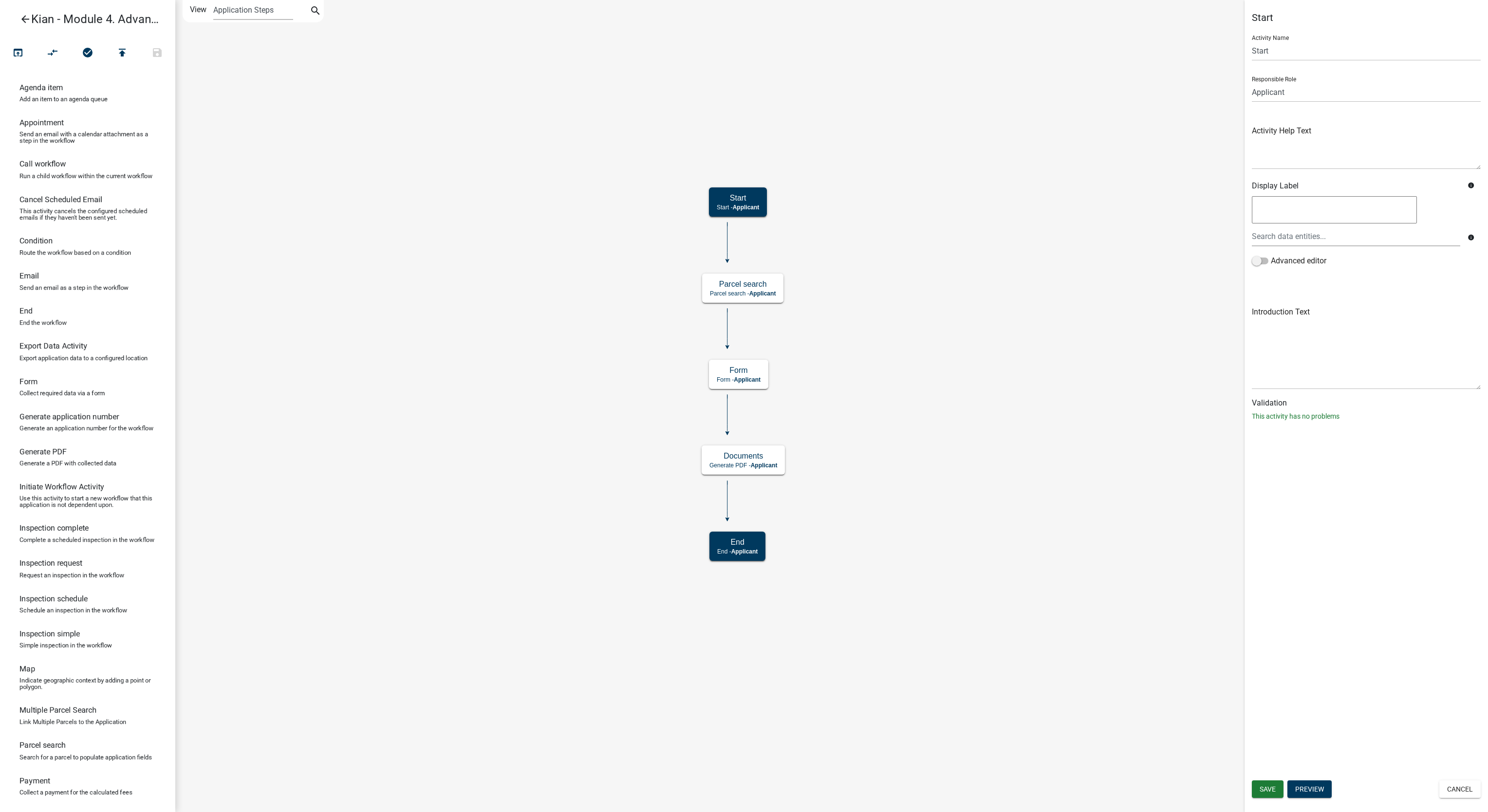
click at [1115, 246] on icon "Start Start - Applicant Form Form - Applicant Documents Generate PDF - Applican…" at bounding box center [832, 406] width 1312 height 811
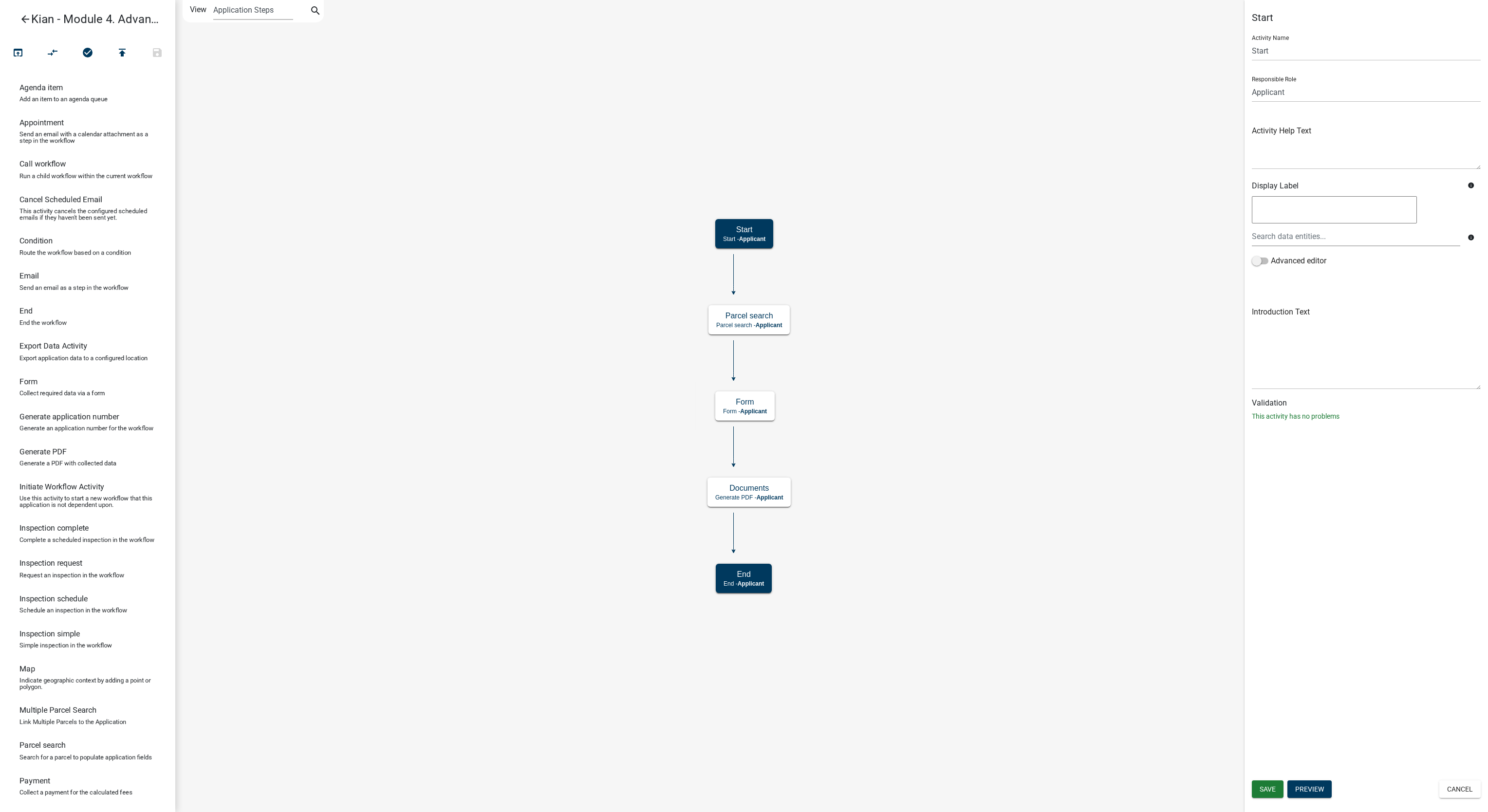
click at [945, 532] on icon "Start Start - Applicant Form Form - Applicant Documents Generate PDF - Applican…" at bounding box center [832, 406] width 1312 height 811
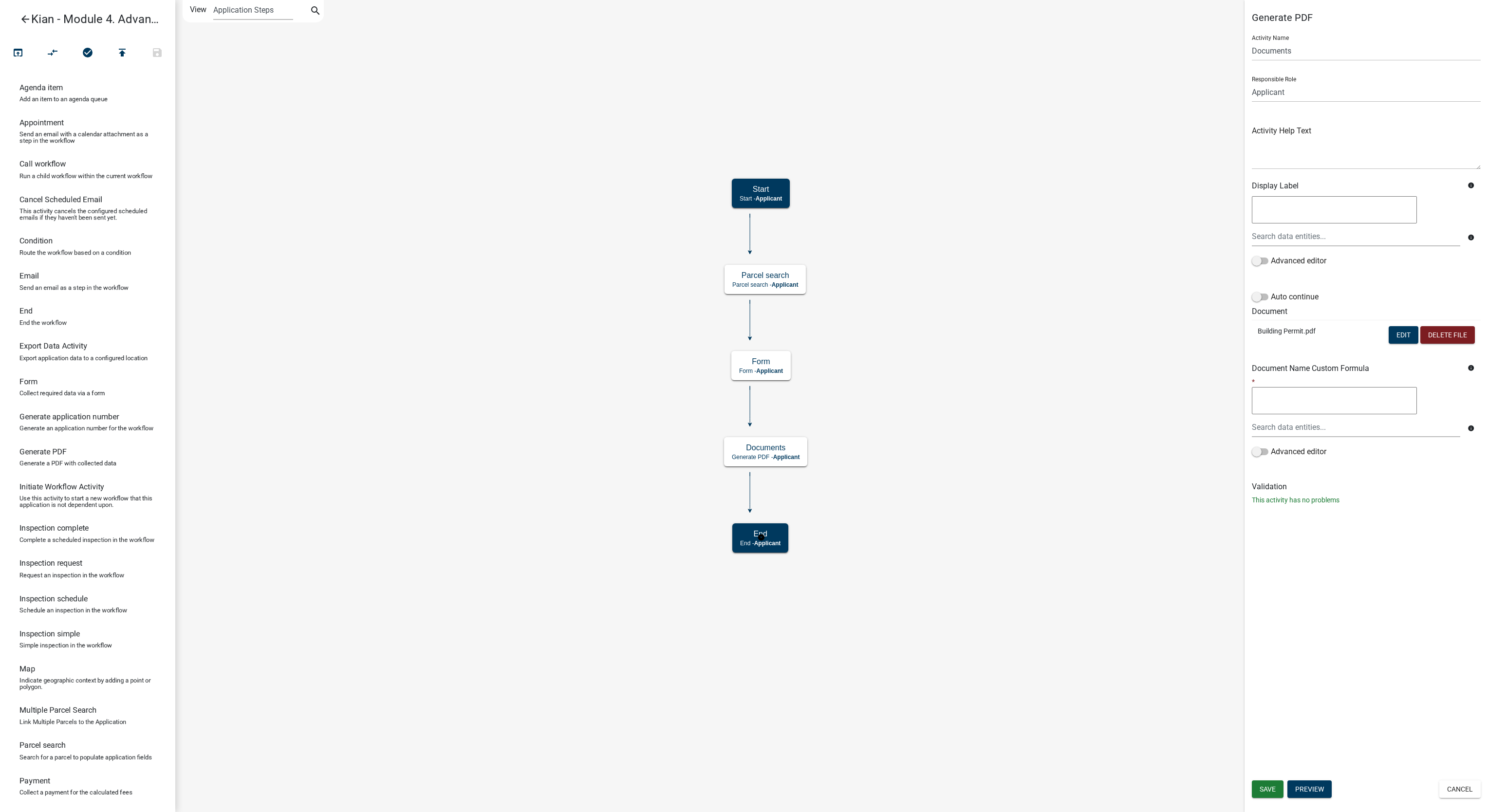
click at [742, 523] on rect at bounding box center [762, 537] width 95 height 49
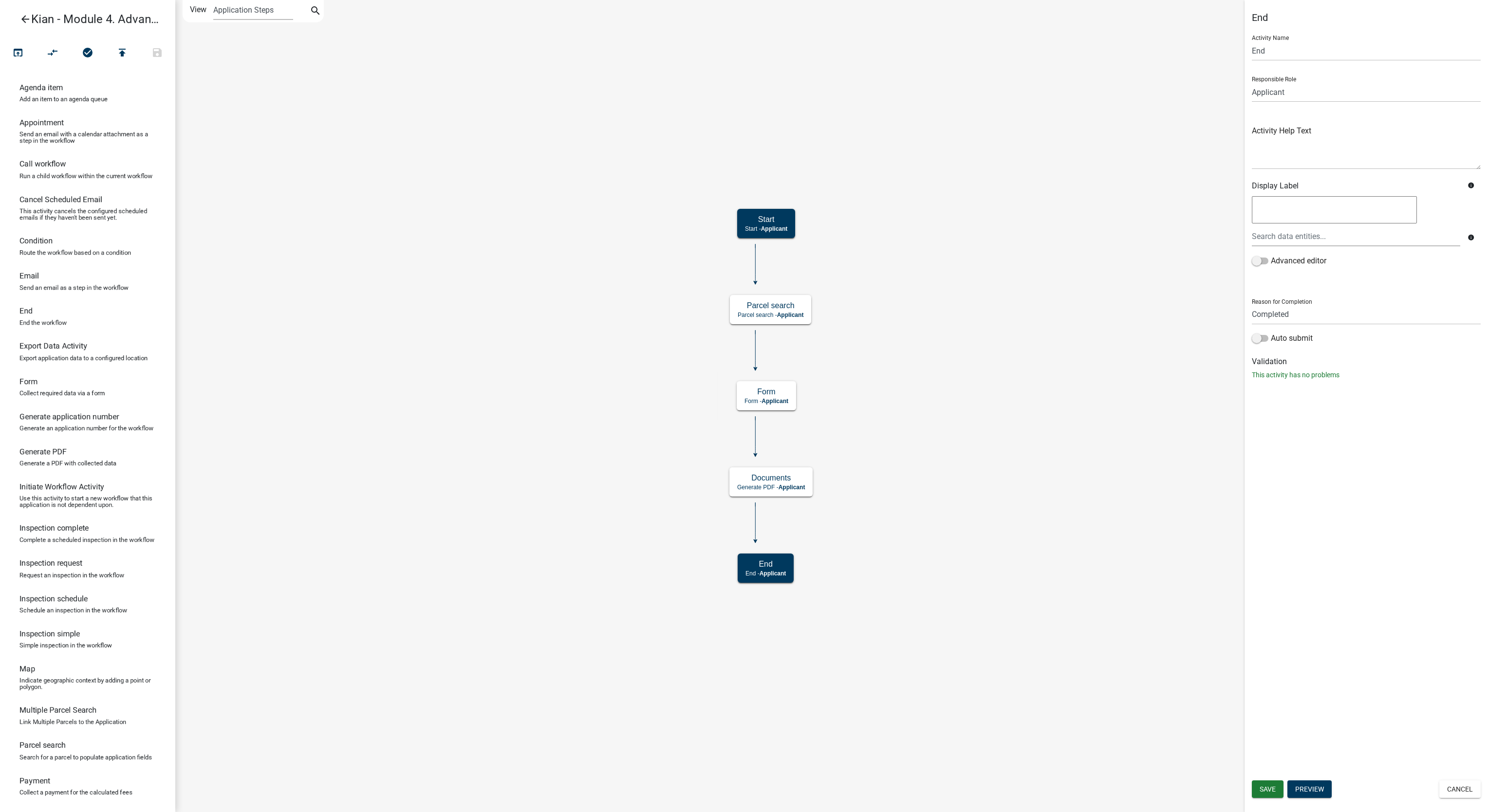
click at [984, 387] on icon "Start Start - Applicant Form Form - Applicant Documents Generate PDF - Applican…" at bounding box center [832, 406] width 1312 height 811
click at [925, 608] on icon "Start Start - Applicant Form Form - Applicant Documents Generate PDF - Applican…" at bounding box center [832, 406] width 1312 height 811
click at [1046, 503] on icon "Start Start - Applicant Form Form - Applicant Documents Generate PDF - Applican…" at bounding box center [832, 406] width 1312 height 811
click at [1115, 276] on icon "Start Start - Applicant Form Form - Applicant Documents Generate PDF - Applican…" at bounding box center [832, 406] width 1312 height 811
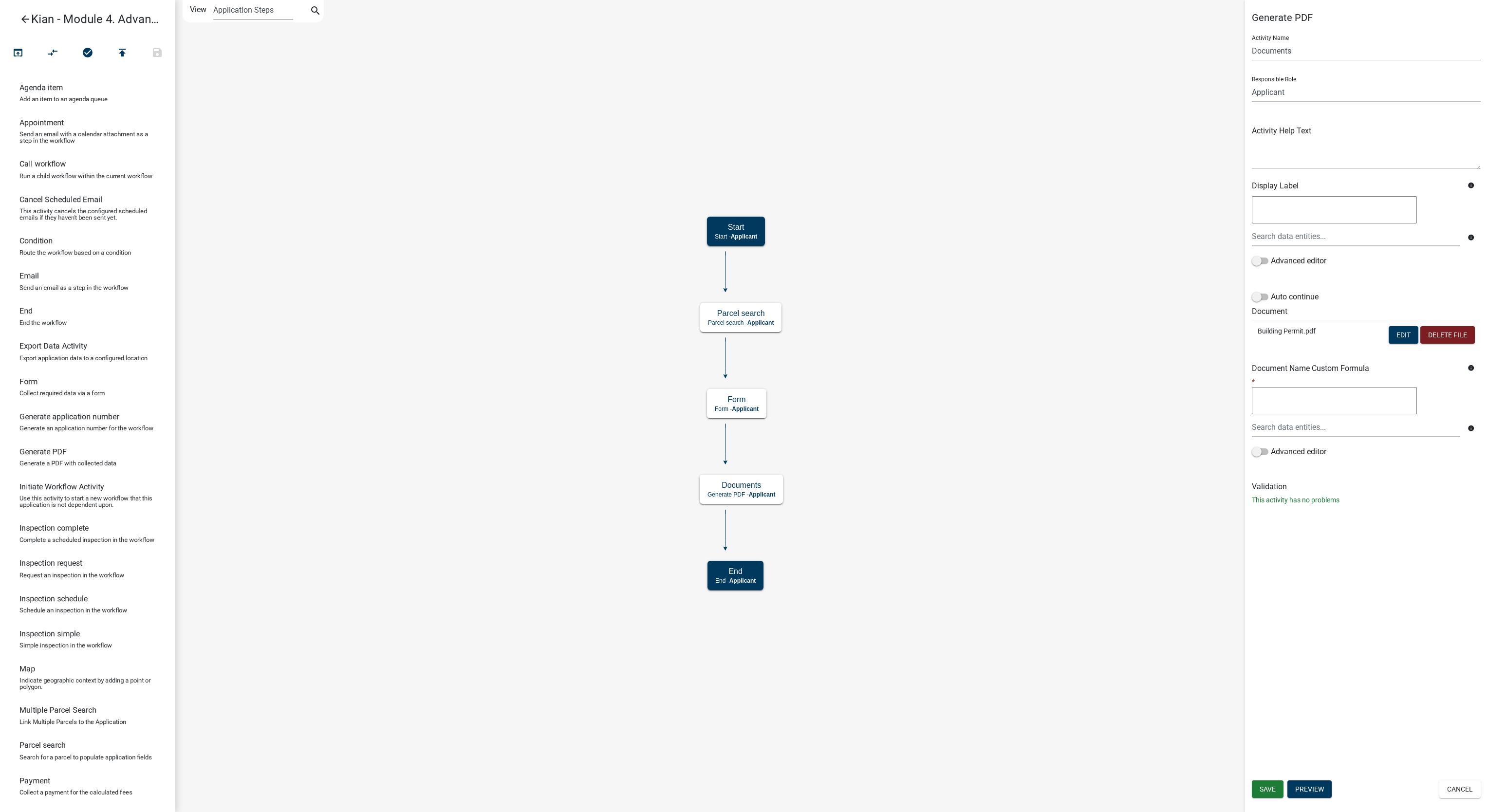
click at [1114, 315] on icon "Start Start - Applicant Form Form - Applicant Documents Generate PDF - Applican…" at bounding box center [832, 406] width 1312 height 811
click at [733, 510] on rect at bounding box center [739, 493] width 139 height 49
click at [1115, 341] on button "Edit" at bounding box center [1404, 335] width 29 height 17
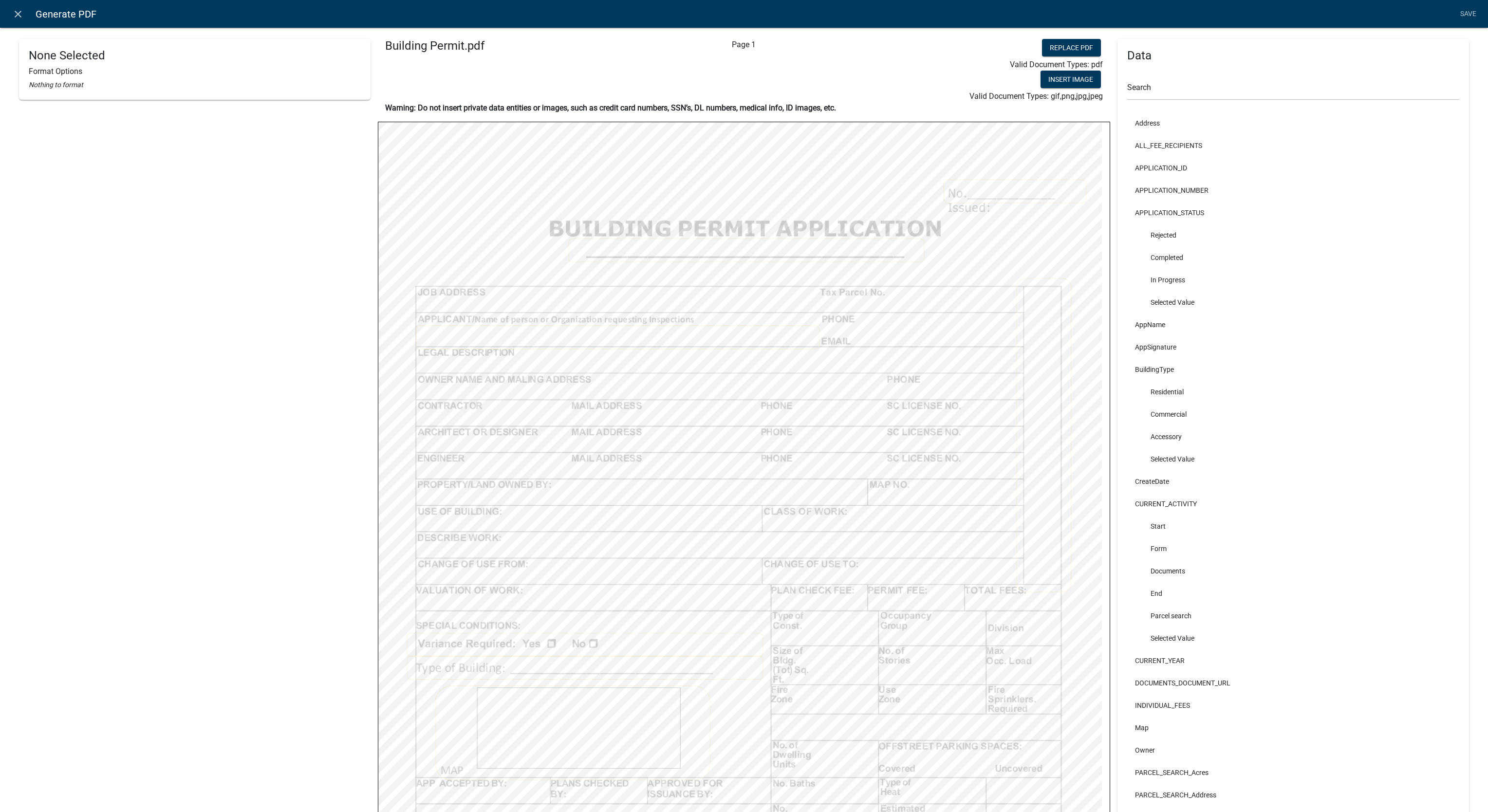
select select
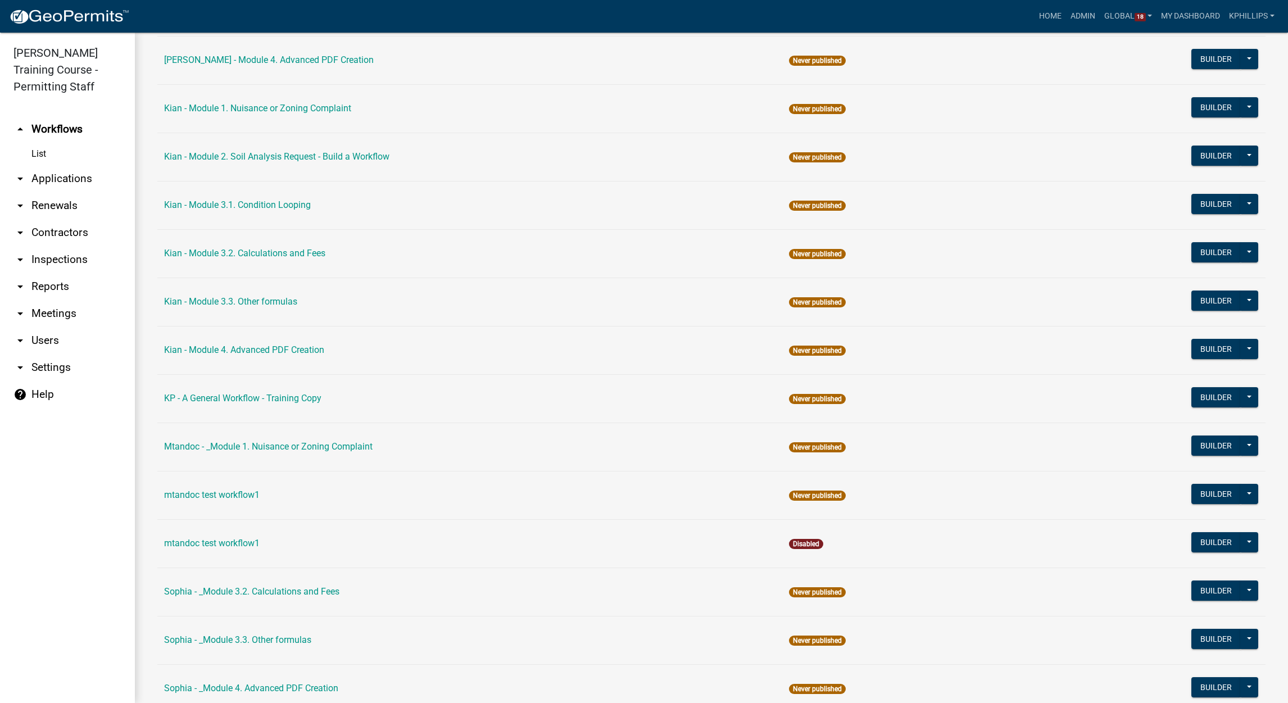
scroll to position [587, 0]
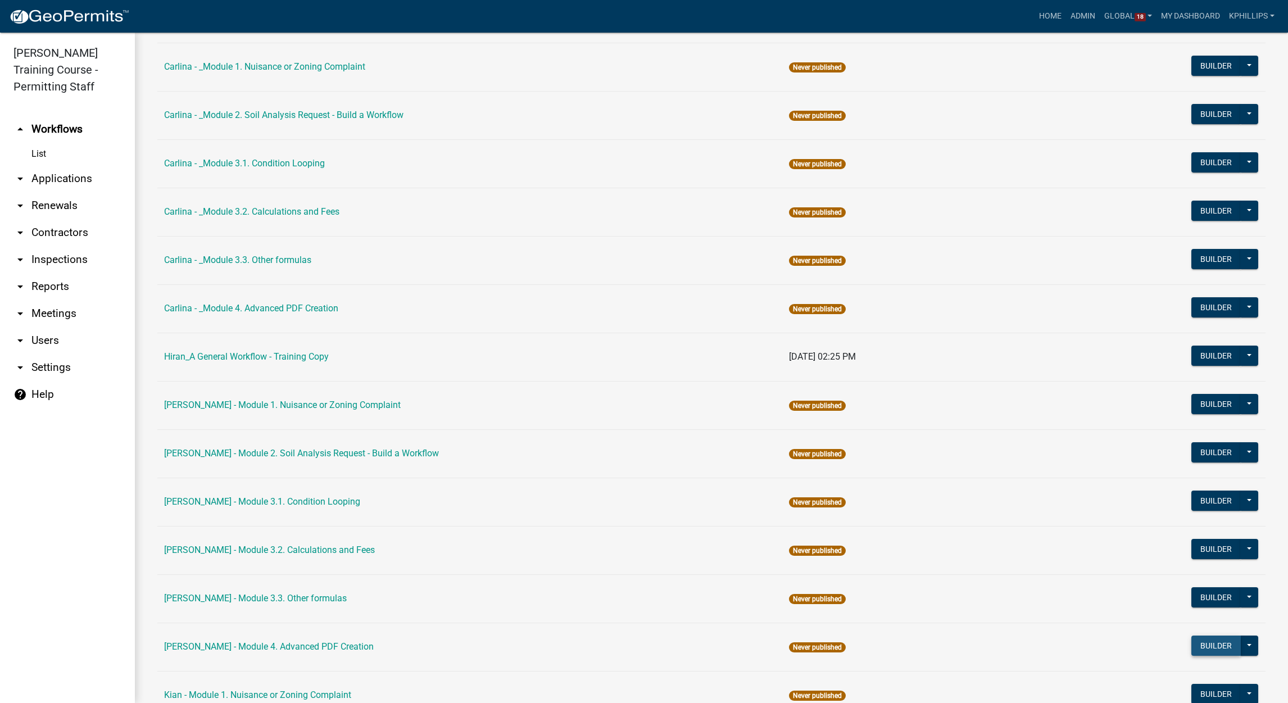
click at [1203, 645] on button "Builder" at bounding box center [1215, 646] width 49 height 20
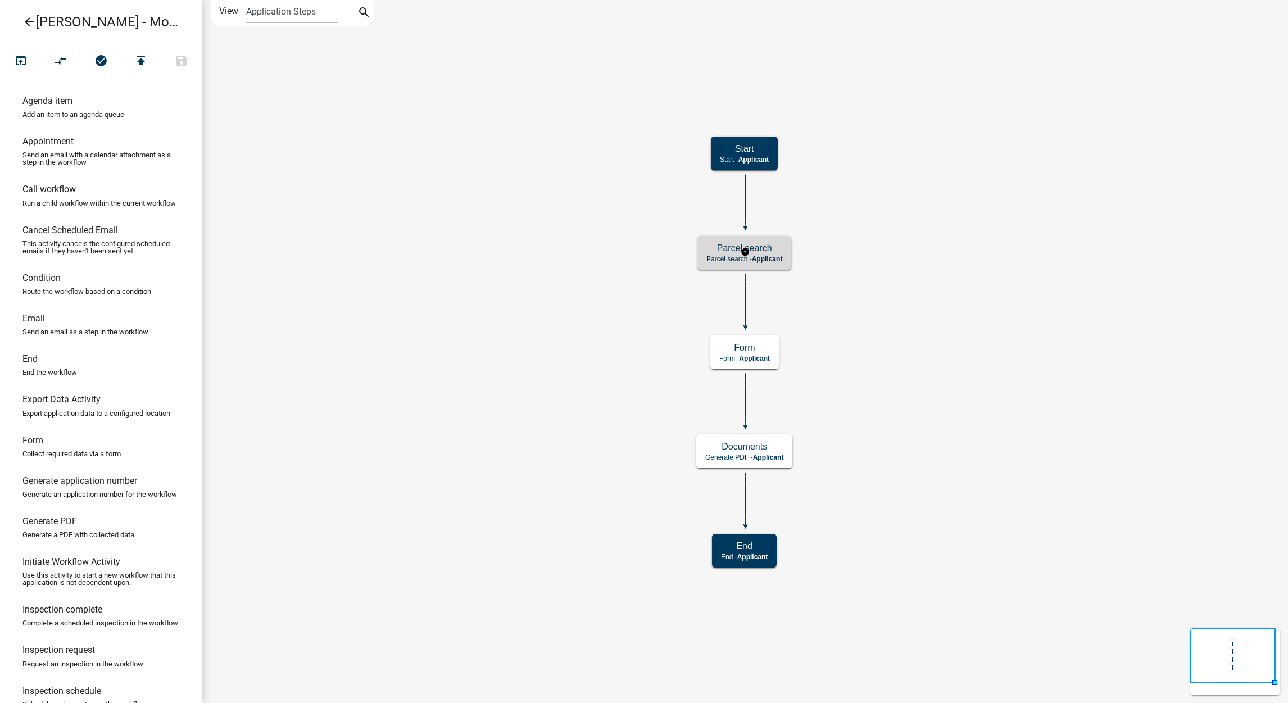
click at [781, 264] on div "Parcel search Parcel search - Applicant" at bounding box center [744, 253] width 94 height 34
